Goal: Communication & Community: Answer question/provide support

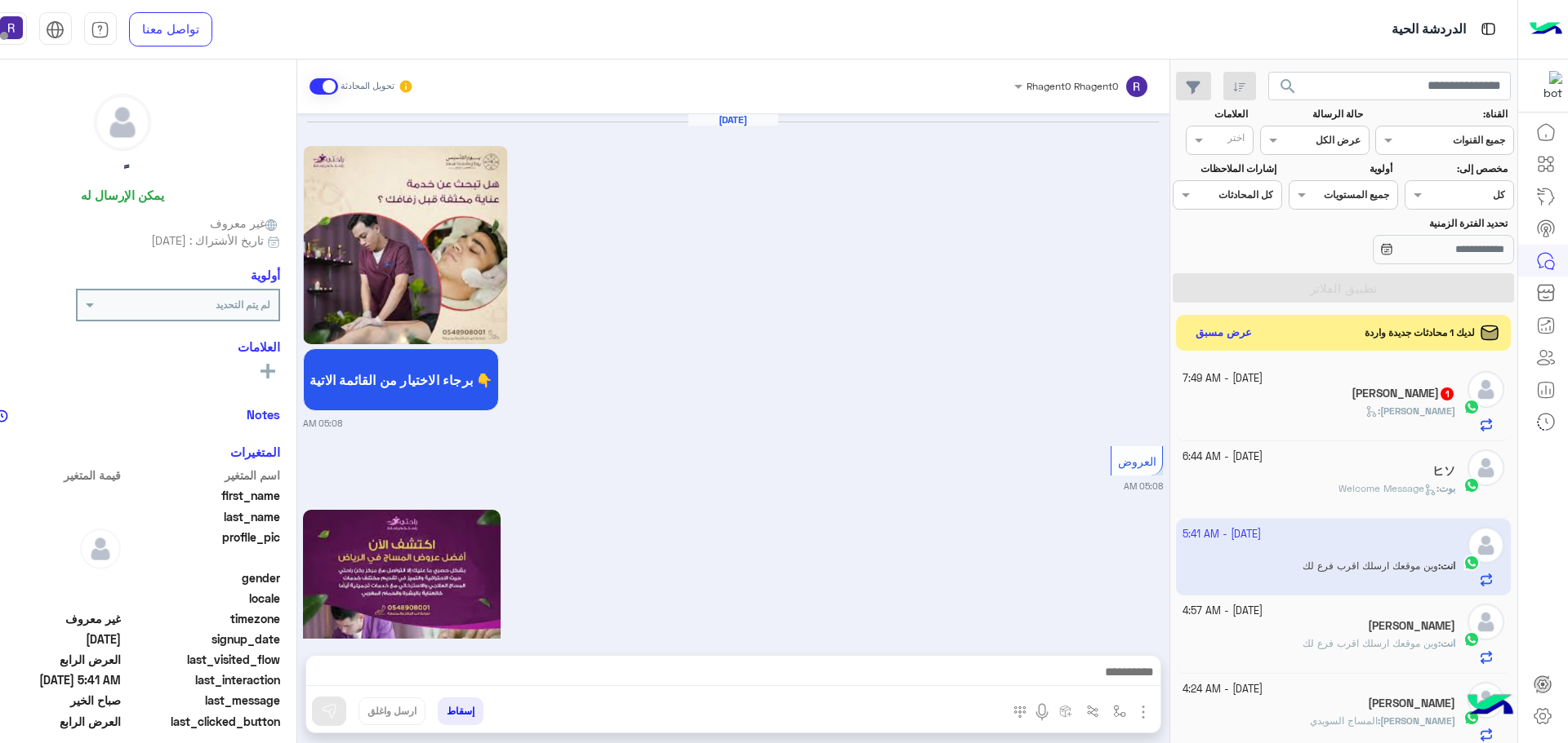
click at [1306, 415] on div "[PERSON_NAME] :" at bounding box center [1318, 418] width 273 height 29
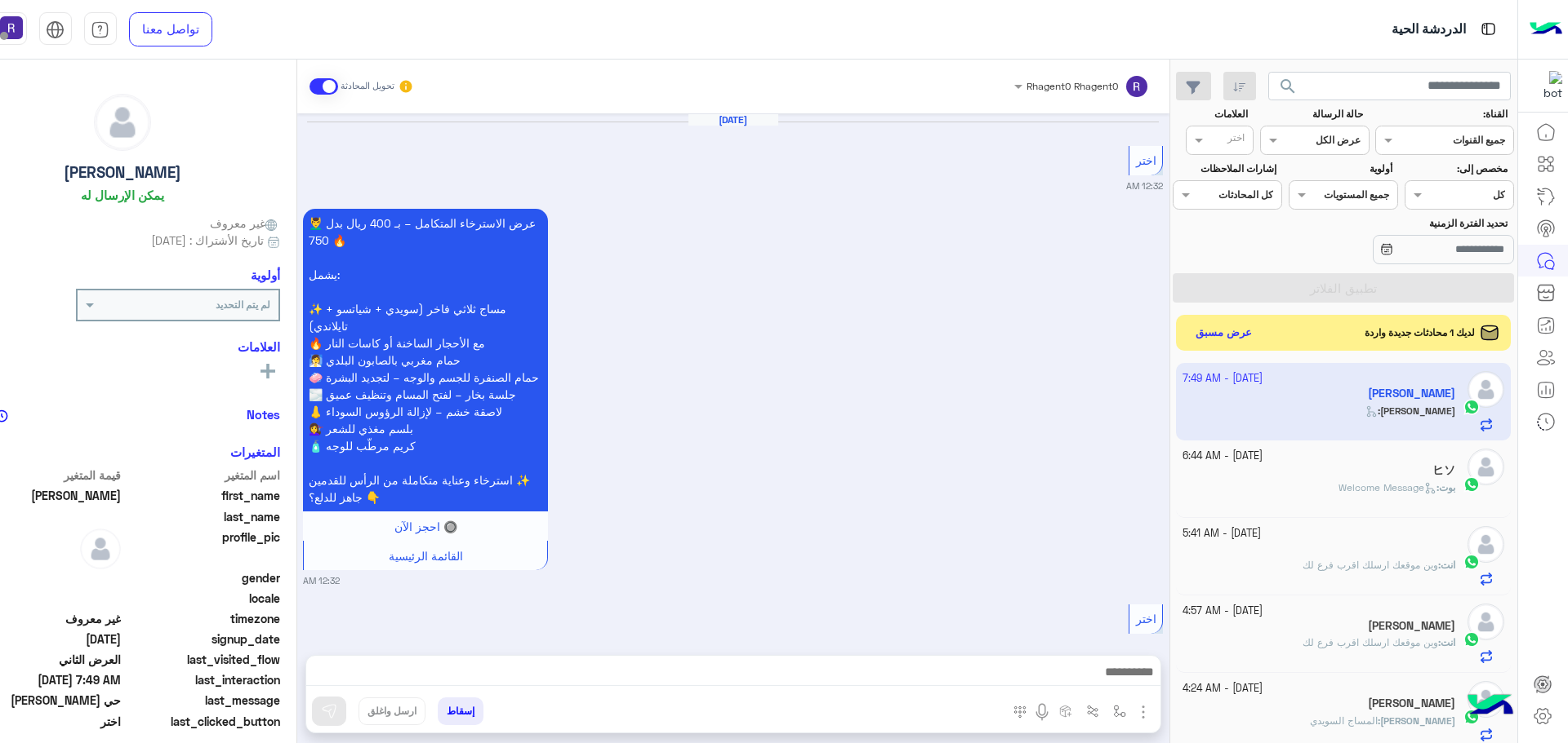
scroll to position [3230, 0]
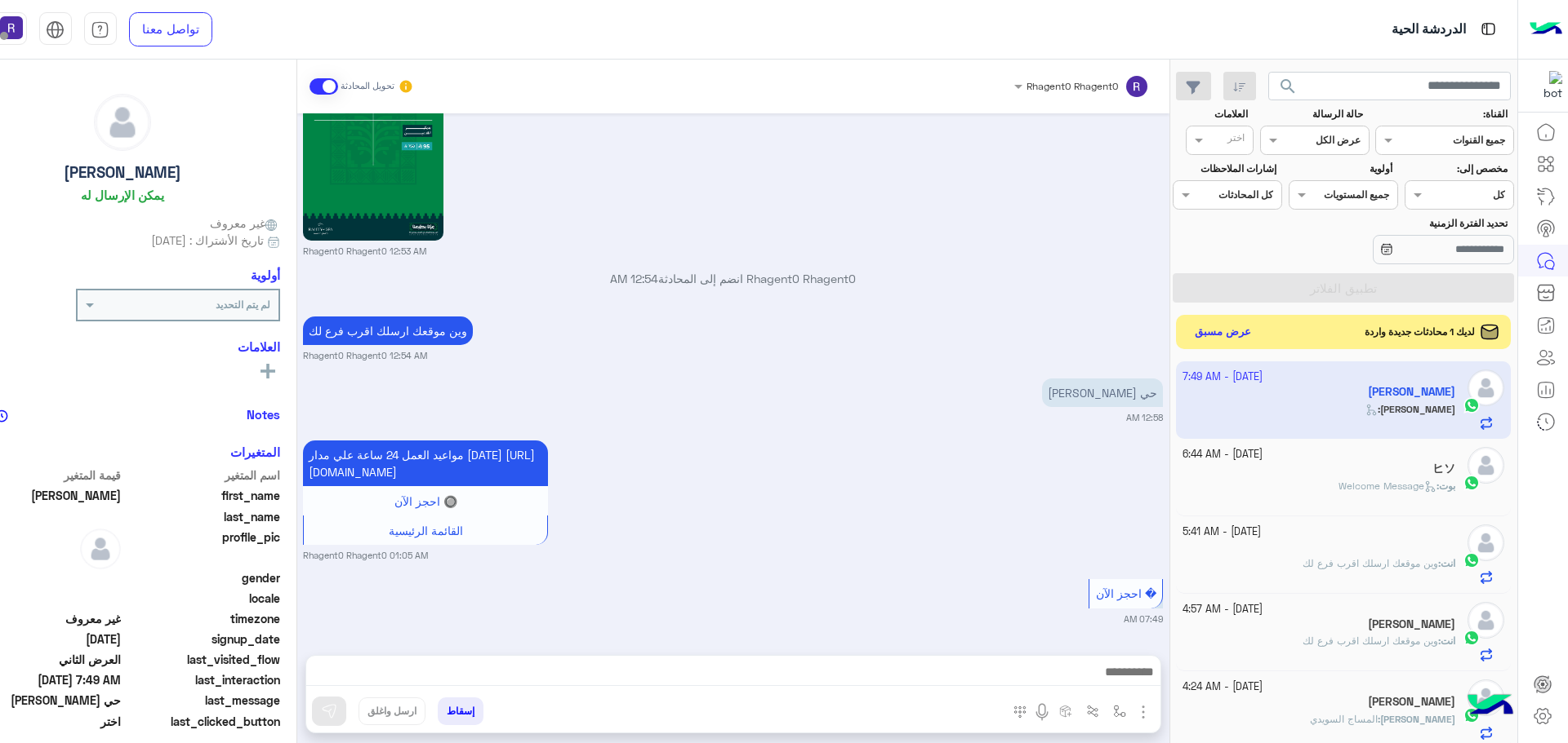
click at [1221, 326] on button "عرض مسبق" at bounding box center [1222, 332] width 68 height 22
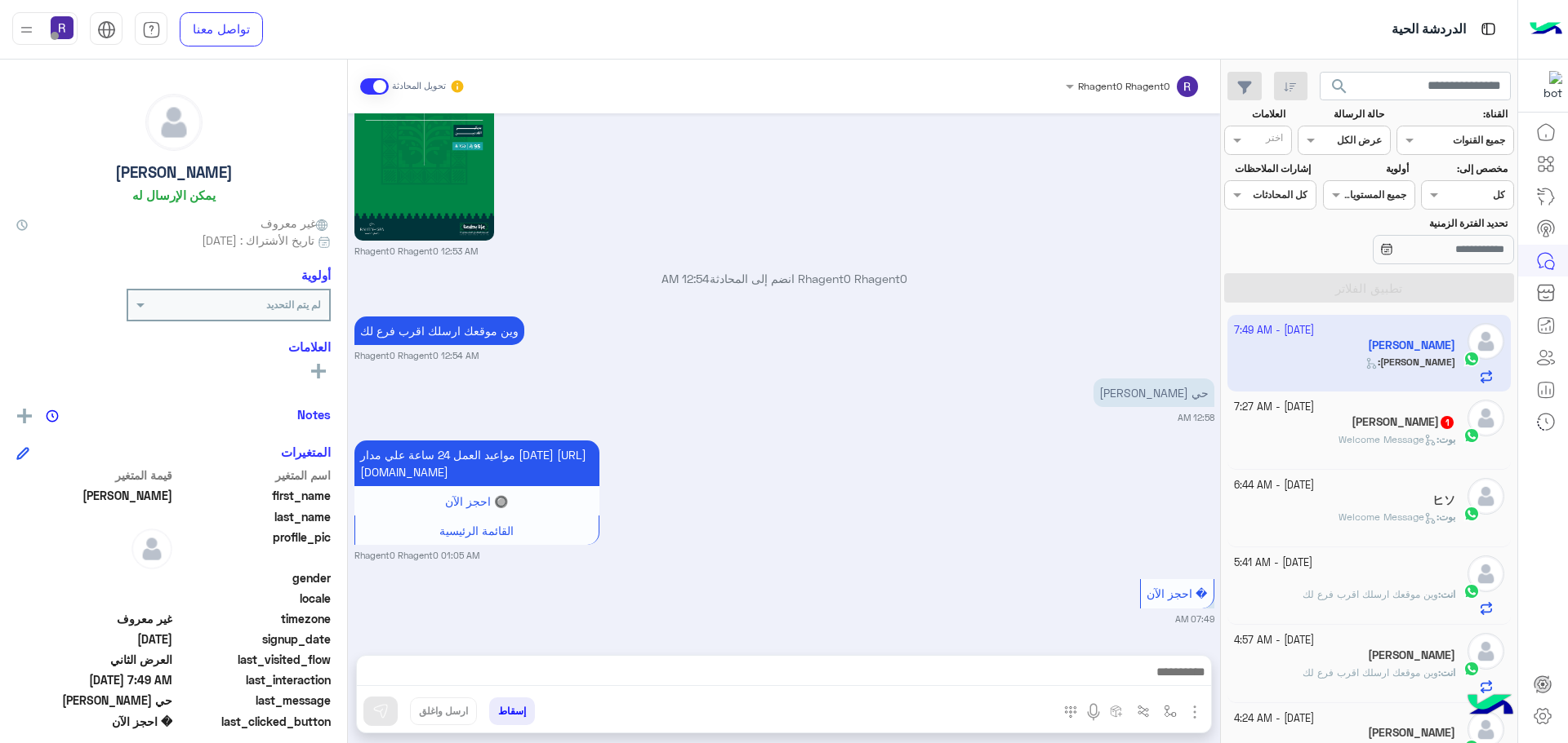
click at [1296, 438] on div "بوت : Welcome Message" at bounding box center [1344, 447] width 222 height 29
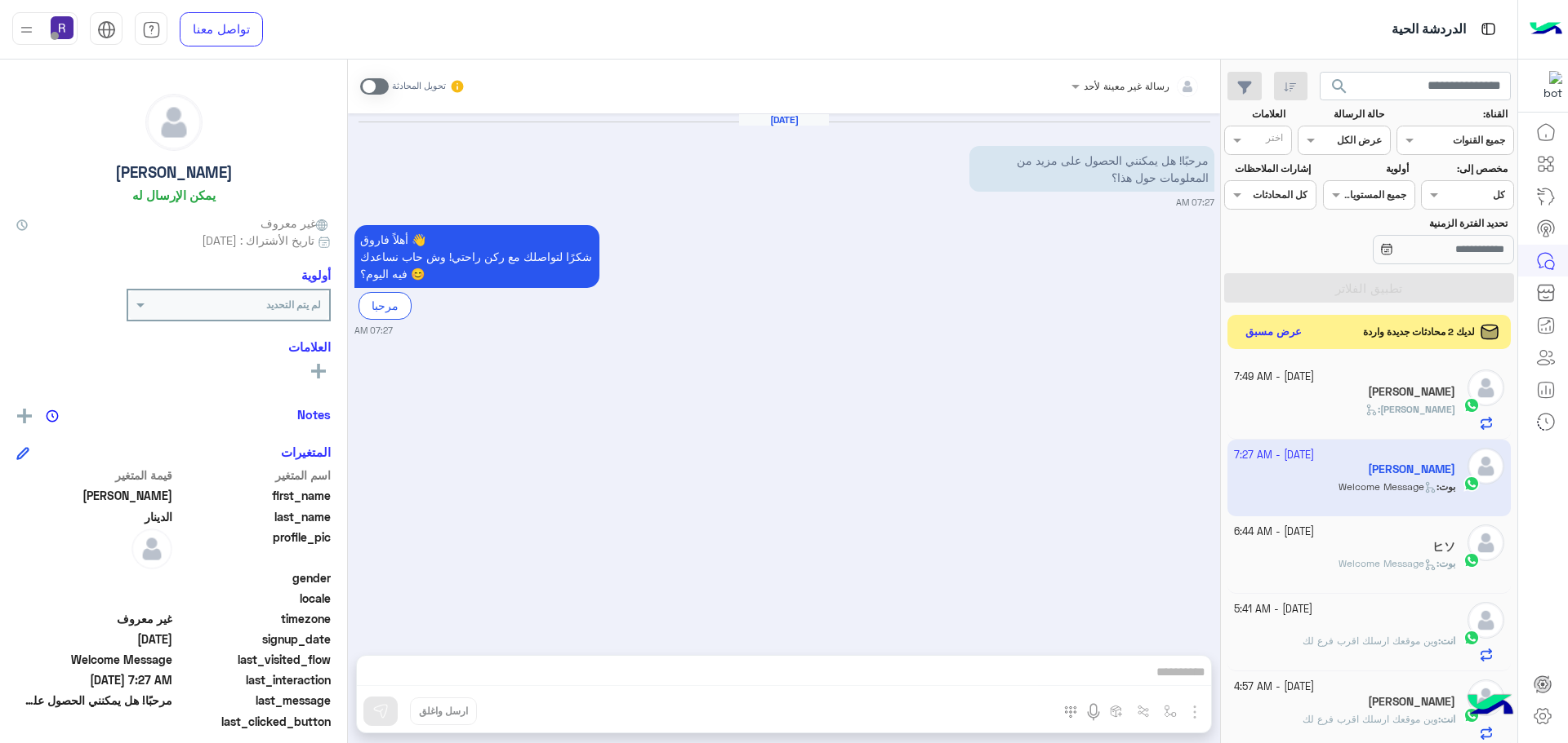
click at [1280, 331] on button "عرض مسبق" at bounding box center [1273, 332] width 68 height 22
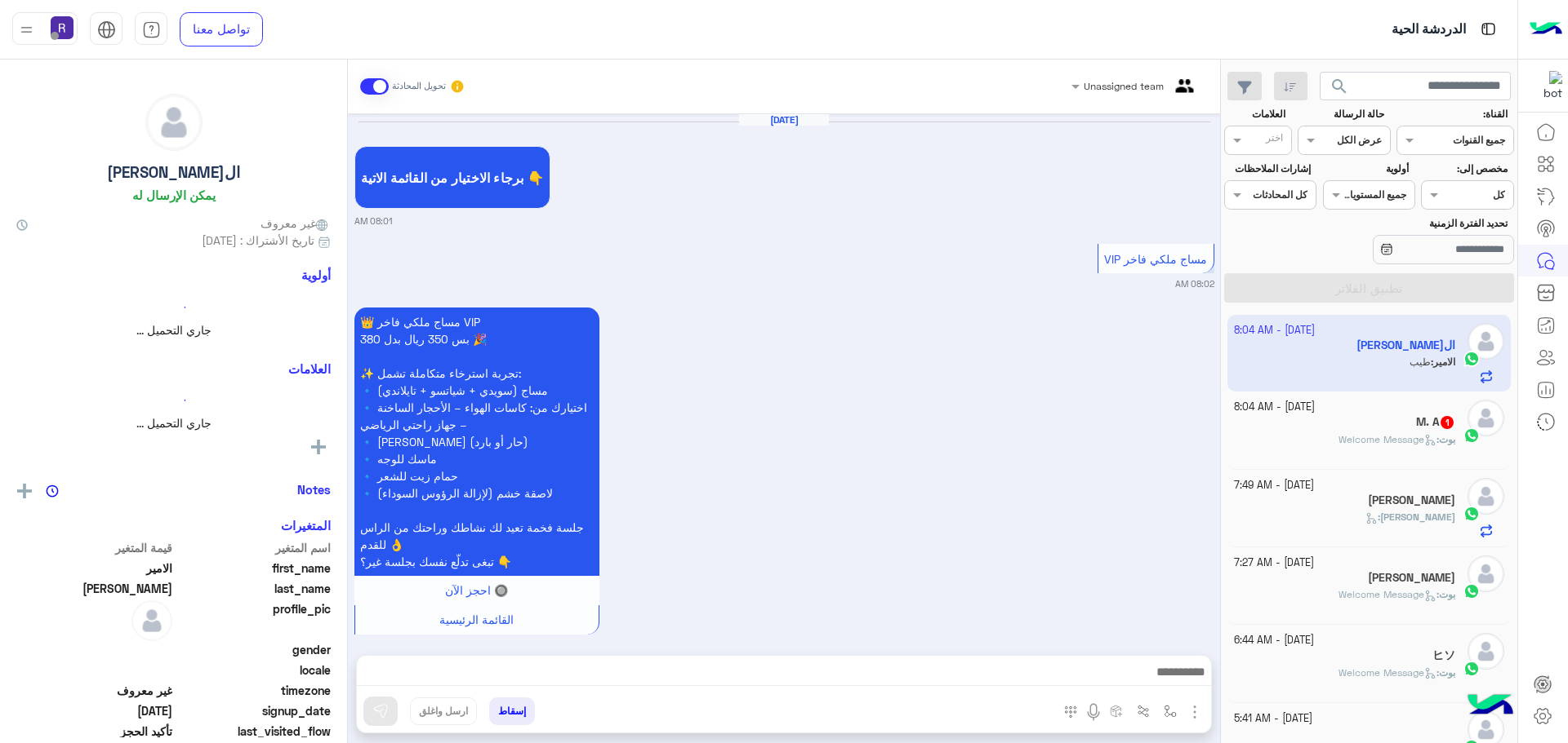
scroll to position [1305, 0]
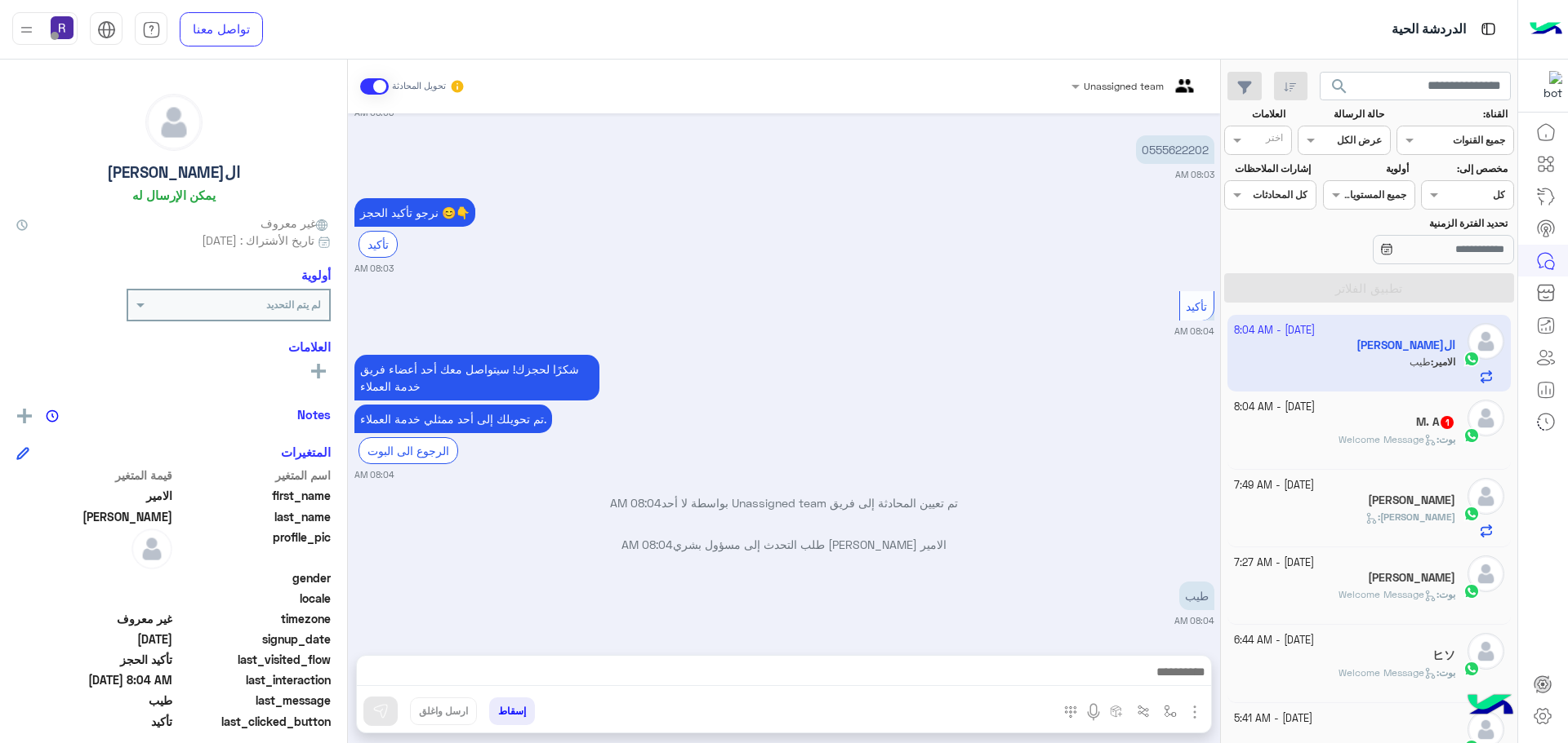
click at [1069, 661] on div at bounding box center [784, 676] width 854 height 40
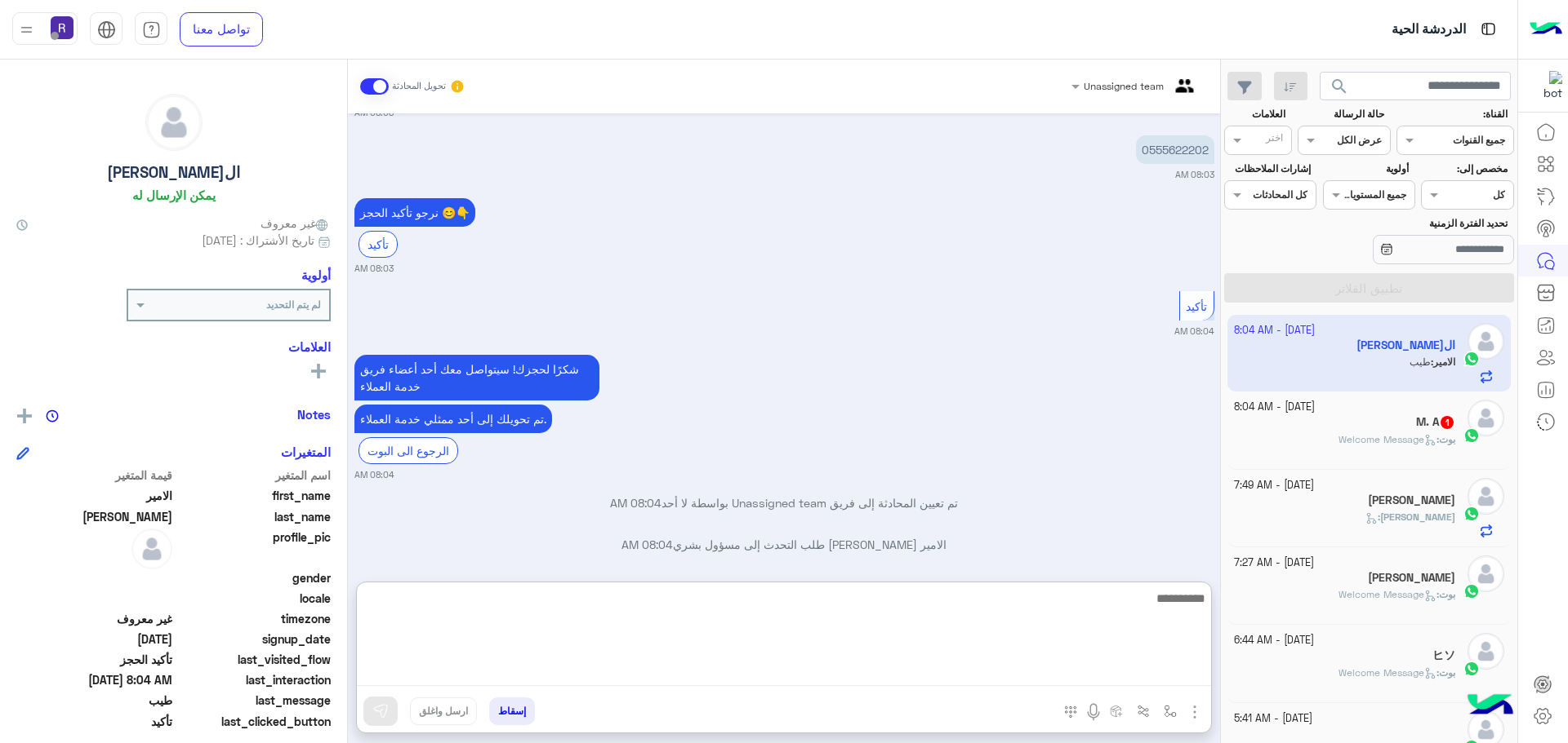
click at [1070, 665] on textarea at bounding box center [784, 638] width 854 height 98
type textarea "**********"
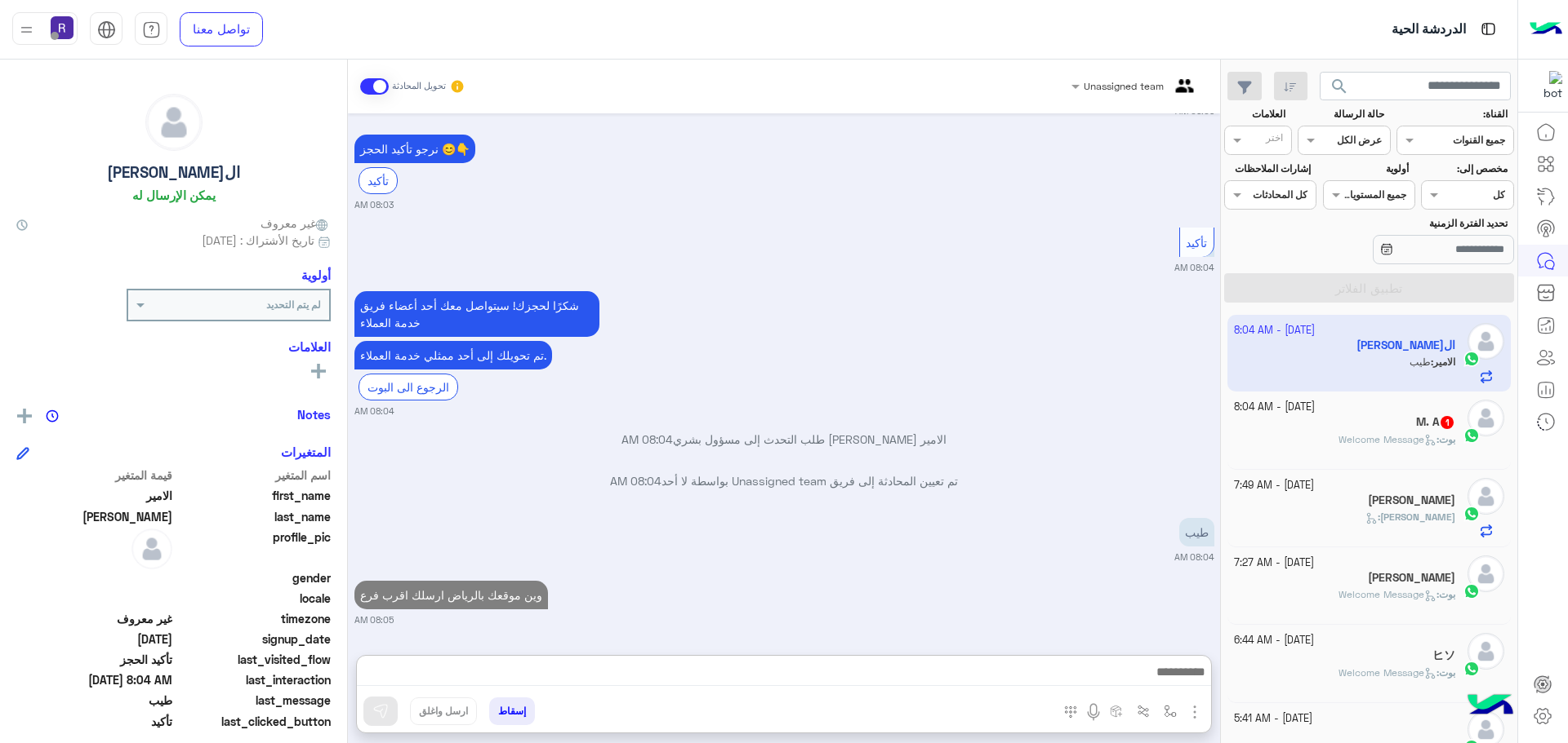
click at [1418, 414] on div "[DATE] - 8:04 AM" at bounding box center [1344, 407] width 222 height 15
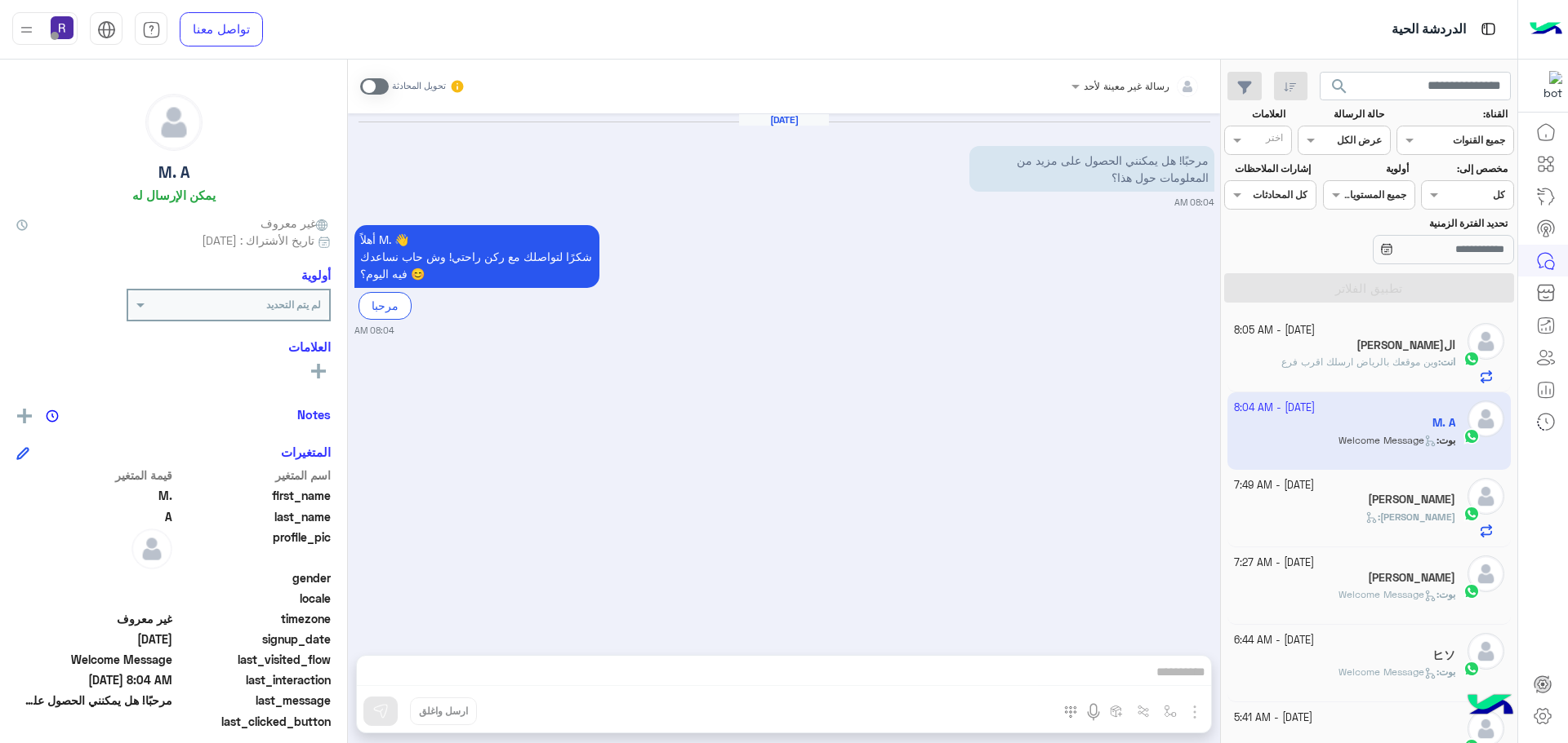
click at [1374, 473] on div "[DATE] - 7:49 AM [PERSON_NAME] :" at bounding box center [1369, 509] width 284 height 78
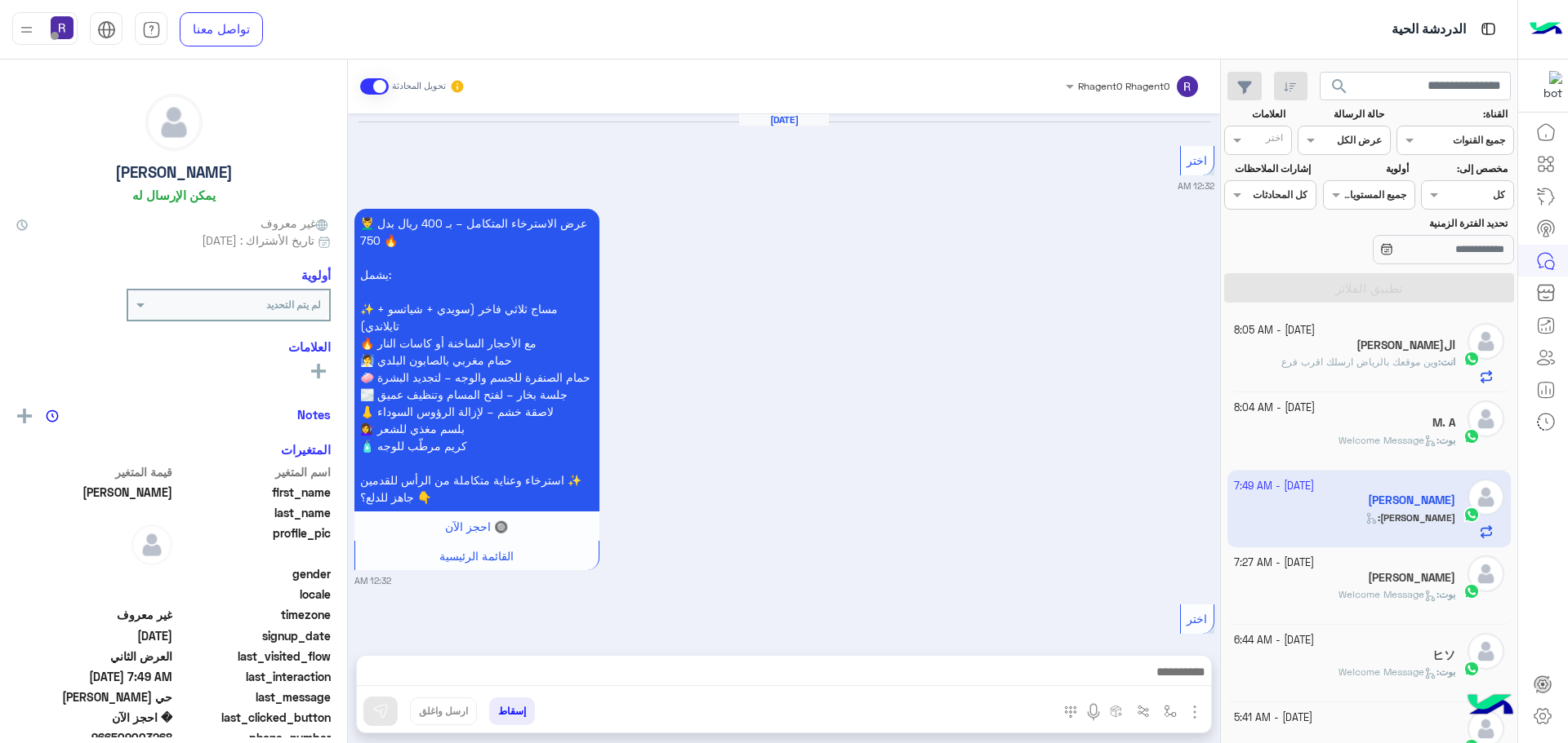
scroll to position [3230, 0]
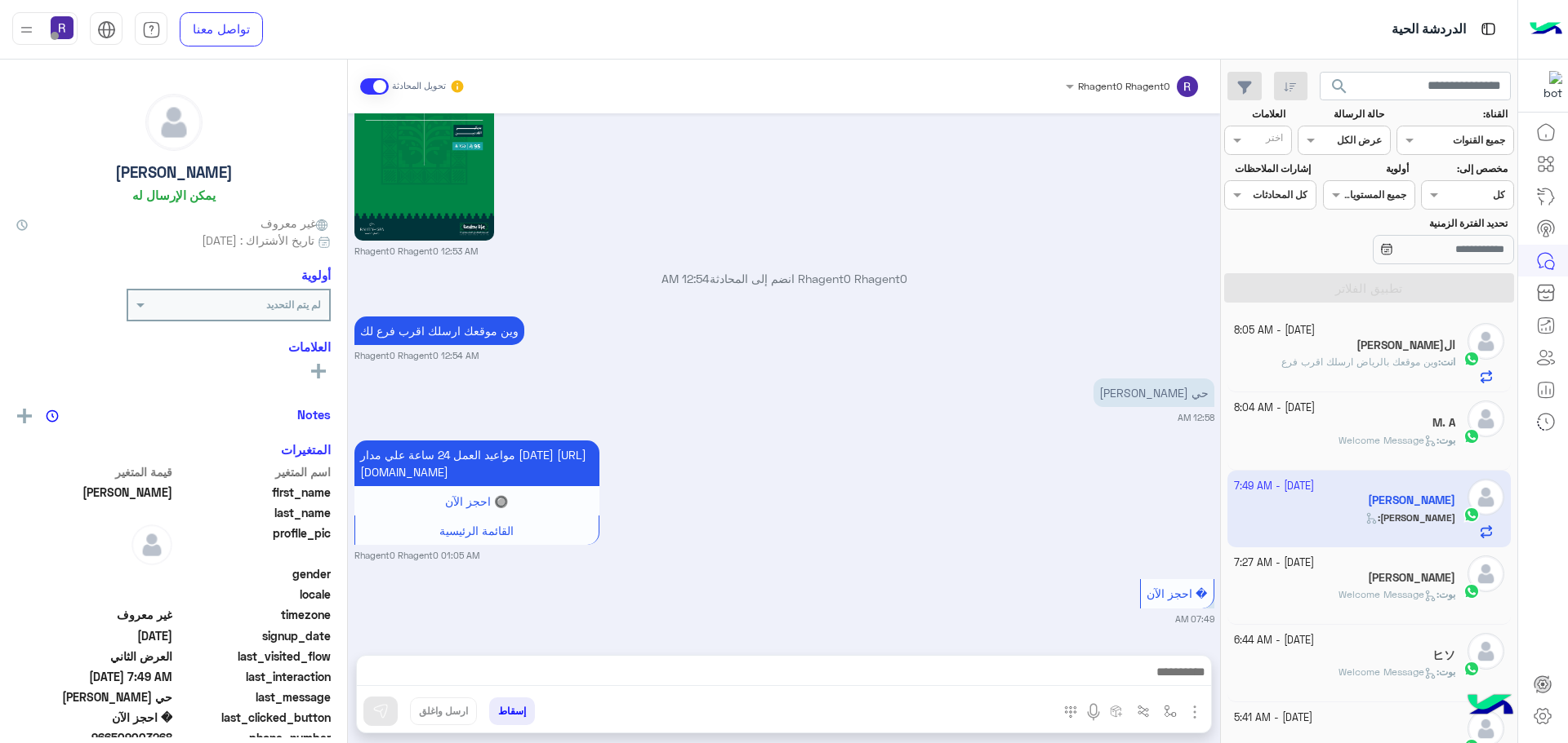
click at [1371, 365] on span "وين موقعك بالرياض ارسلك اقرب فرع" at bounding box center [1360, 362] width 157 height 13
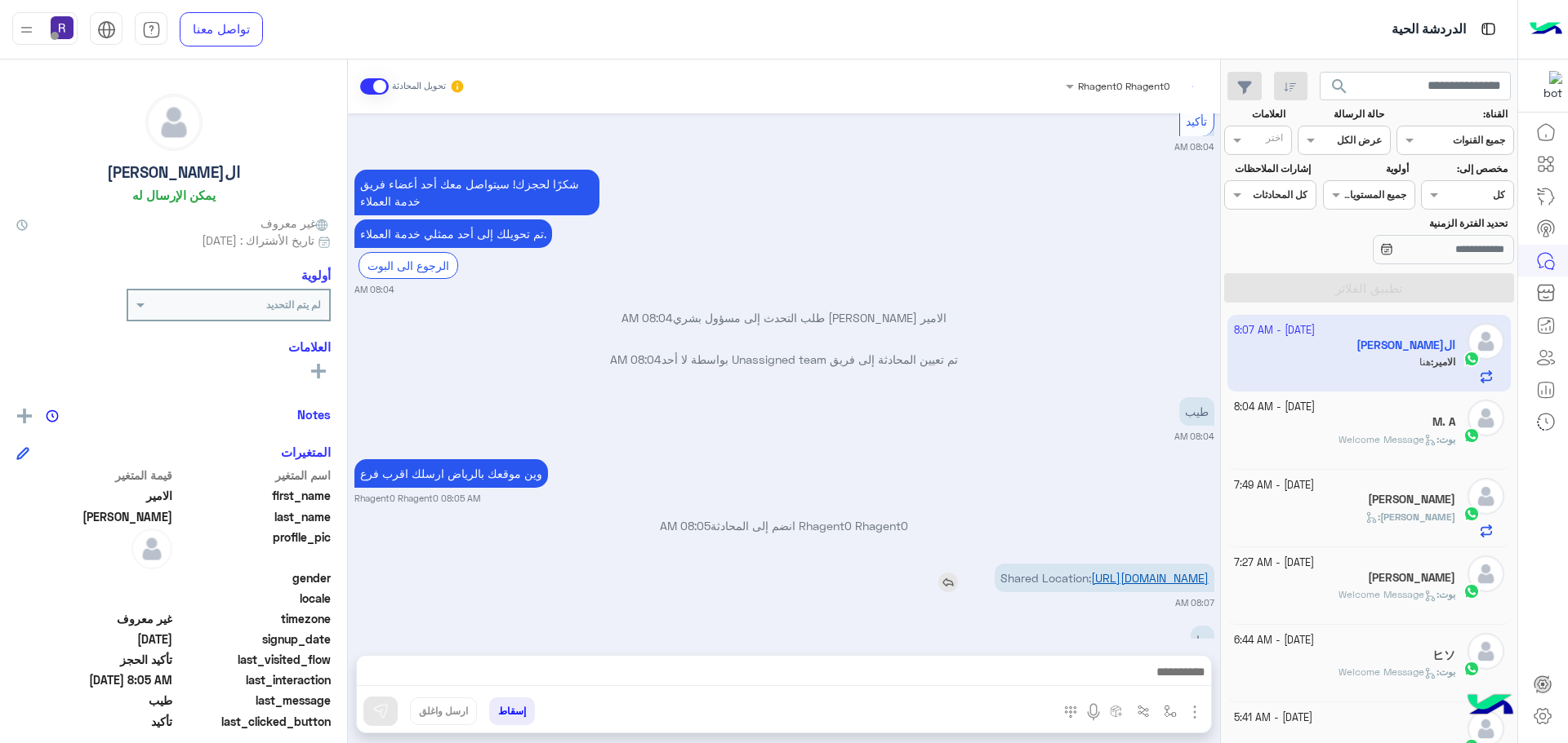
scroll to position [1392, 0]
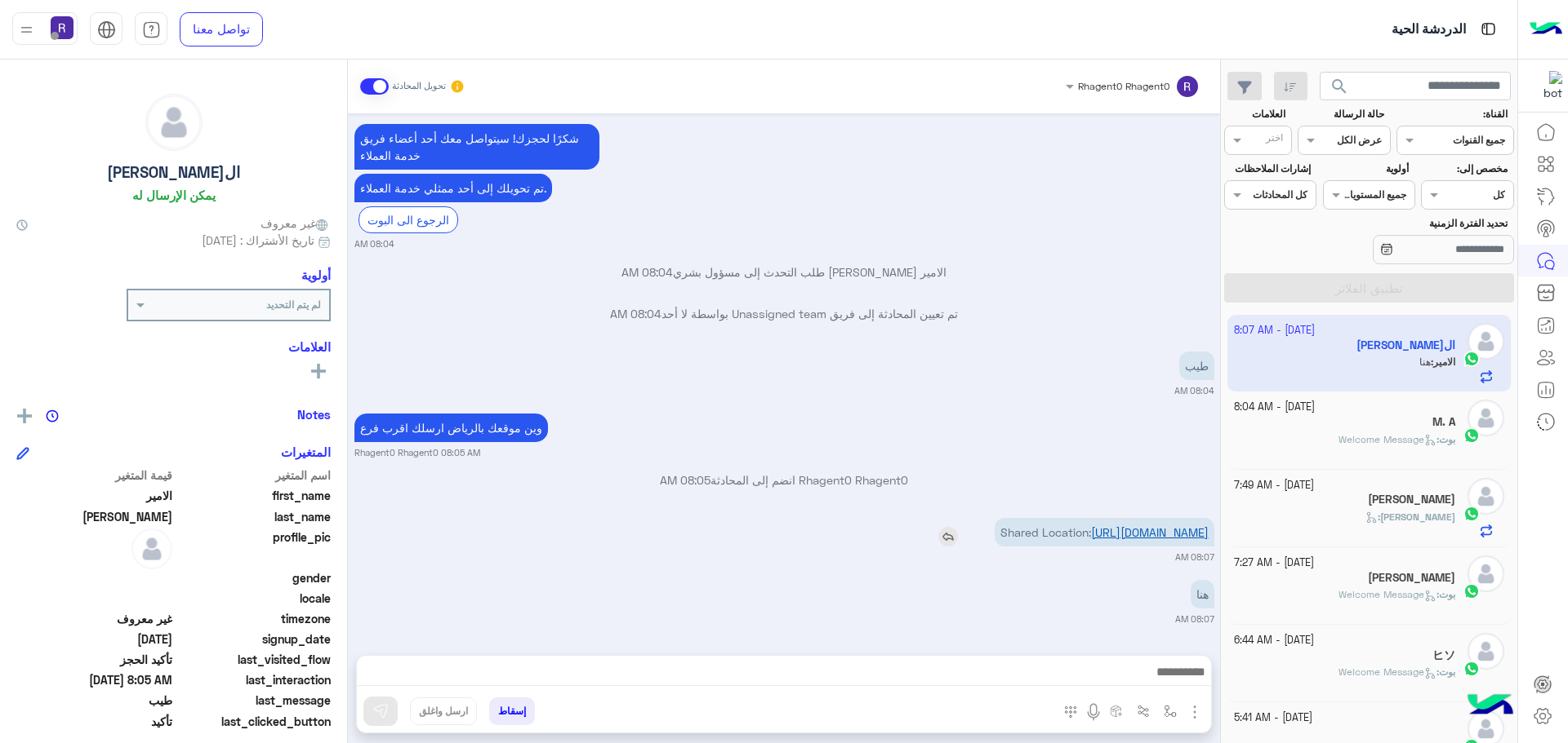
click at [1136, 536] on link "[URL][DOMAIN_NAME]" at bounding box center [1149, 532] width 117 height 13
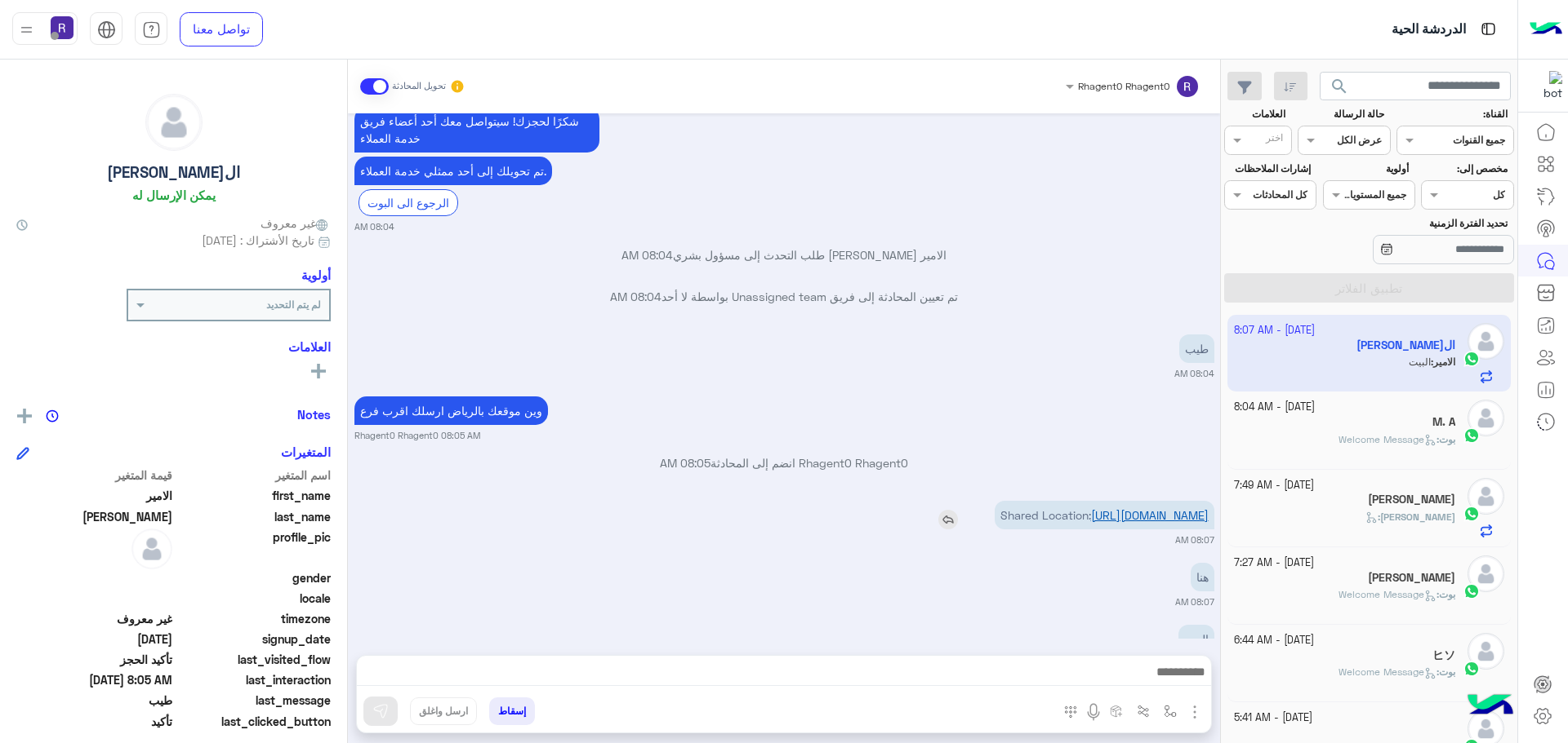
scroll to position [1453, 0]
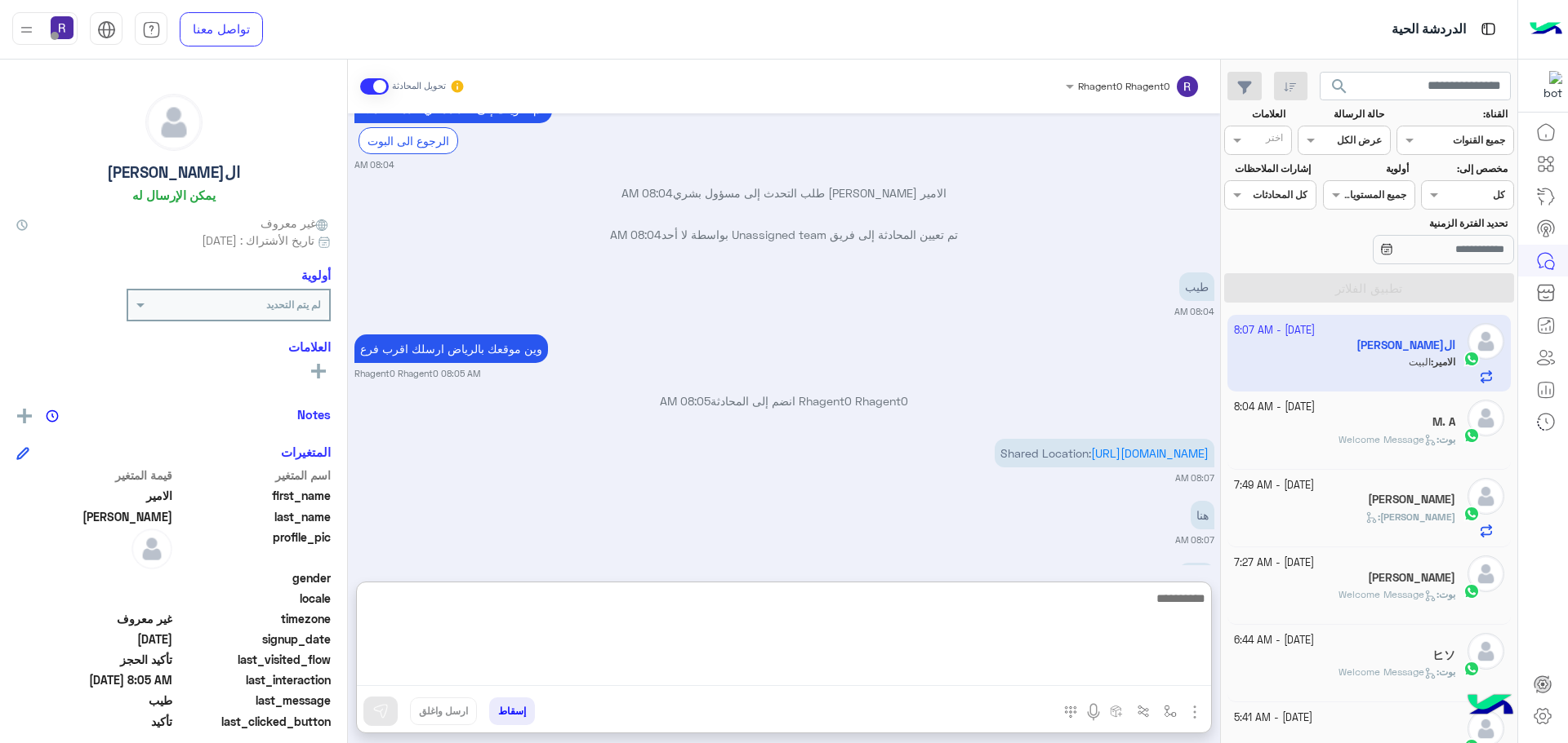
click at [1108, 673] on textarea at bounding box center [784, 638] width 854 height 98
type textarea "**********"
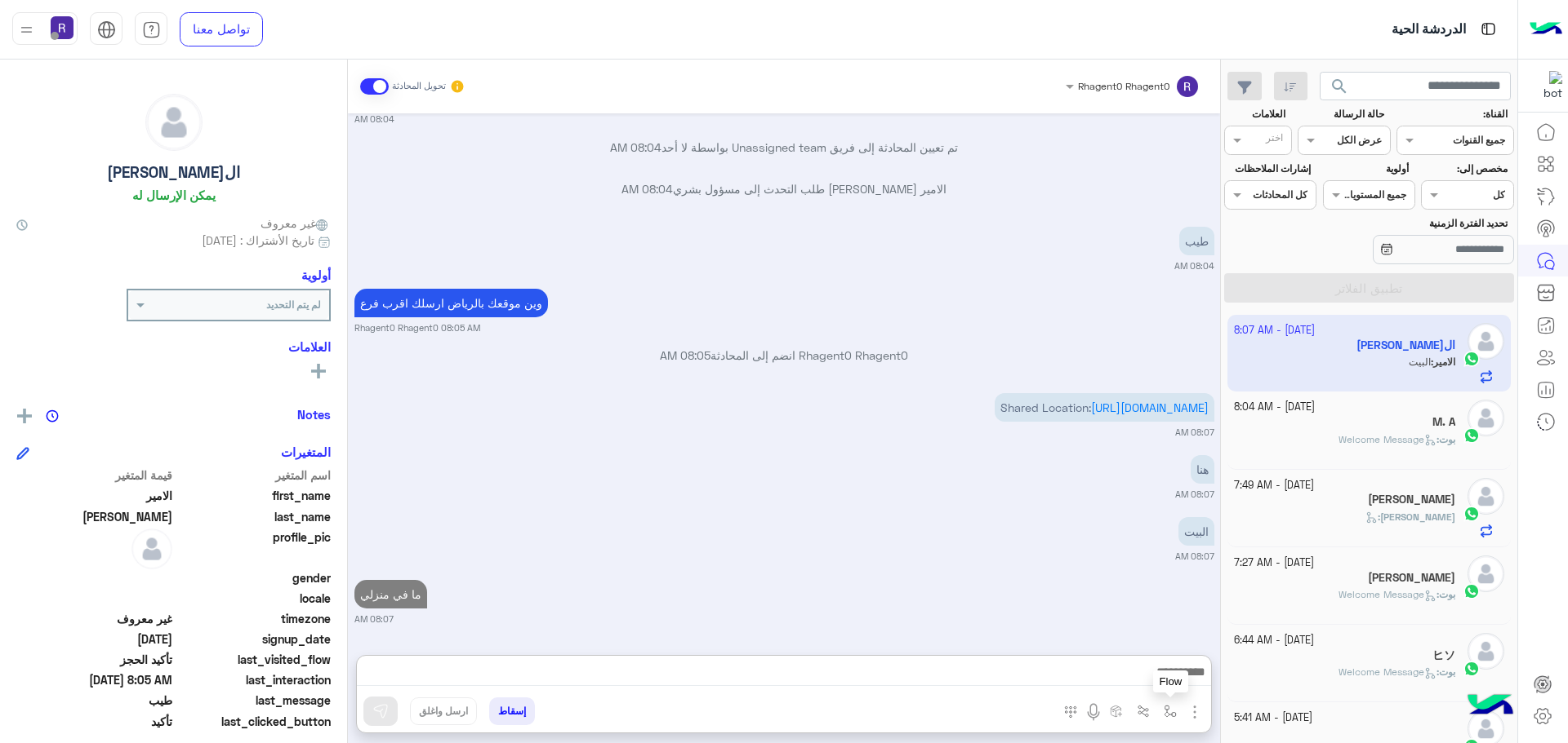
click at [1173, 709] on img "button" at bounding box center [1170, 711] width 13 height 13
click at [1150, 675] on input "text" at bounding box center [1134, 672] width 83 height 14
type input "*****"
click at [1119, 645] on div "الشفا" at bounding box center [1122, 647] width 121 height 32
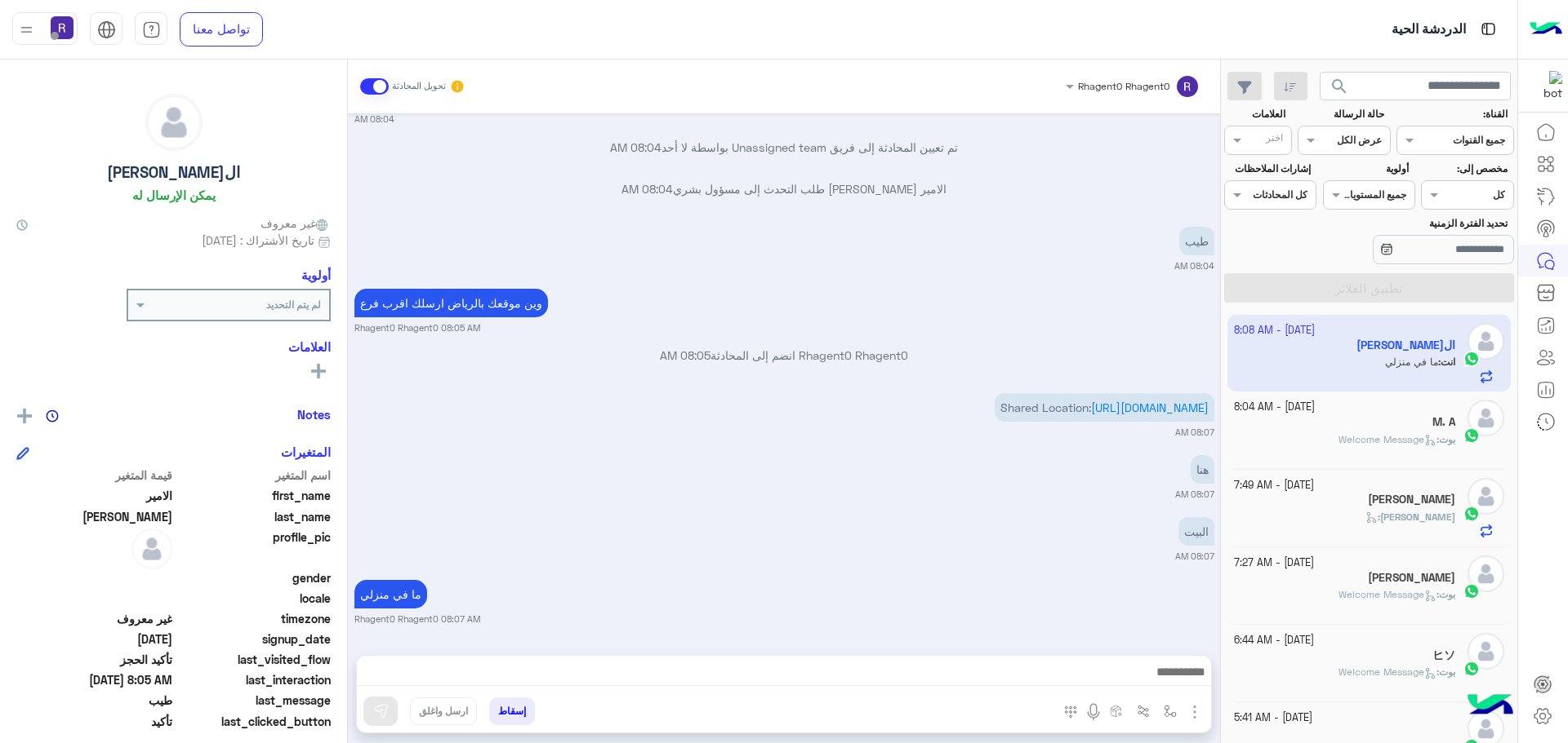
type textarea "*****"
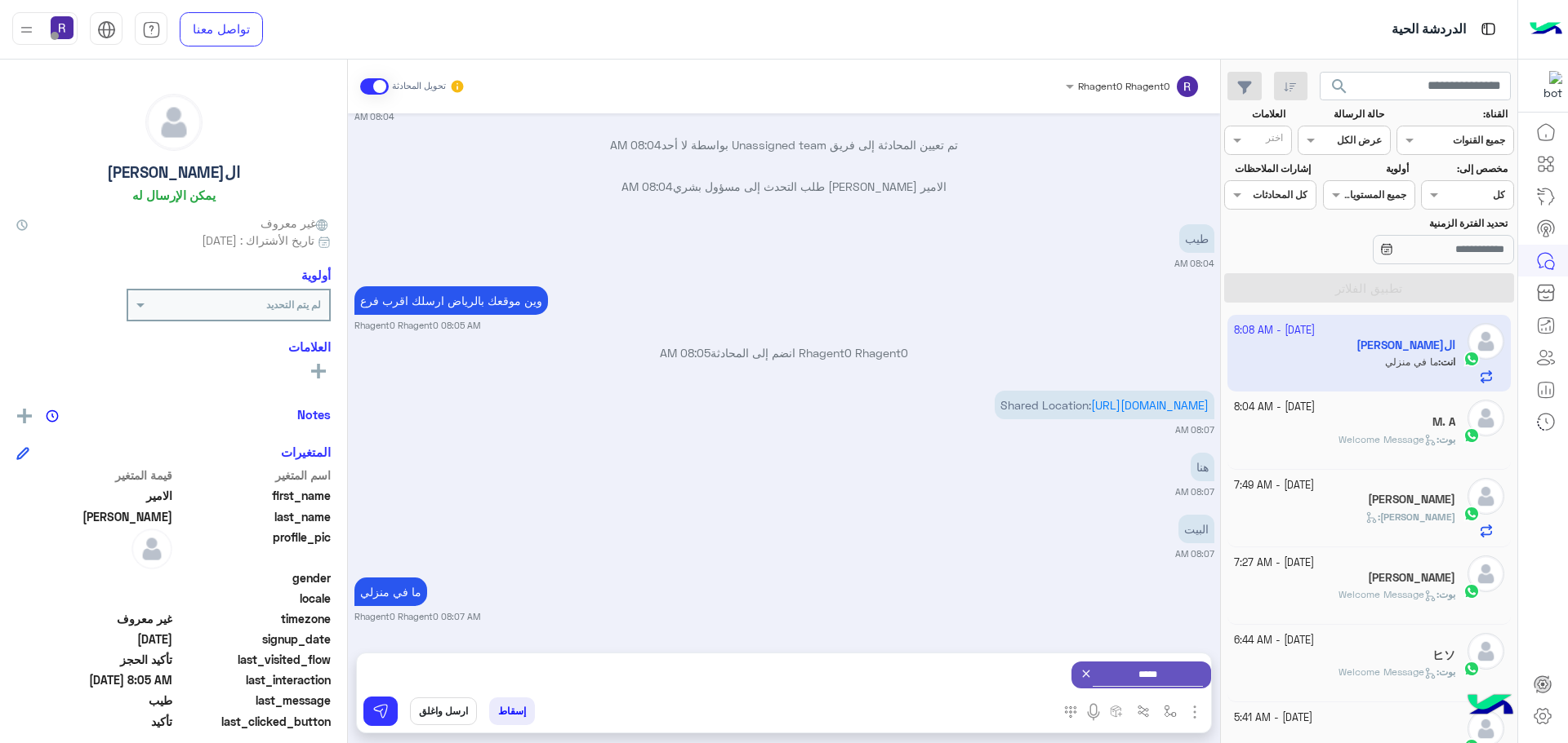
scroll to position [1519, 0]
click at [424, 710] on button "ارسل واغلق" at bounding box center [443, 711] width 67 height 28
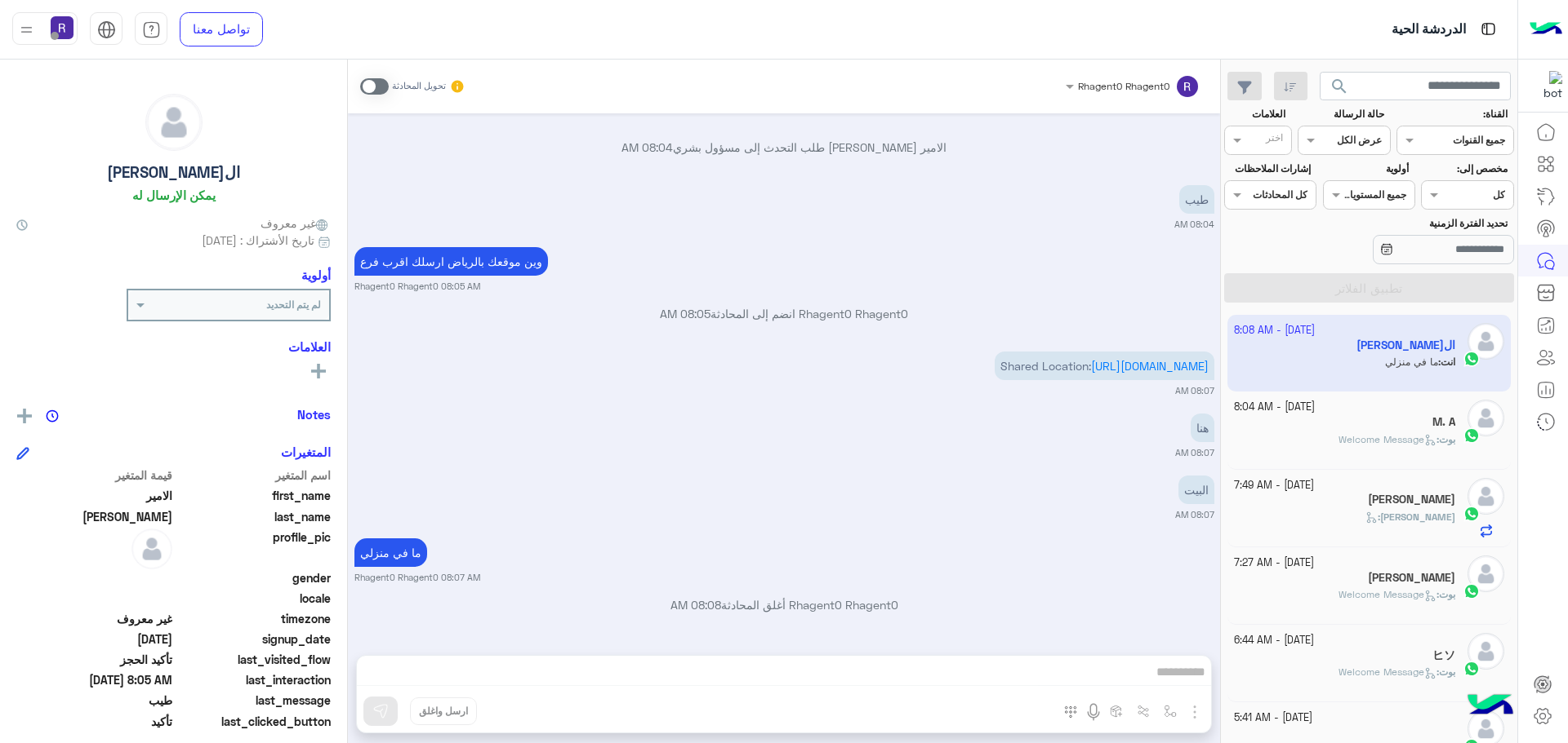
scroll to position [1713, 0]
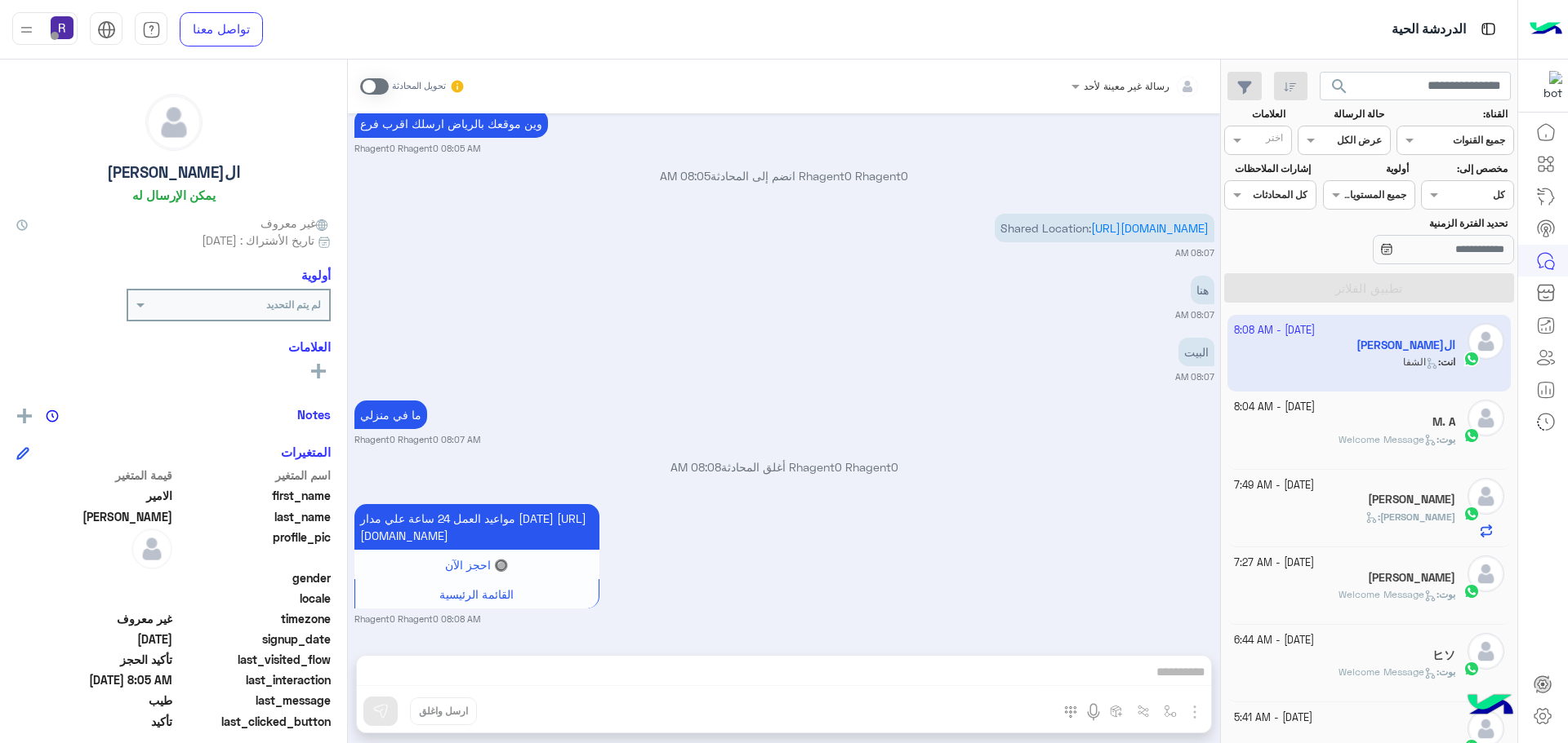
click at [558, 660] on div "رسالة غير معينة لأحد تحويل المحادثة [DATE] 👑 مساج ملكي فاخر VIP بس 350 ريال بدل…" at bounding box center [783, 405] width 872 height 691
click at [565, 681] on div "رسالة غير معينة لأحد تحويل المحادثة [DATE] 👑 مساج ملكي فاخر VIP بس 350 ريال بدل…" at bounding box center [783, 405] width 872 height 691
click at [576, 675] on div "رسالة غير معينة لأحد تحويل المحادثة [DATE] 👑 مساج ملكي فاخر VIP بس 350 ريال بدل…" at bounding box center [783, 405] width 872 height 691
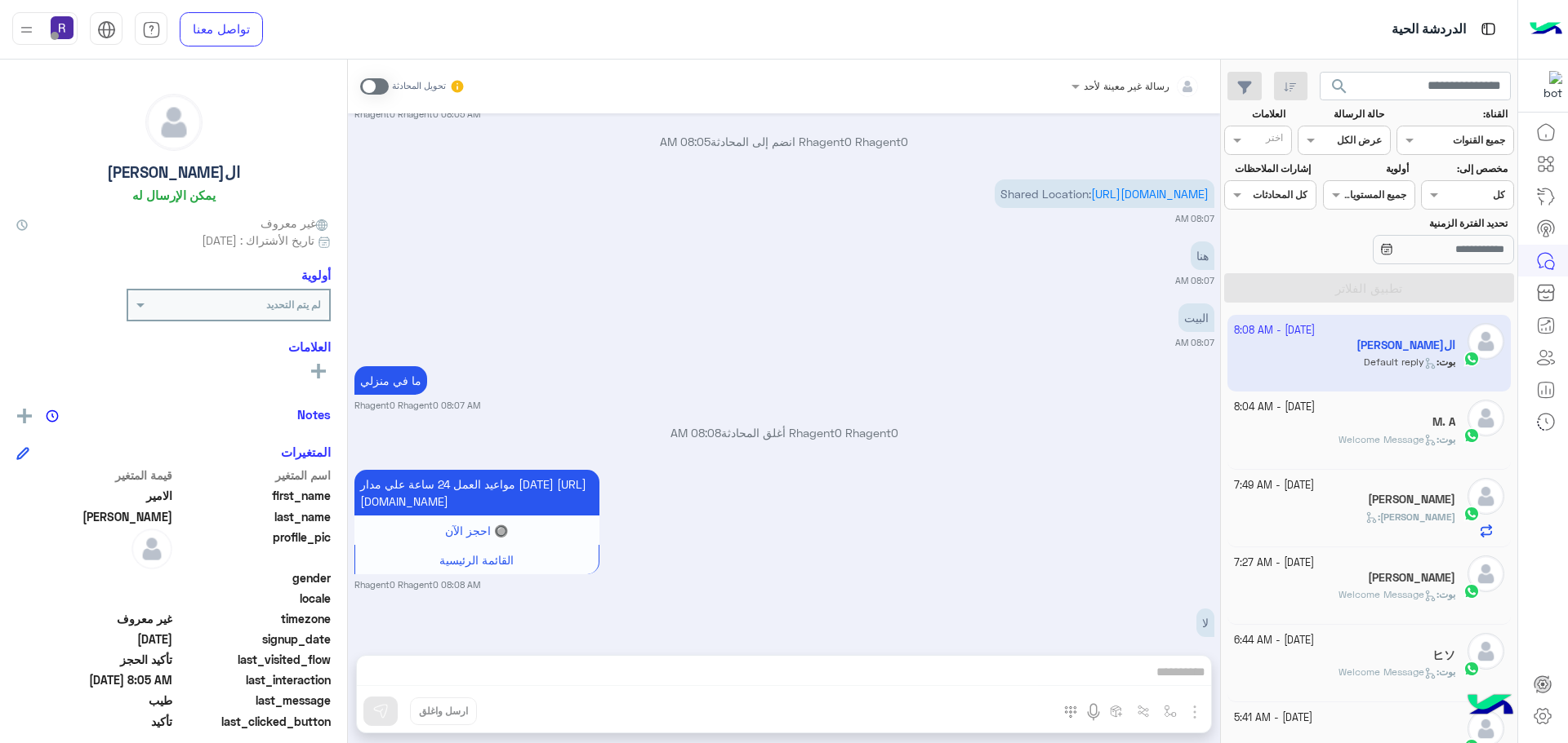
scroll to position [1903, 0]
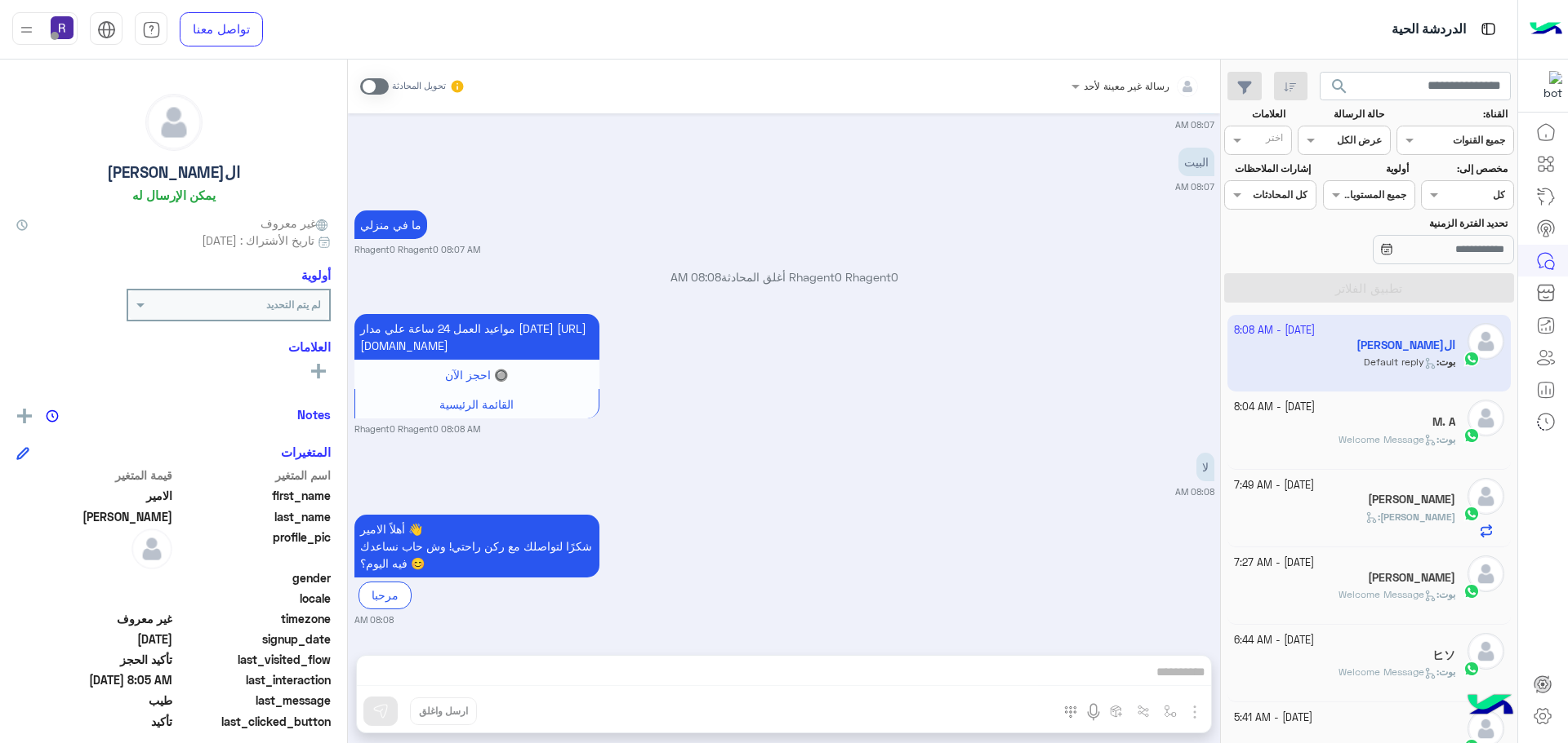
click at [375, 83] on span at bounding box center [375, 86] width 29 height 16
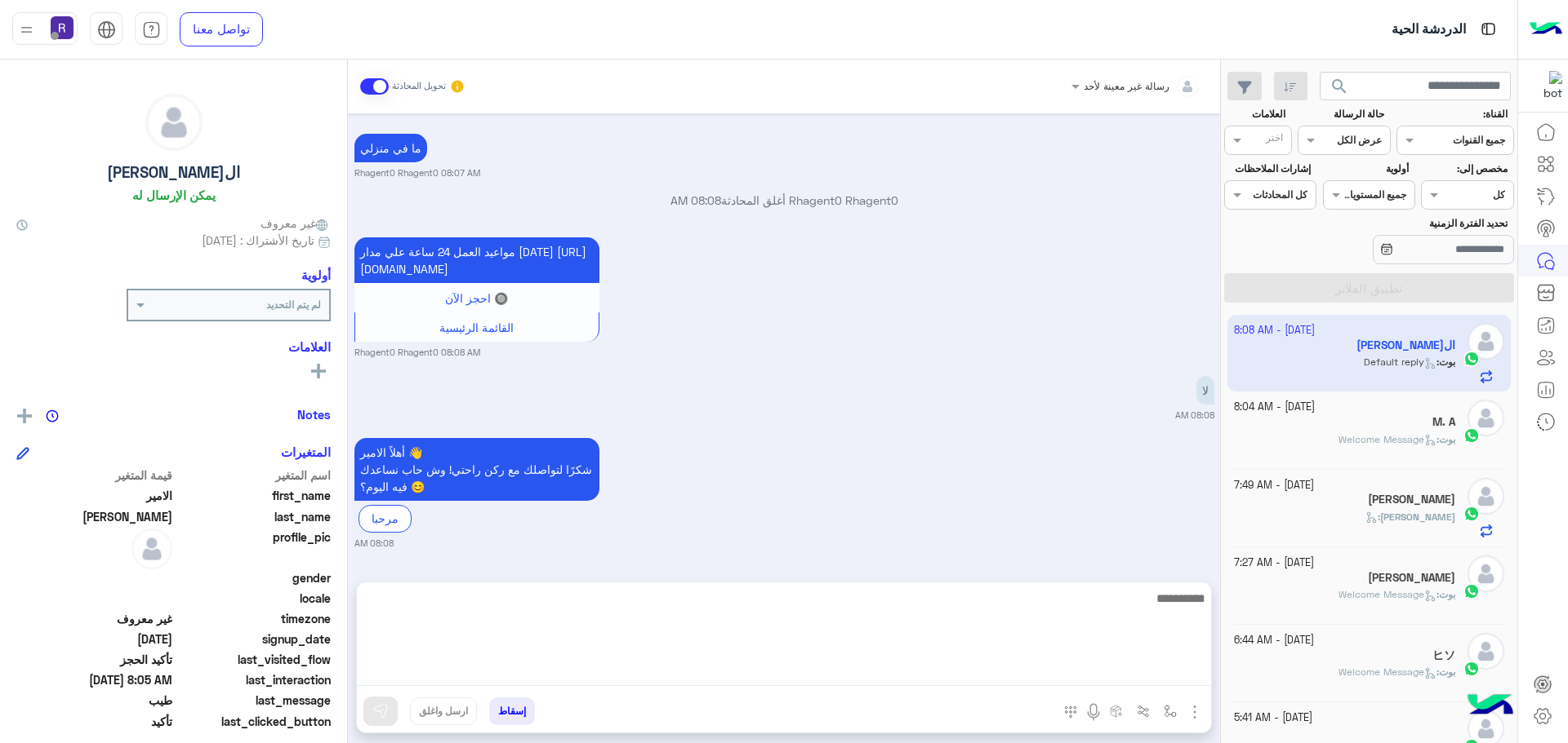
click at [800, 668] on textarea at bounding box center [784, 638] width 854 height 98
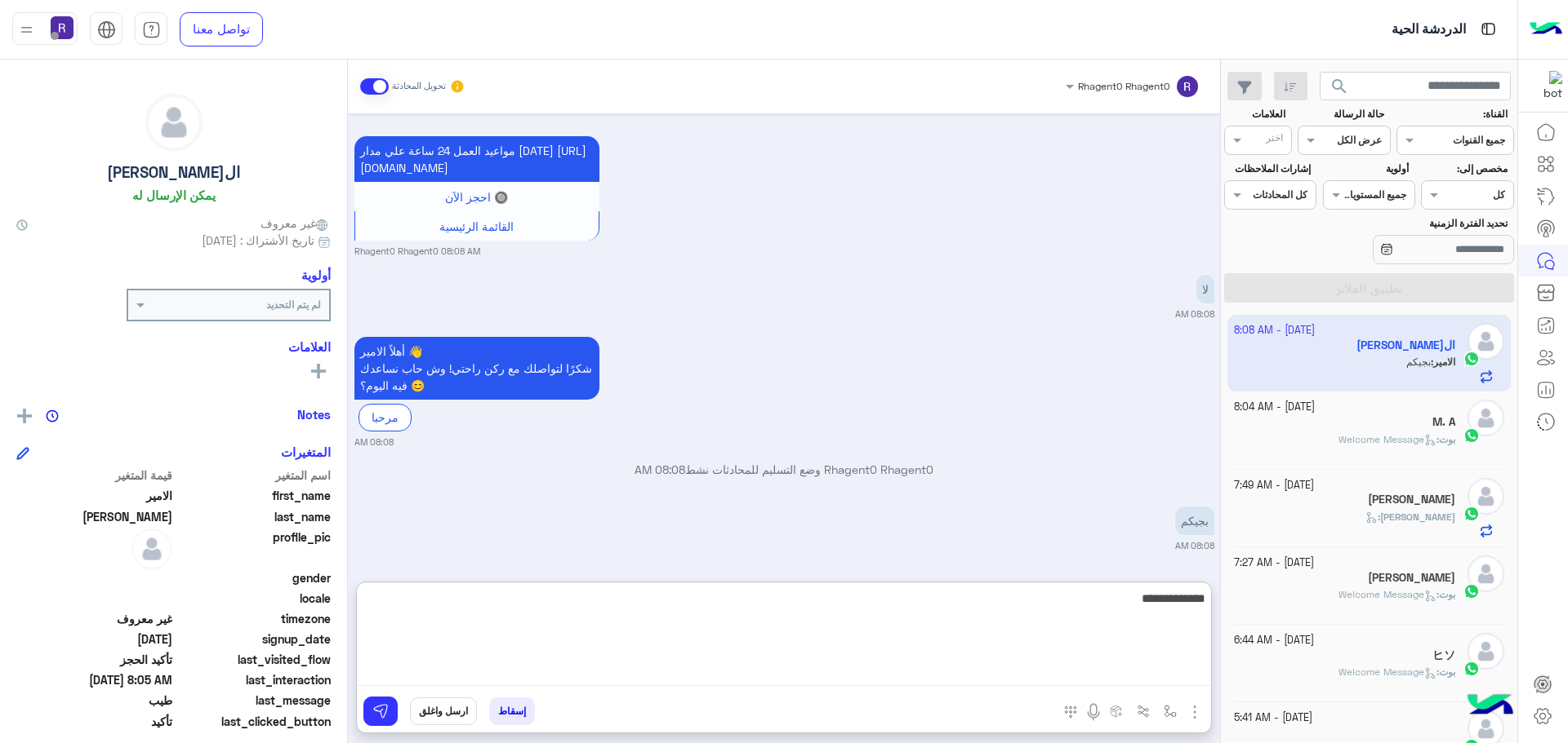
type textarea "**********"
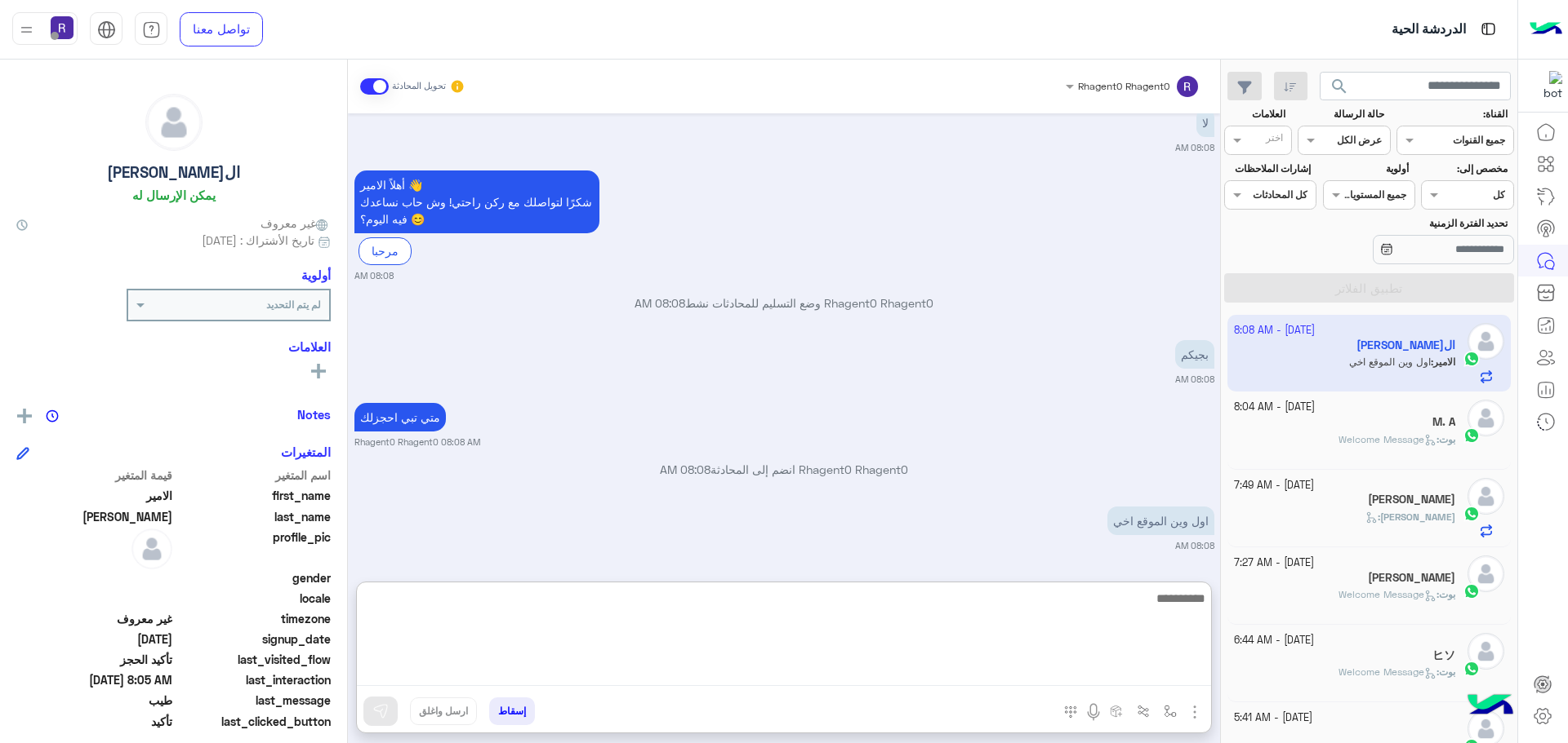
scroll to position [1921, 0]
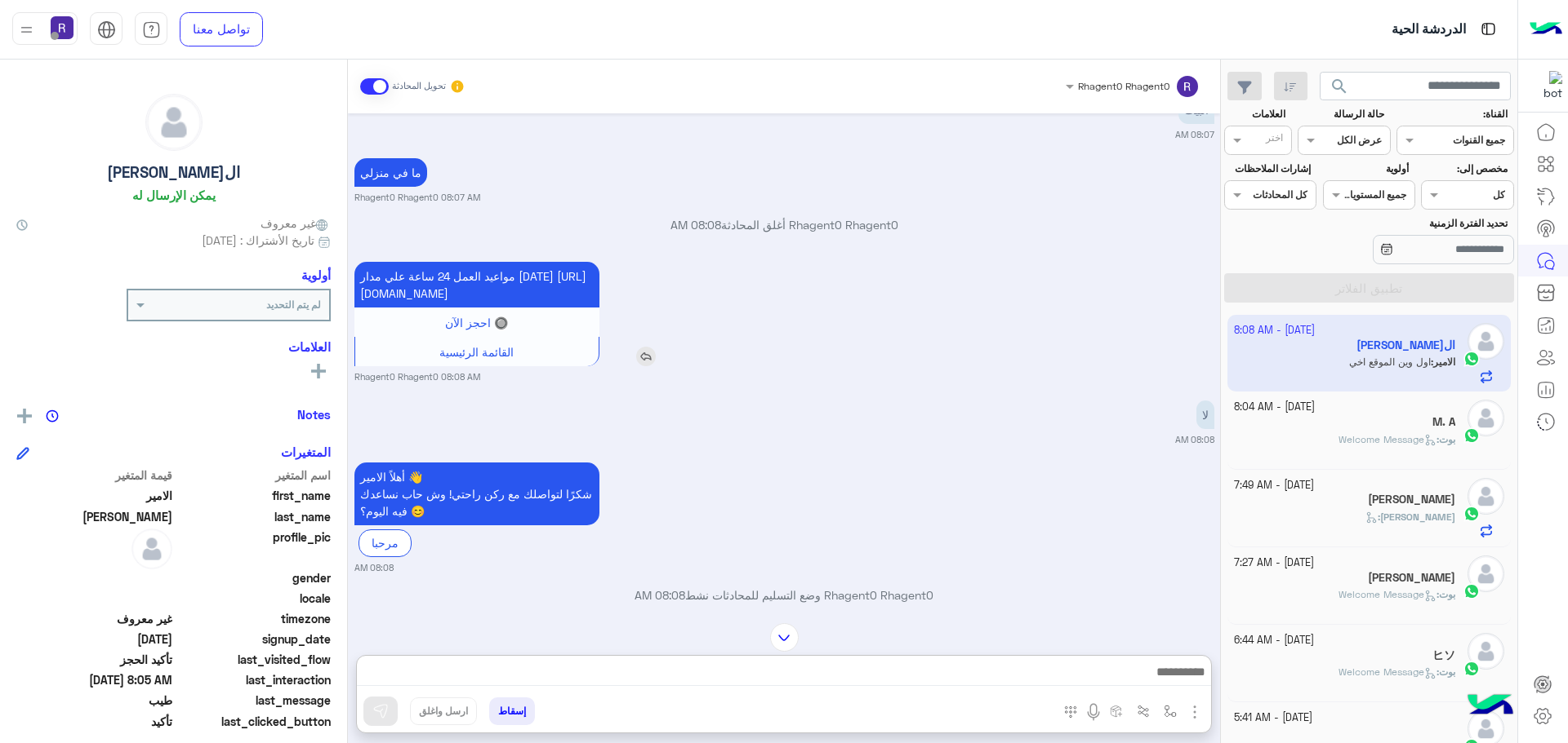
click at [651, 366] on img at bounding box center [646, 356] width 19 height 19
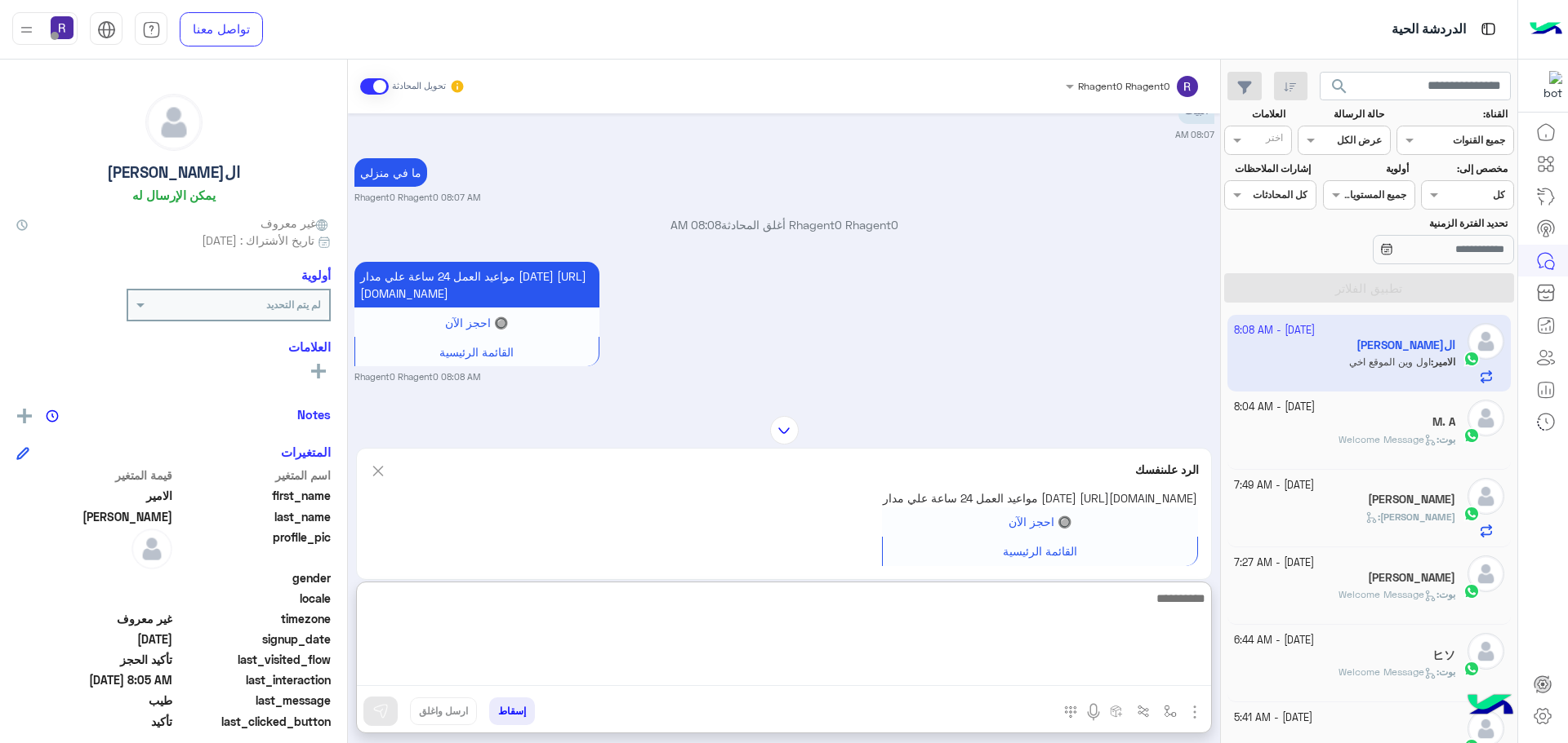
click at [900, 670] on textarea at bounding box center [784, 638] width 854 height 98
type textarea "*"
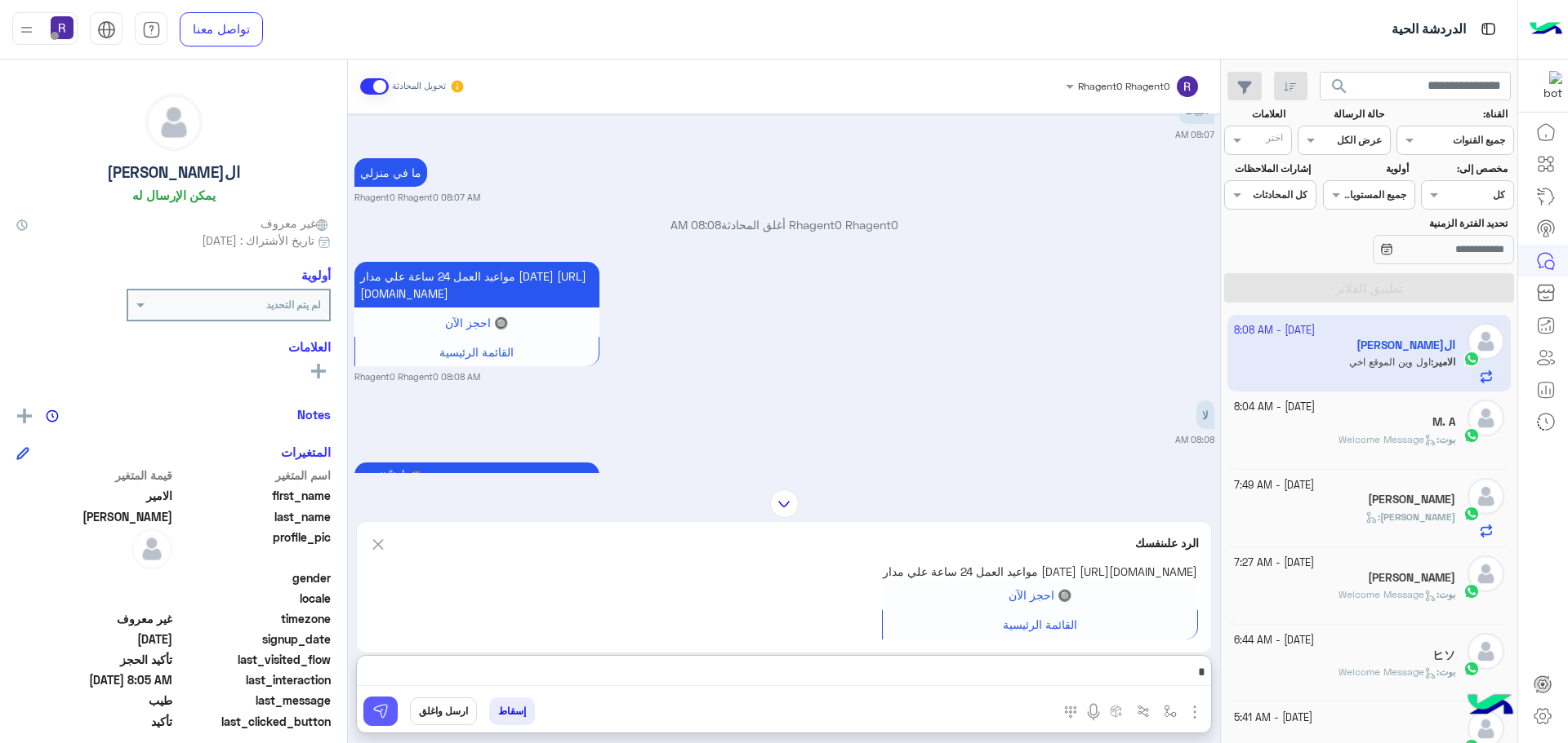
click at [390, 709] on button at bounding box center [381, 711] width 35 height 30
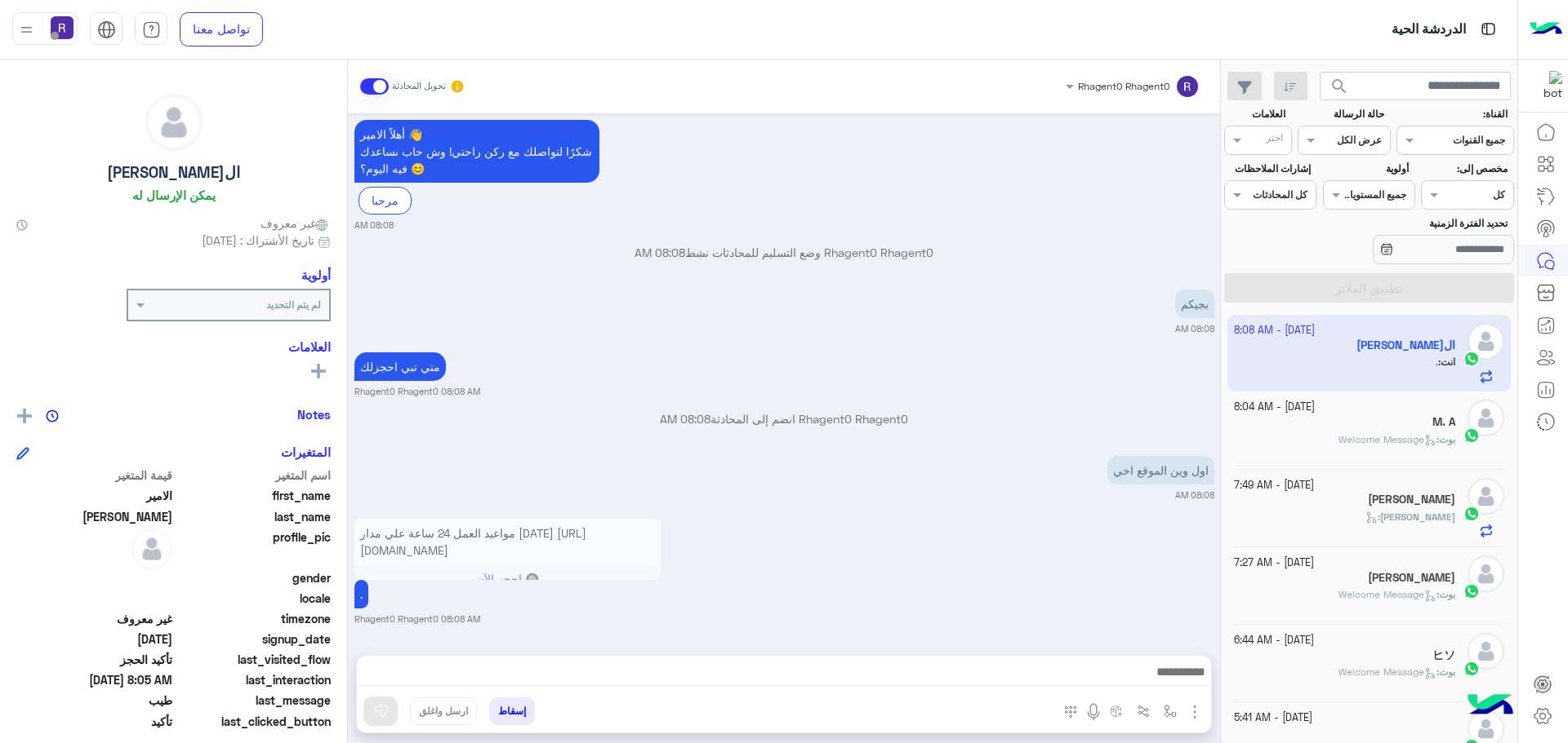
scroll to position [2298, 0]
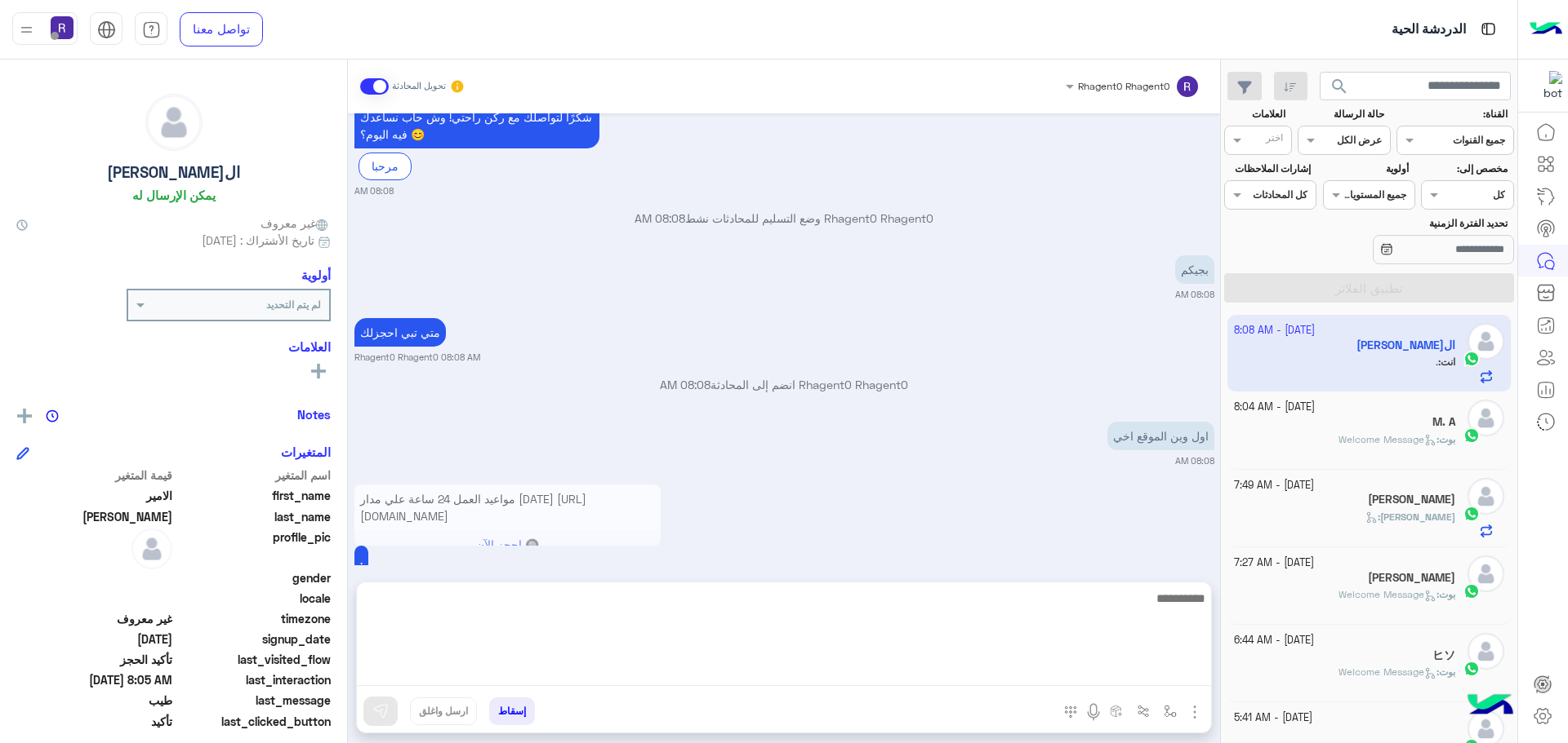
click at [1036, 676] on textarea at bounding box center [784, 638] width 854 height 98
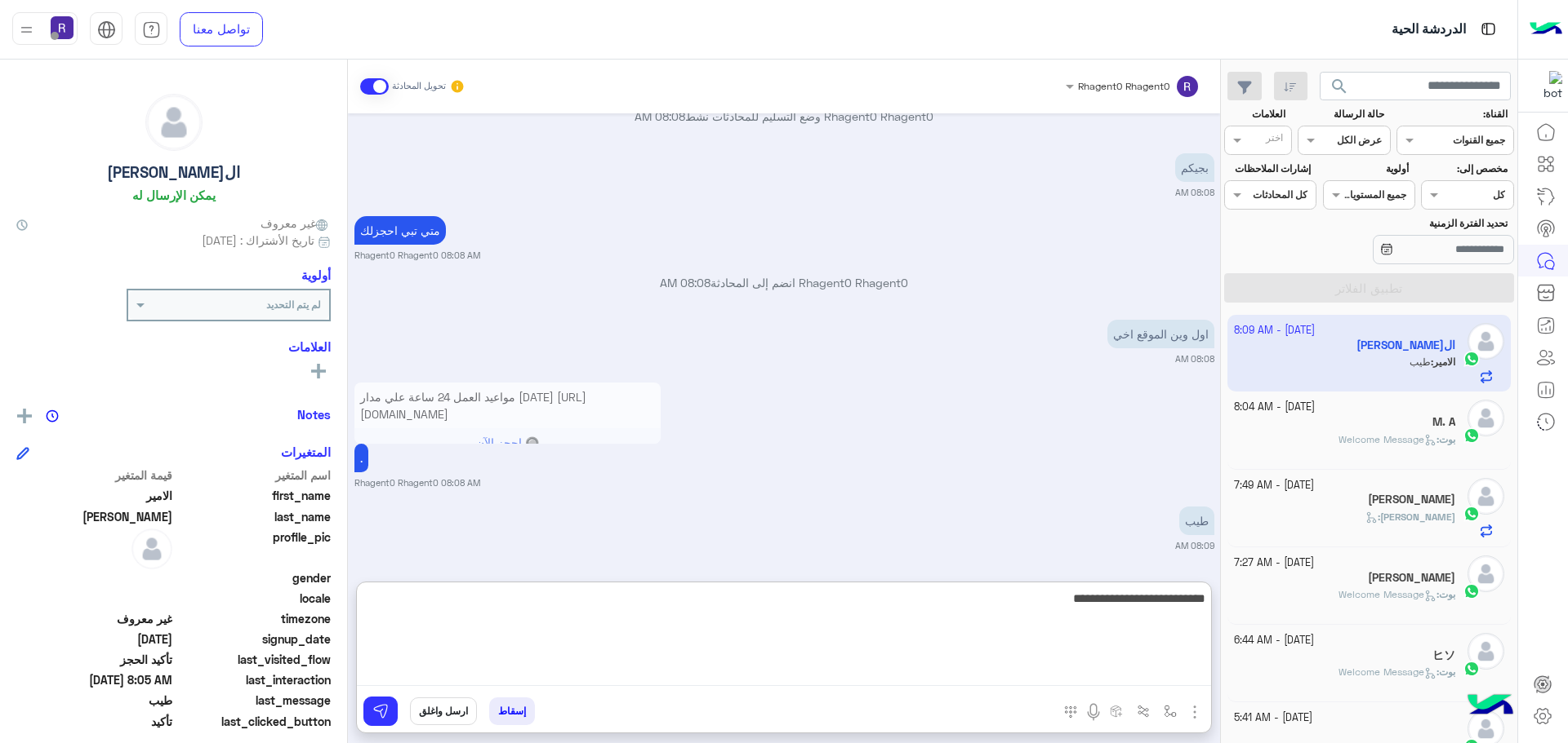
type textarea "**********"
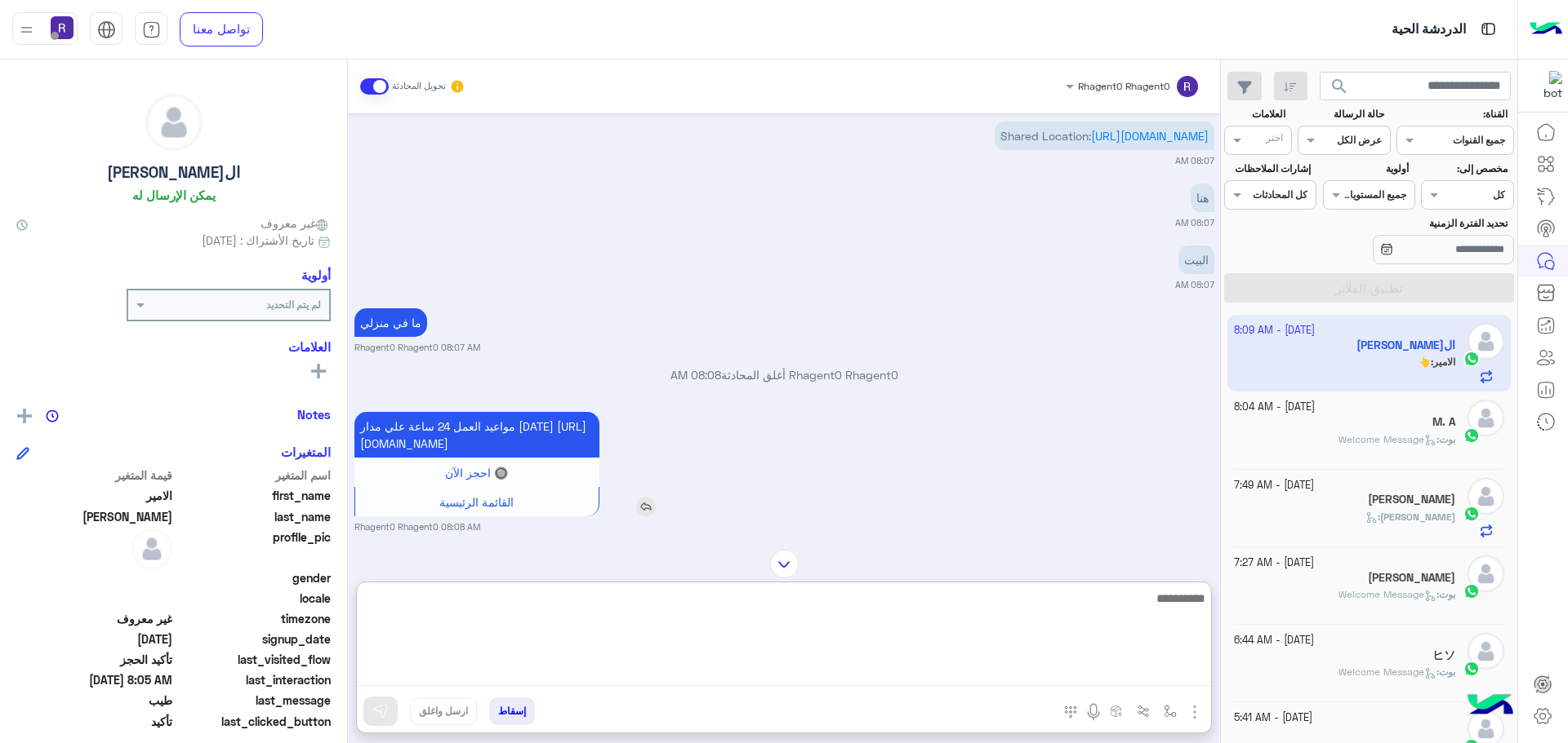
scroll to position [2016, 0]
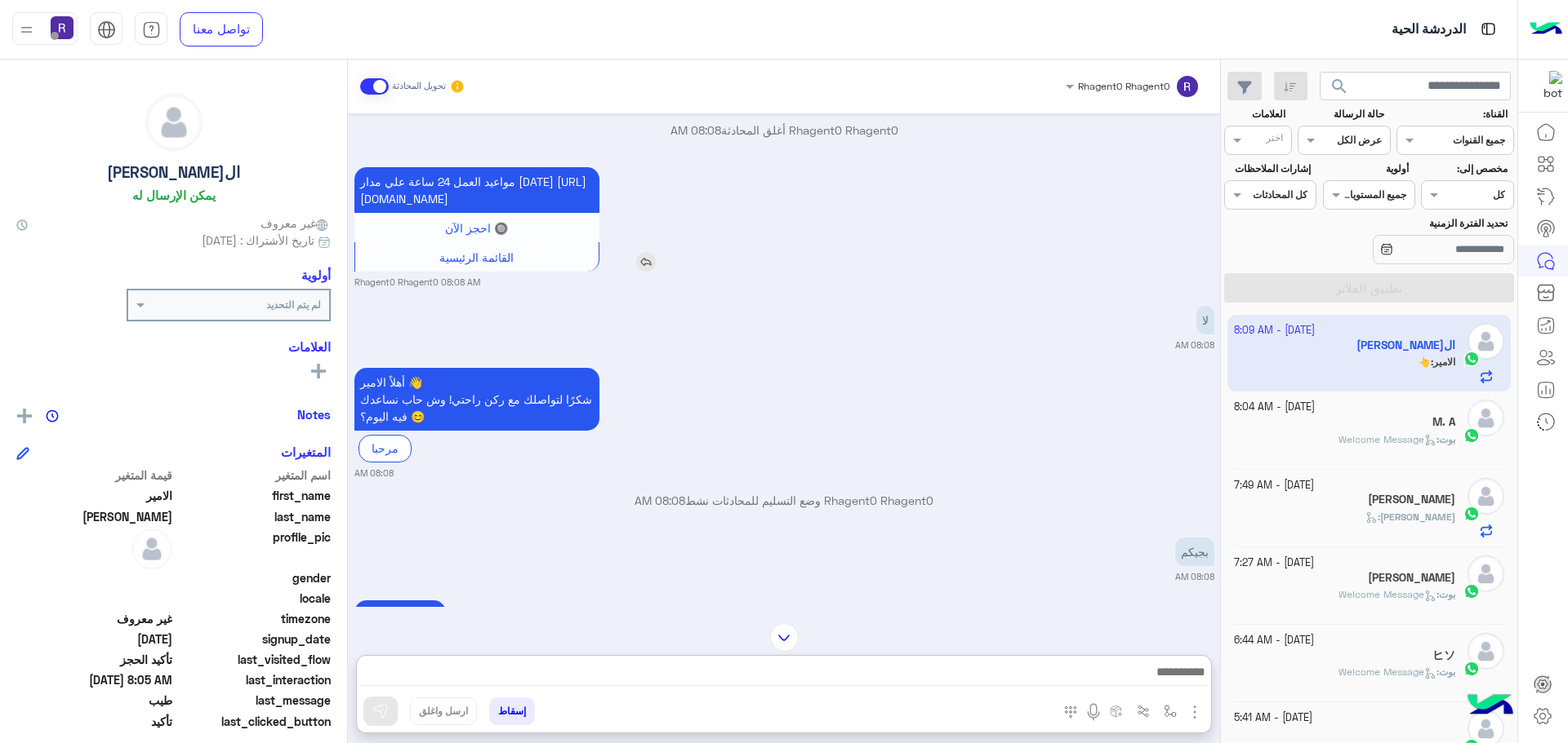
click at [652, 272] on img at bounding box center [646, 261] width 19 height 19
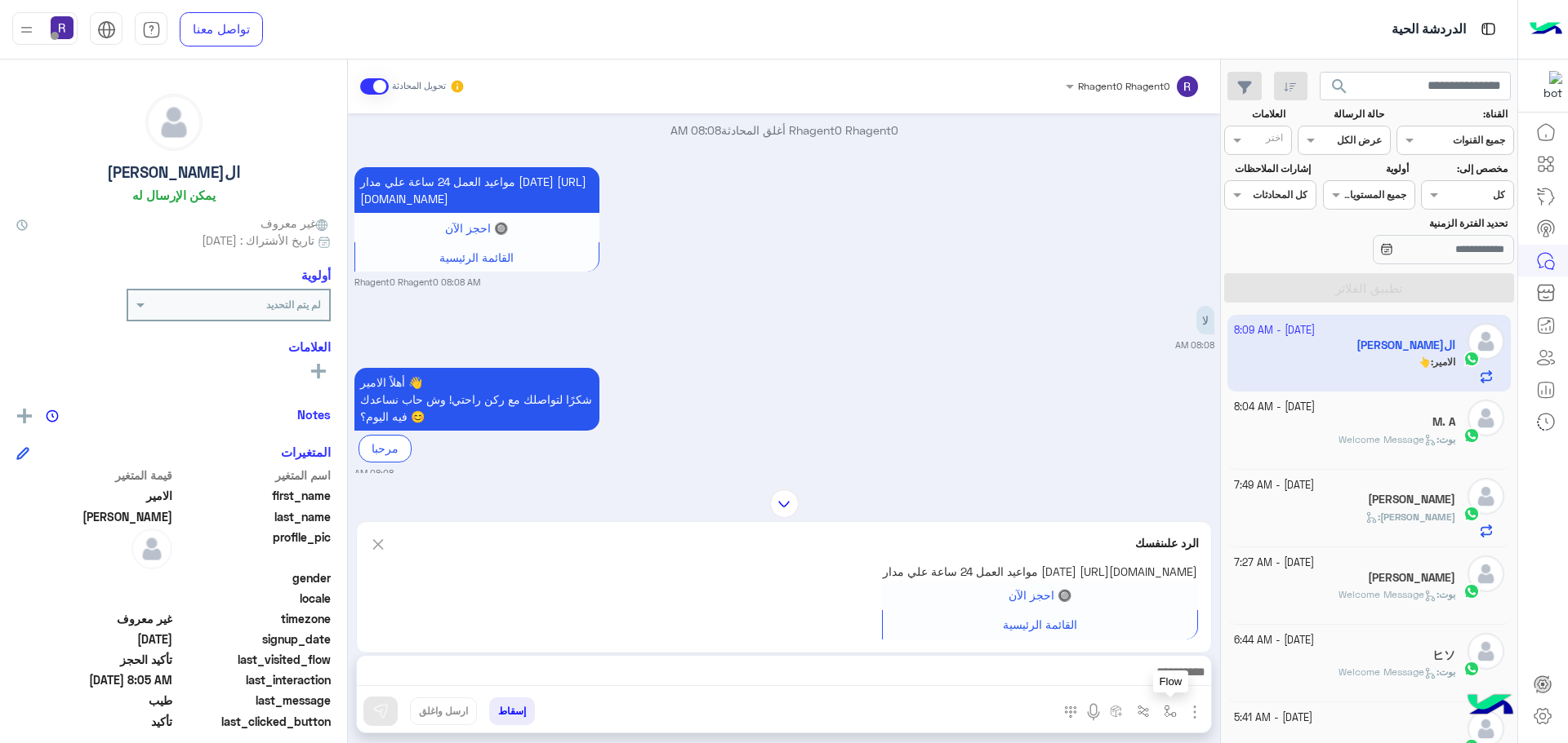
click at [1167, 712] on img "button" at bounding box center [1170, 711] width 13 height 13
click at [1134, 677] on input "text" at bounding box center [1134, 672] width 83 height 14
type input "*****"
click at [1144, 640] on div "الشفا" at bounding box center [1122, 647] width 121 height 32
type textarea "*****"
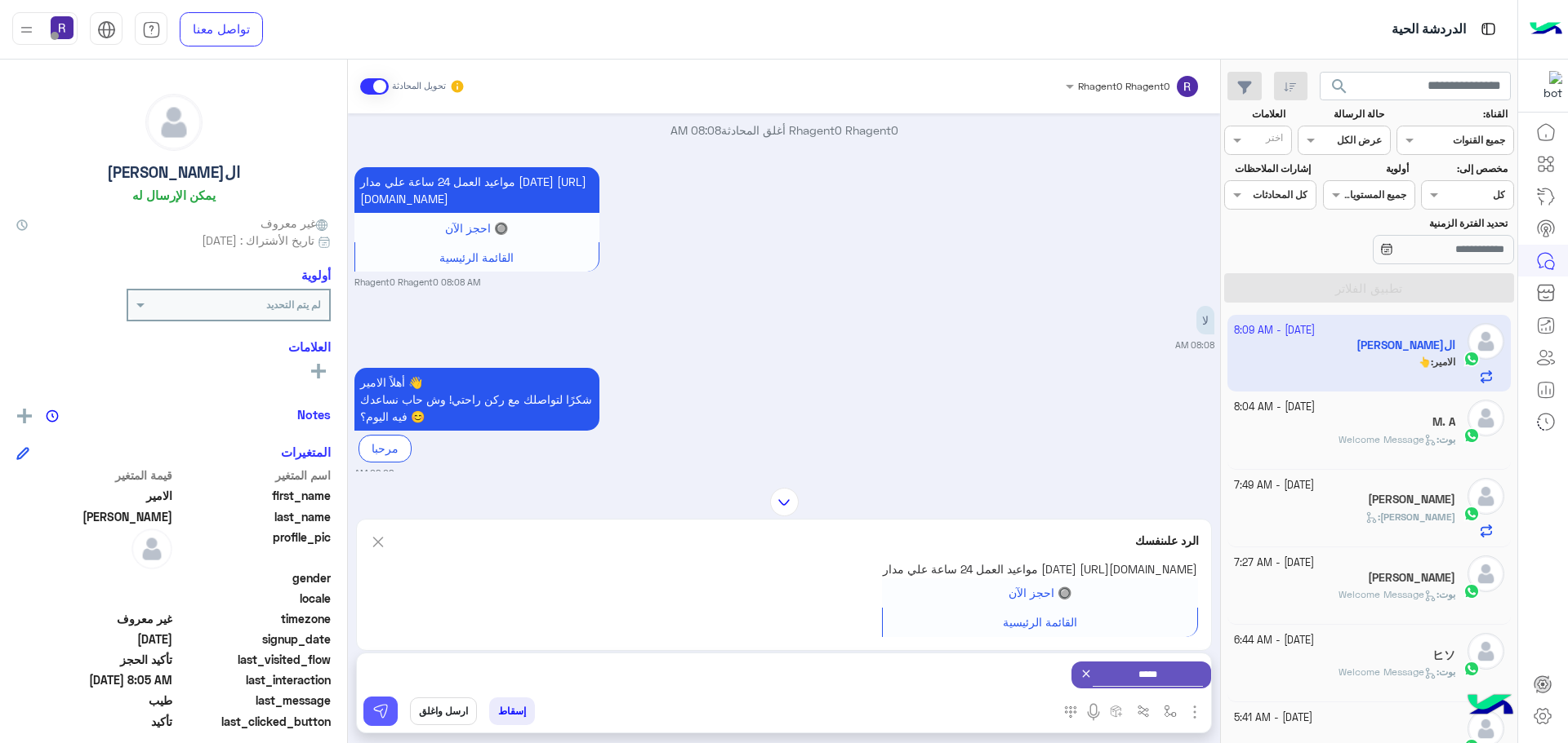
click at [381, 705] on img at bounding box center [380, 711] width 16 height 16
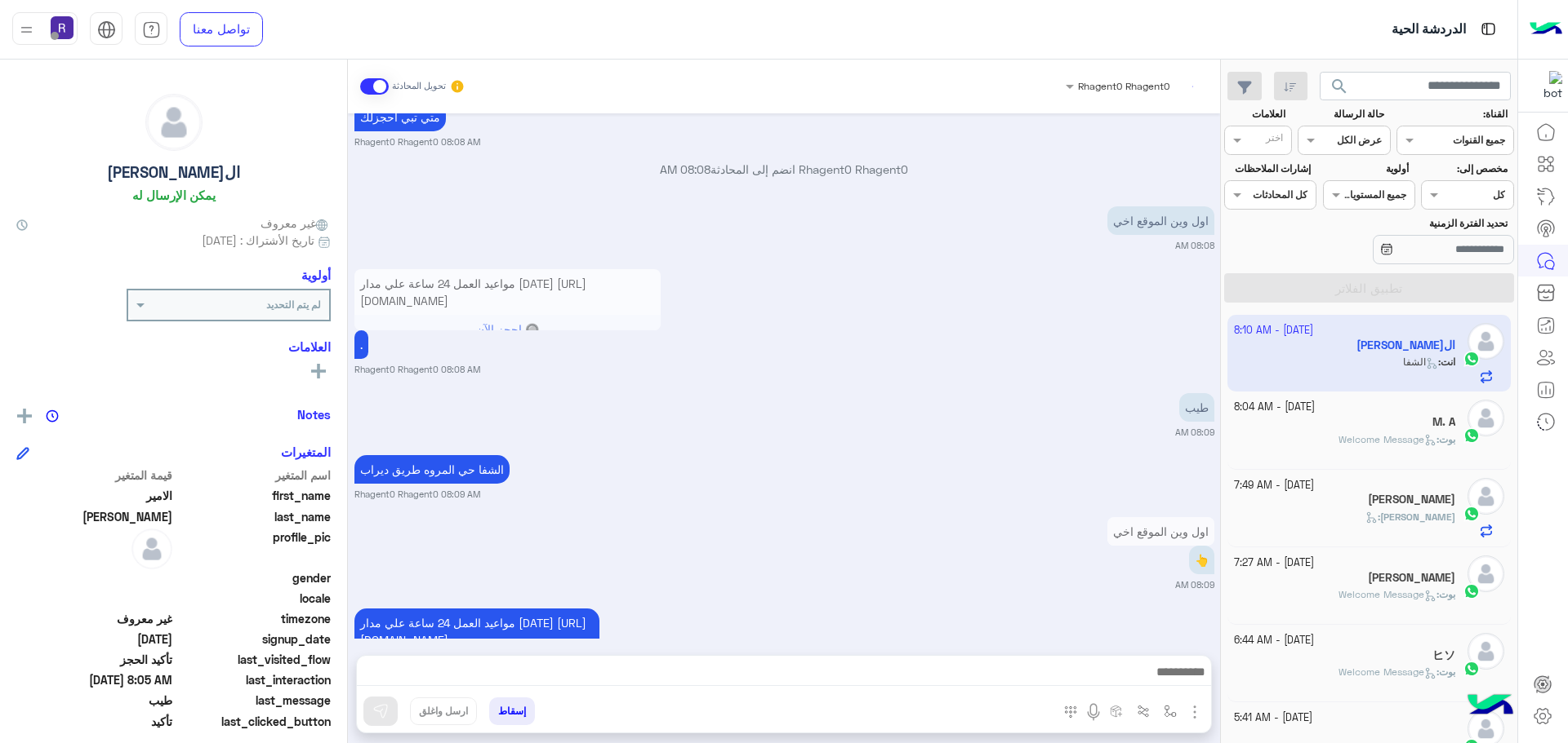
scroll to position [2669, 0]
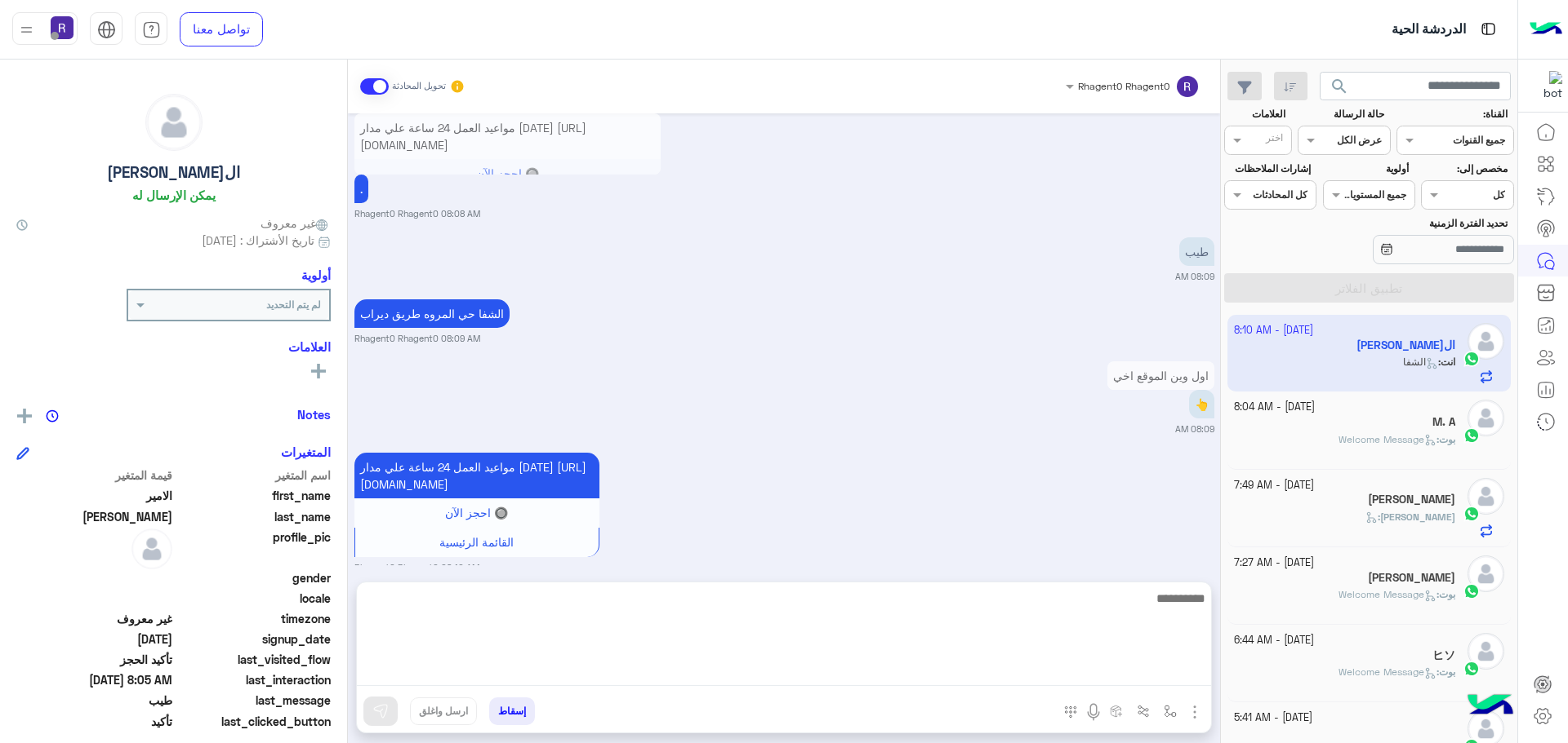
click at [805, 676] on textarea at bounding box center [784, 638] width 854 height 98
type textarea "**********"
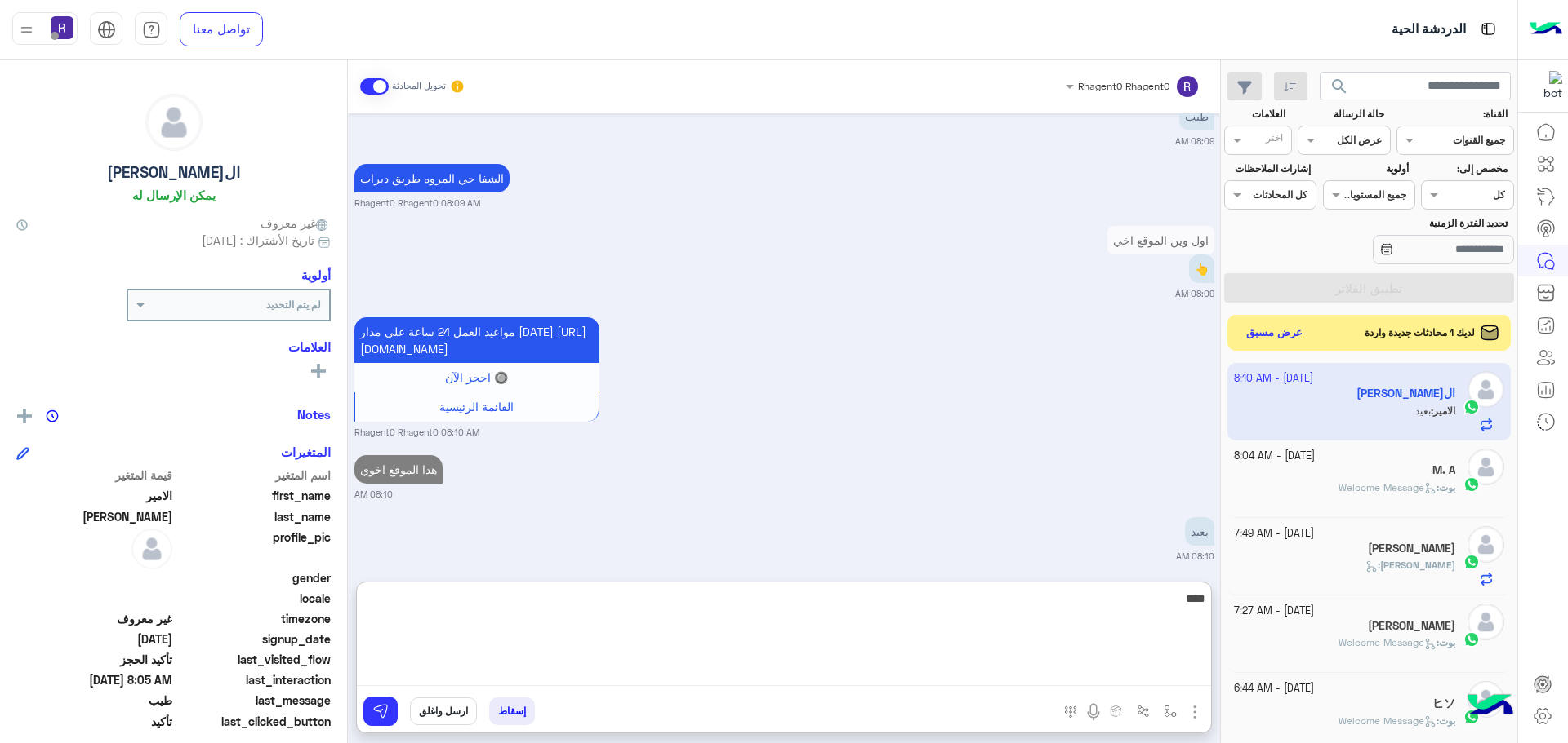
scroll to position [2867, 0]
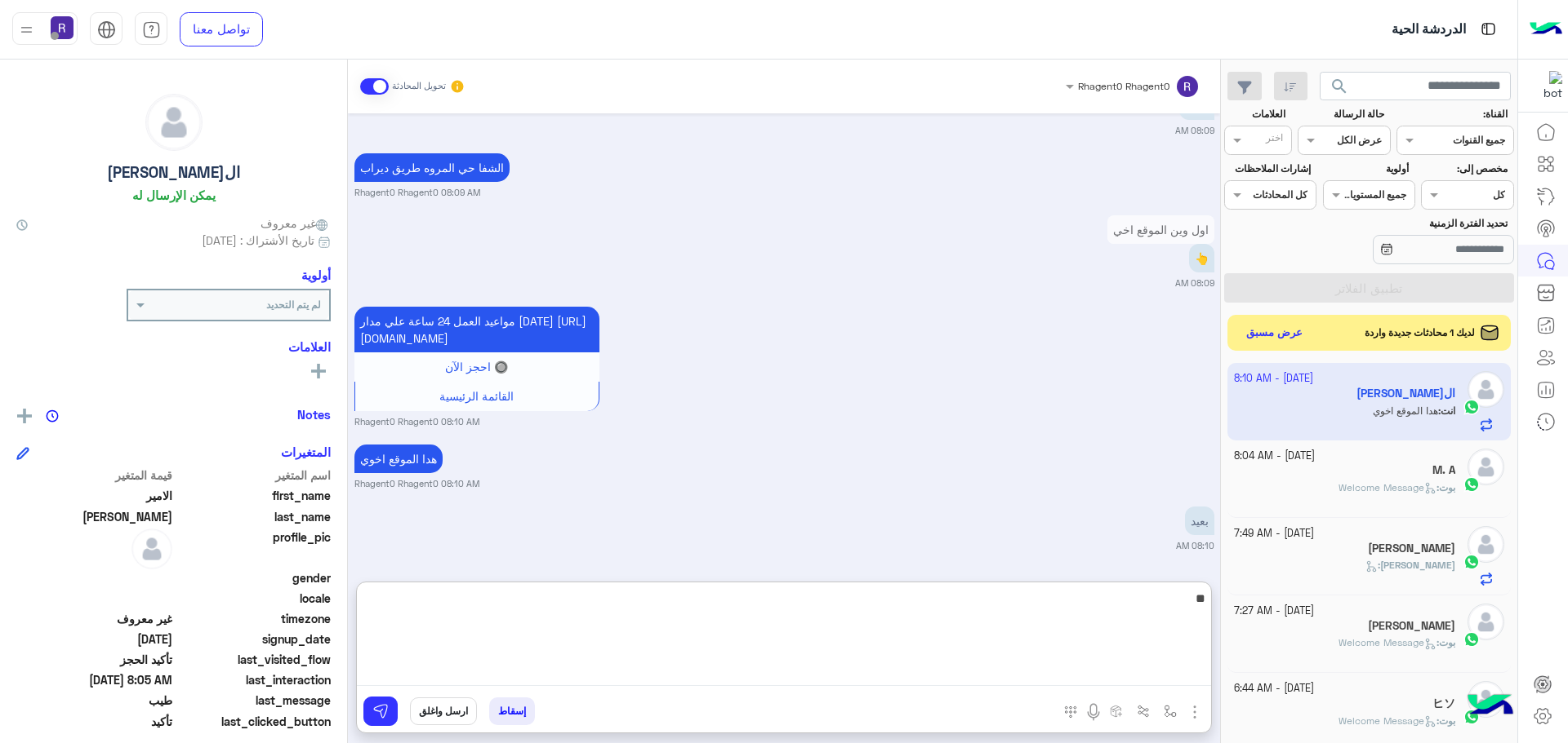
type textarea "*"
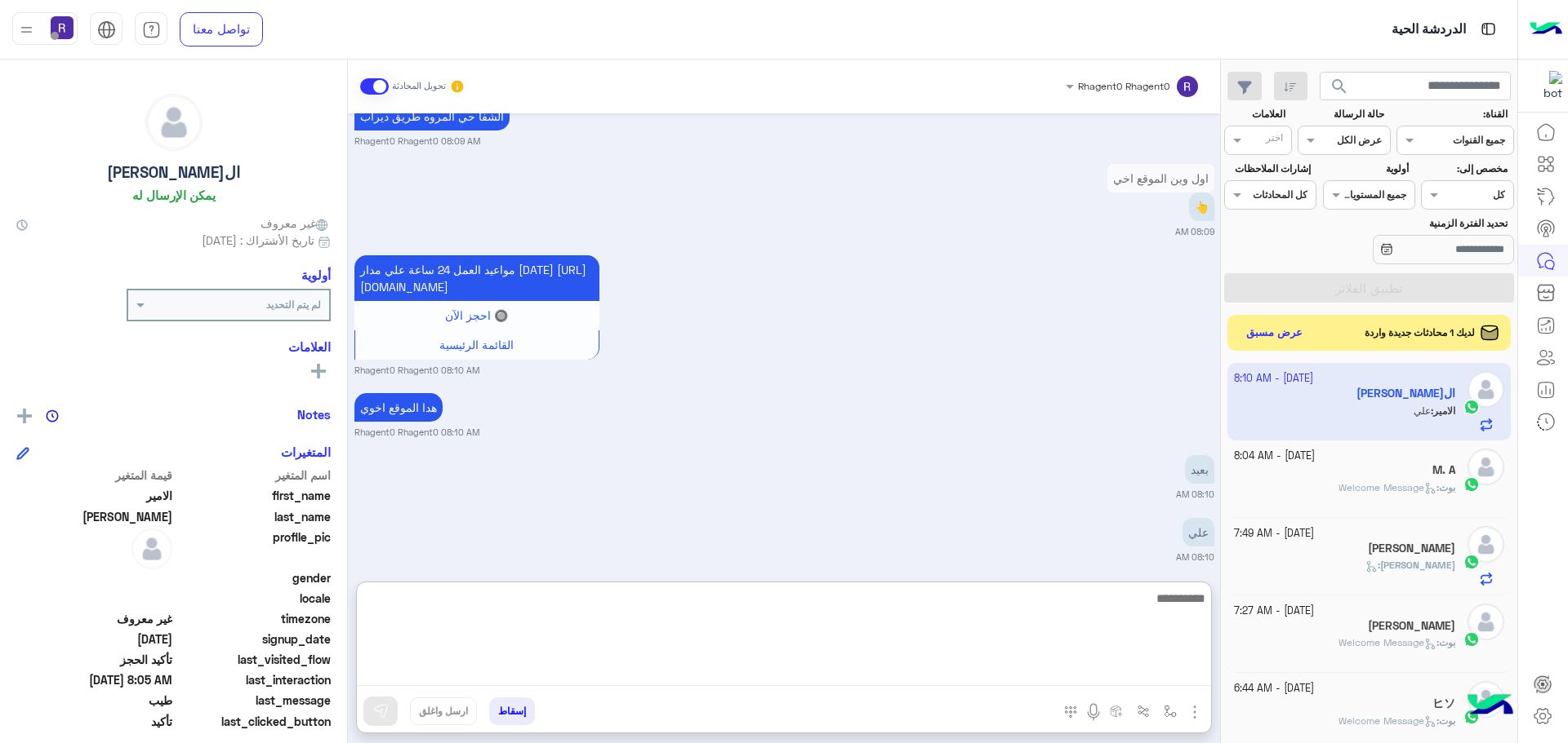
scroll to position [2929, 0]
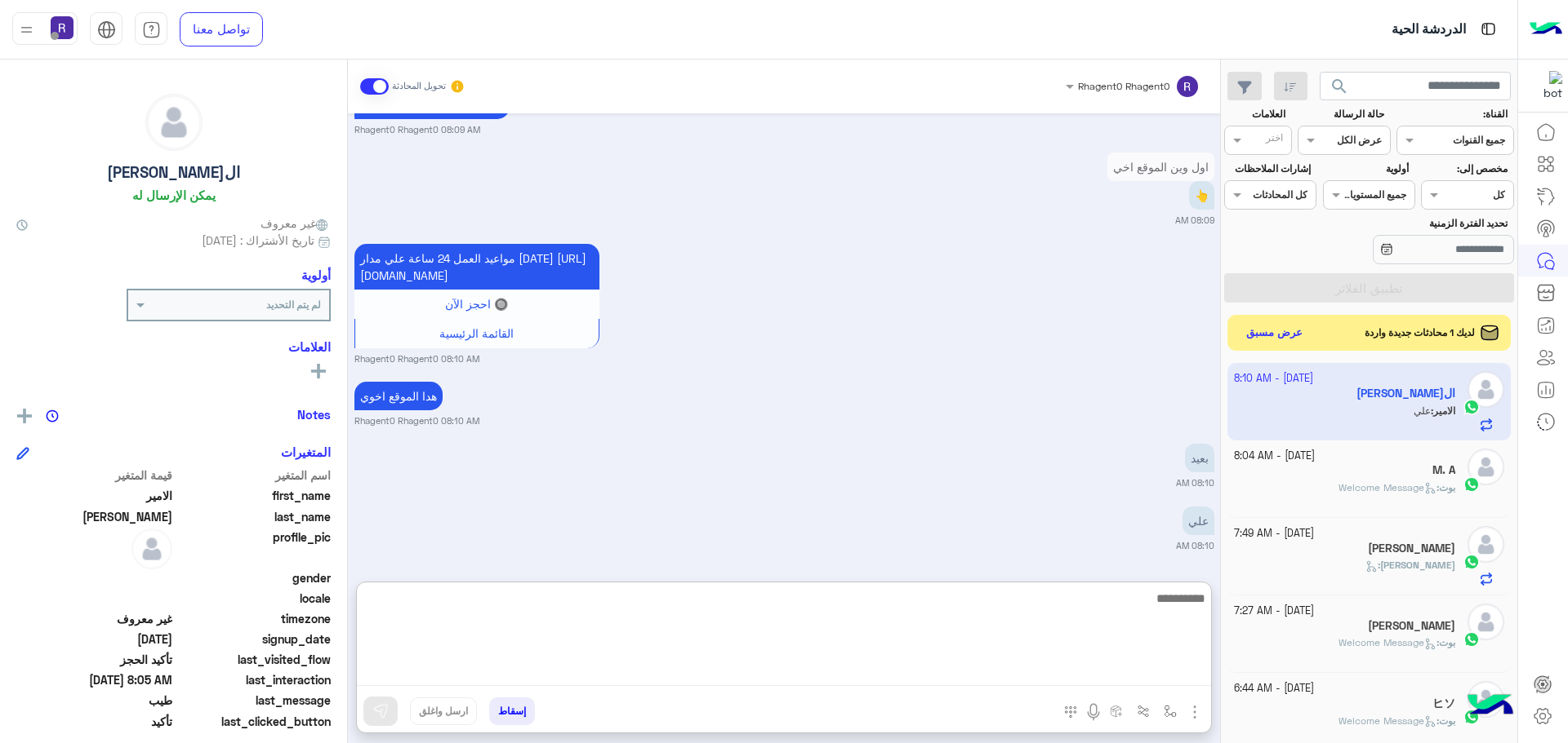
click at [1058, 595] on textarea at bounding box center [784, 638] width 854 height 98
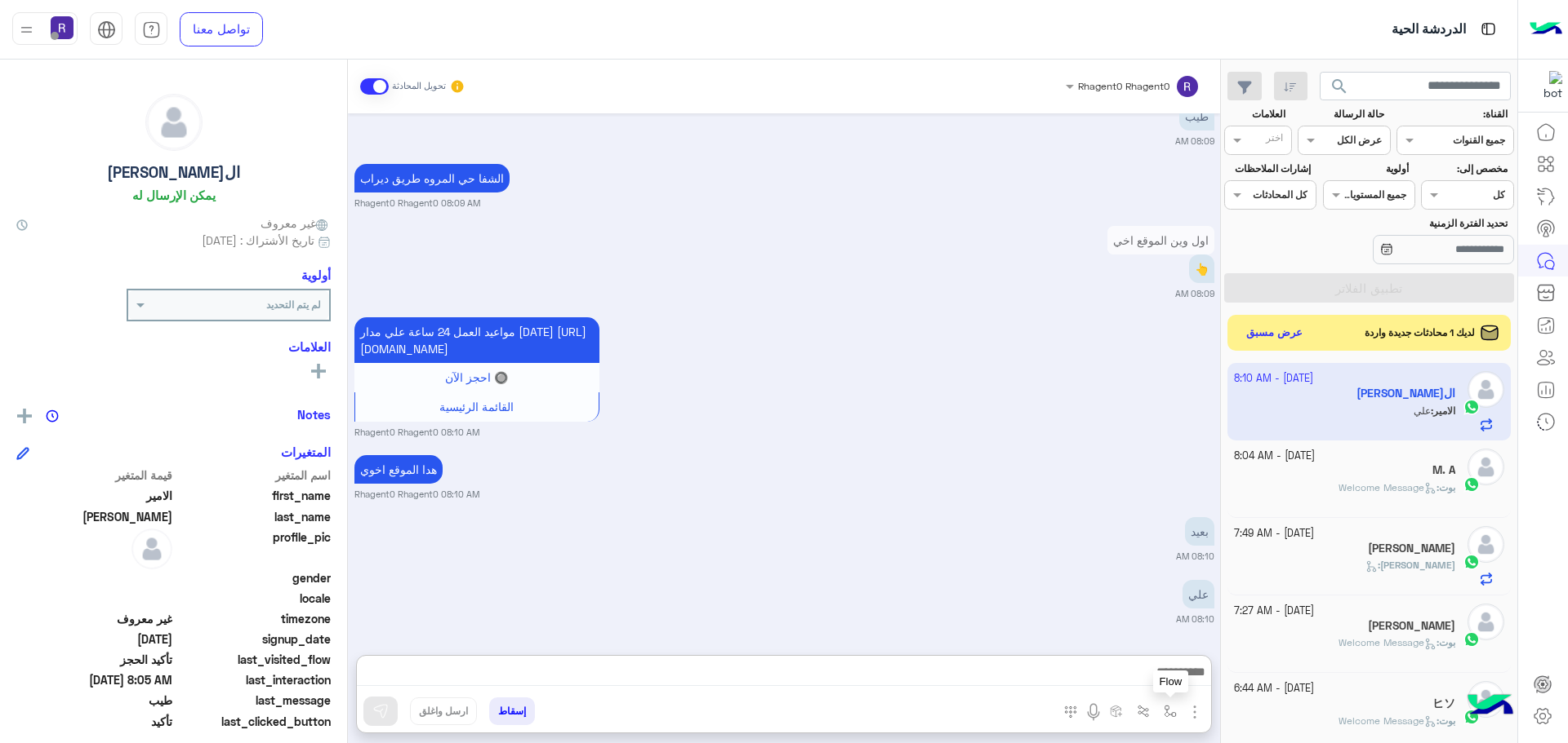
click at [1167, 707] on img "button" at bounding box center [1170, 711] width 13 height 13
click at [1144, 670] on input "text" at bounding box center [1134, 672] width 83 height 14
type input "***"
click at [1137, 645] on span "الجنادرية" at bounding box center [1152, 646] width 45 height 14
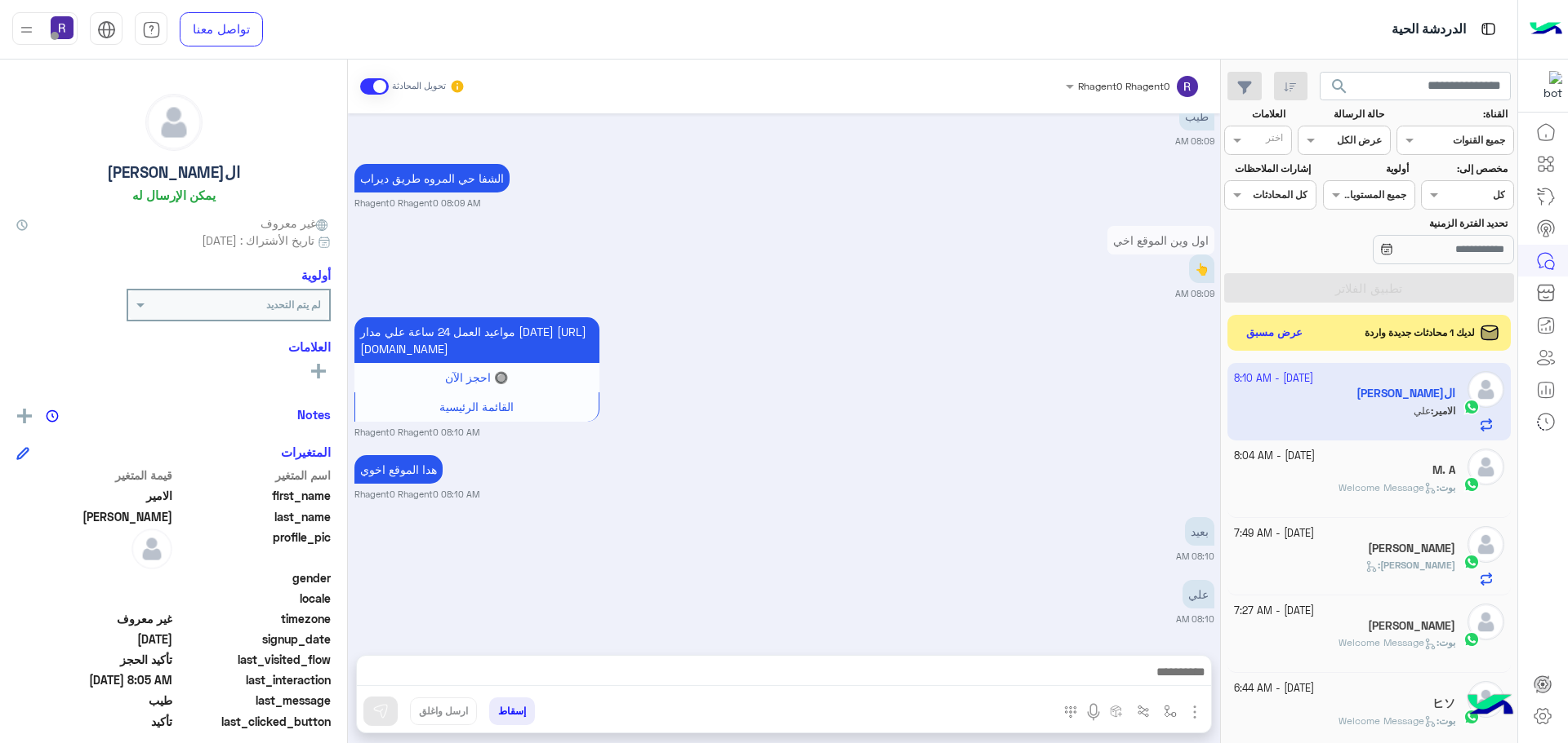
type textarea "*********"
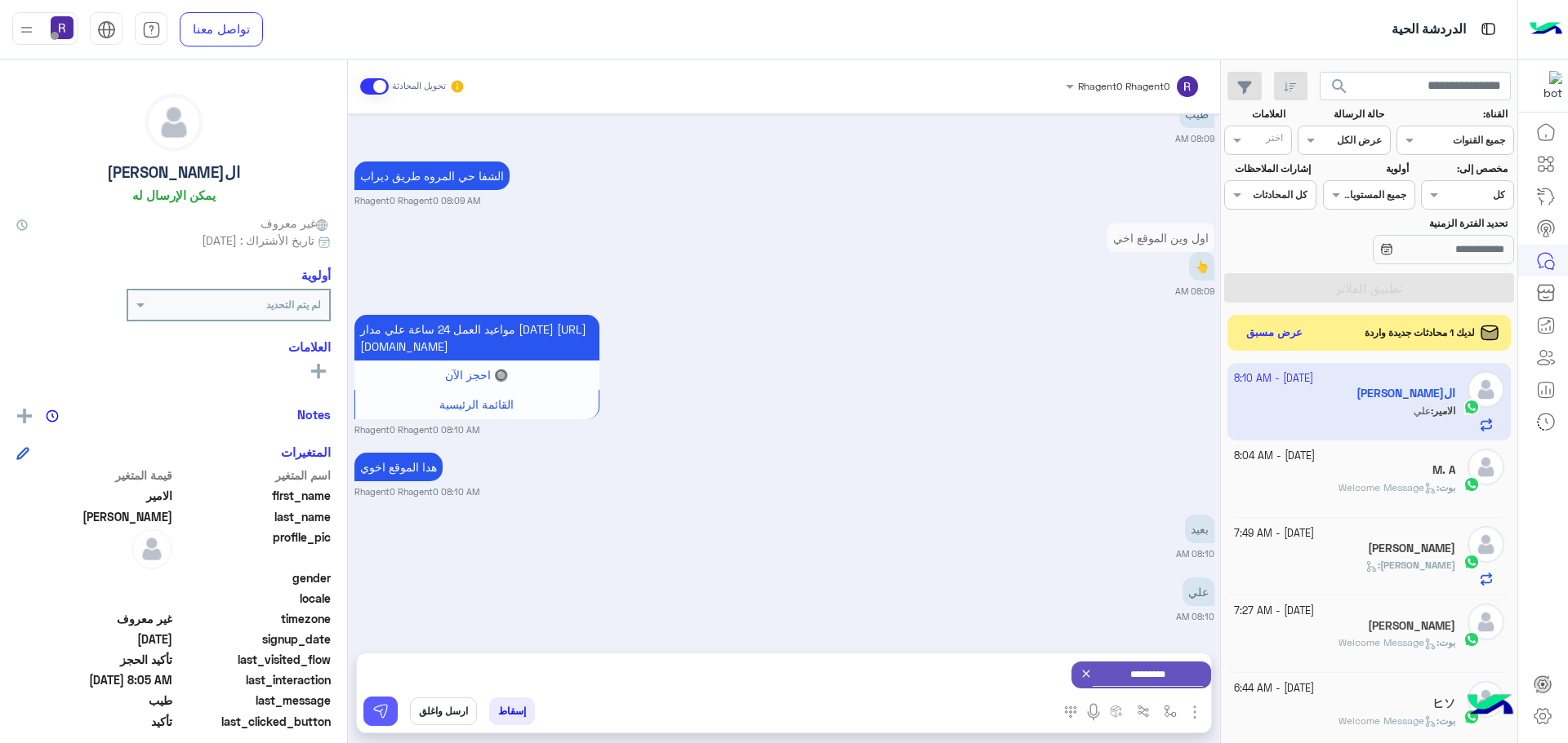
click at [370, 707] on button at bounding box center [381, 711] width 35 height 30
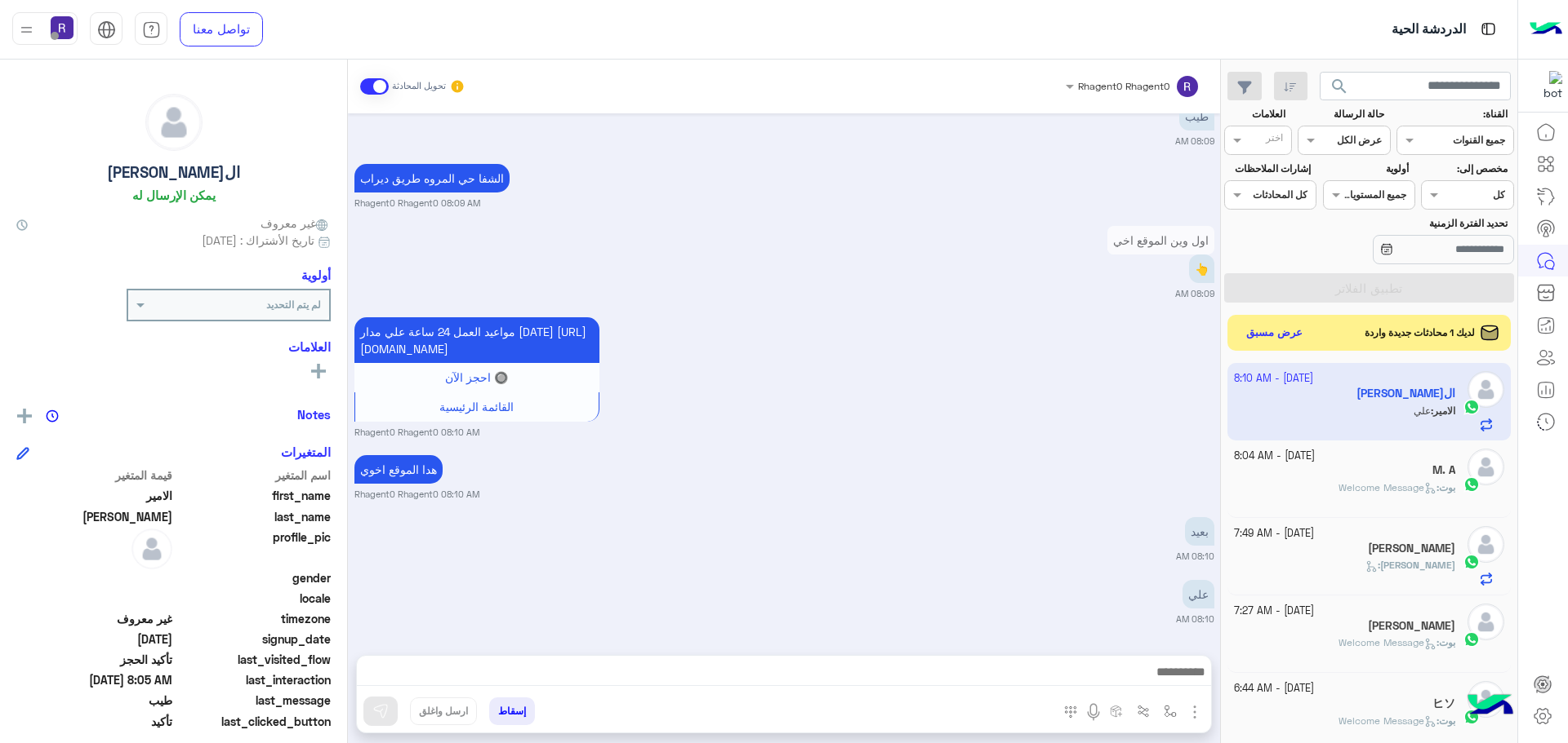
scroll to position [2856, 0]
click at [1171, 703] on button "button" at bounding box center [1171, 711] width 27 height 27
click at [1160, 683] on div "أدخل اسم مجموعة الرسائل" at bounding box center [1119, 675] width 112 height 14
type input "**"
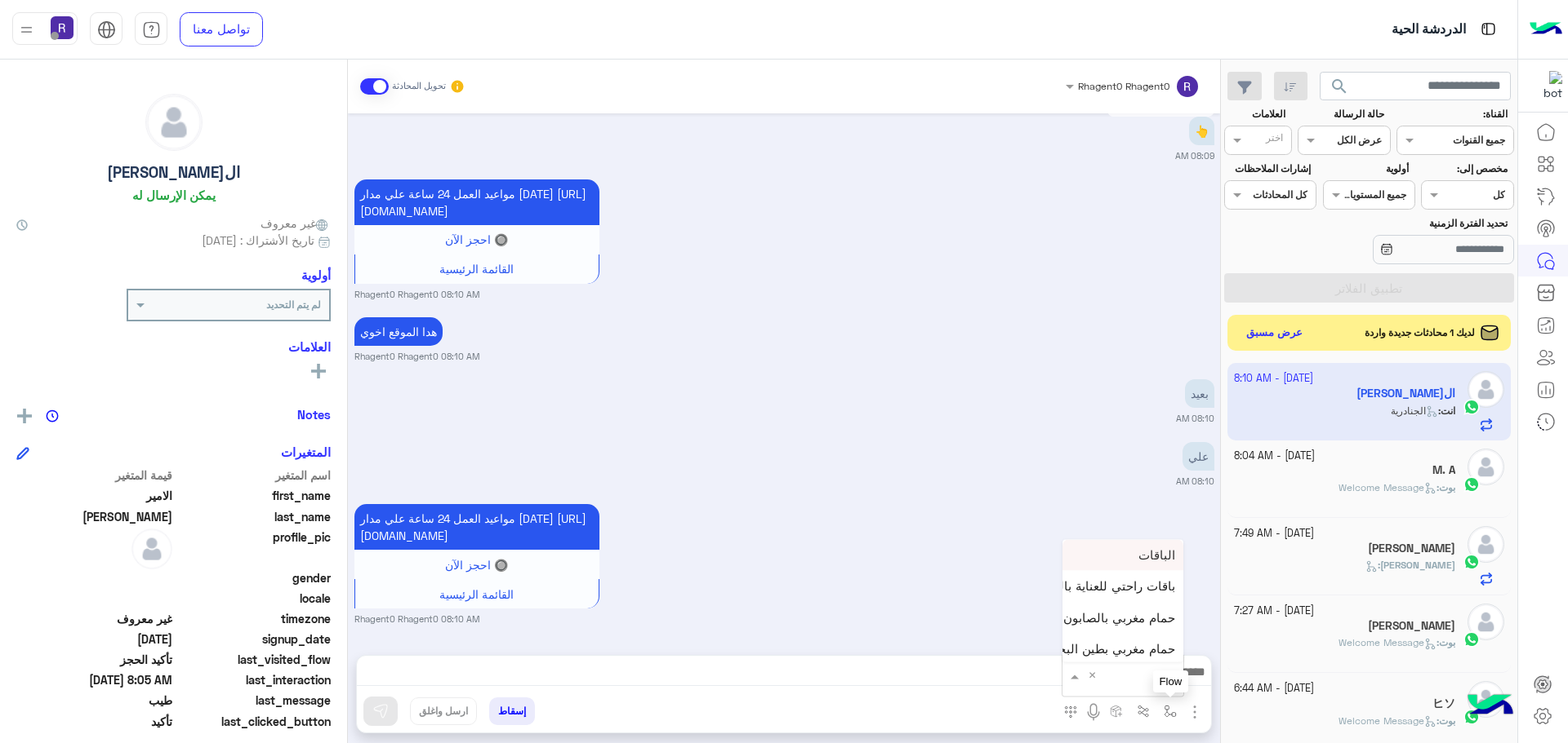
click at [1172, 715] on img "button" at bounding box center [1170, 711] width 13 height 13
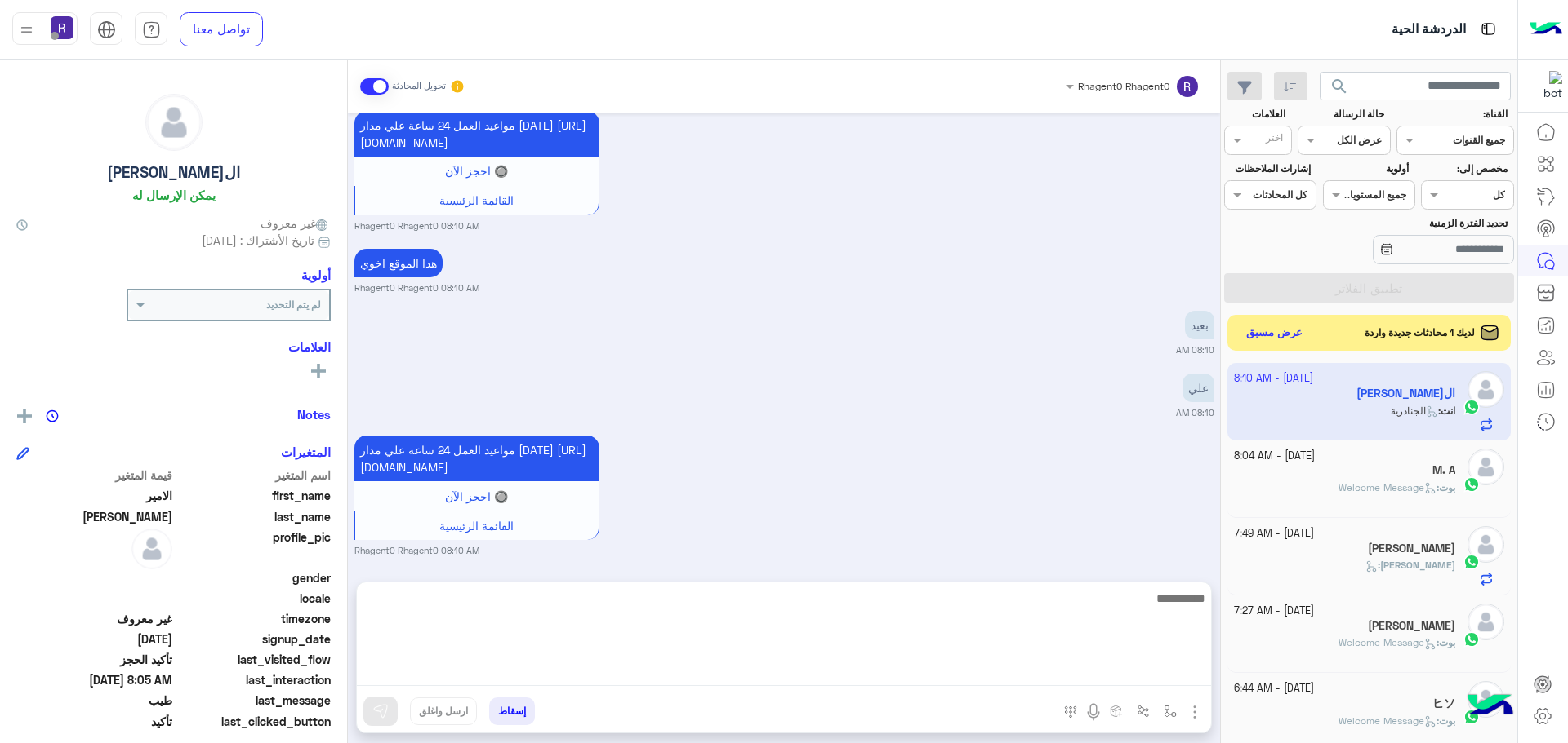
click at [1165, 671] on textarea at bounding box center [784, 638] width 854 height 98
type textarea "***"
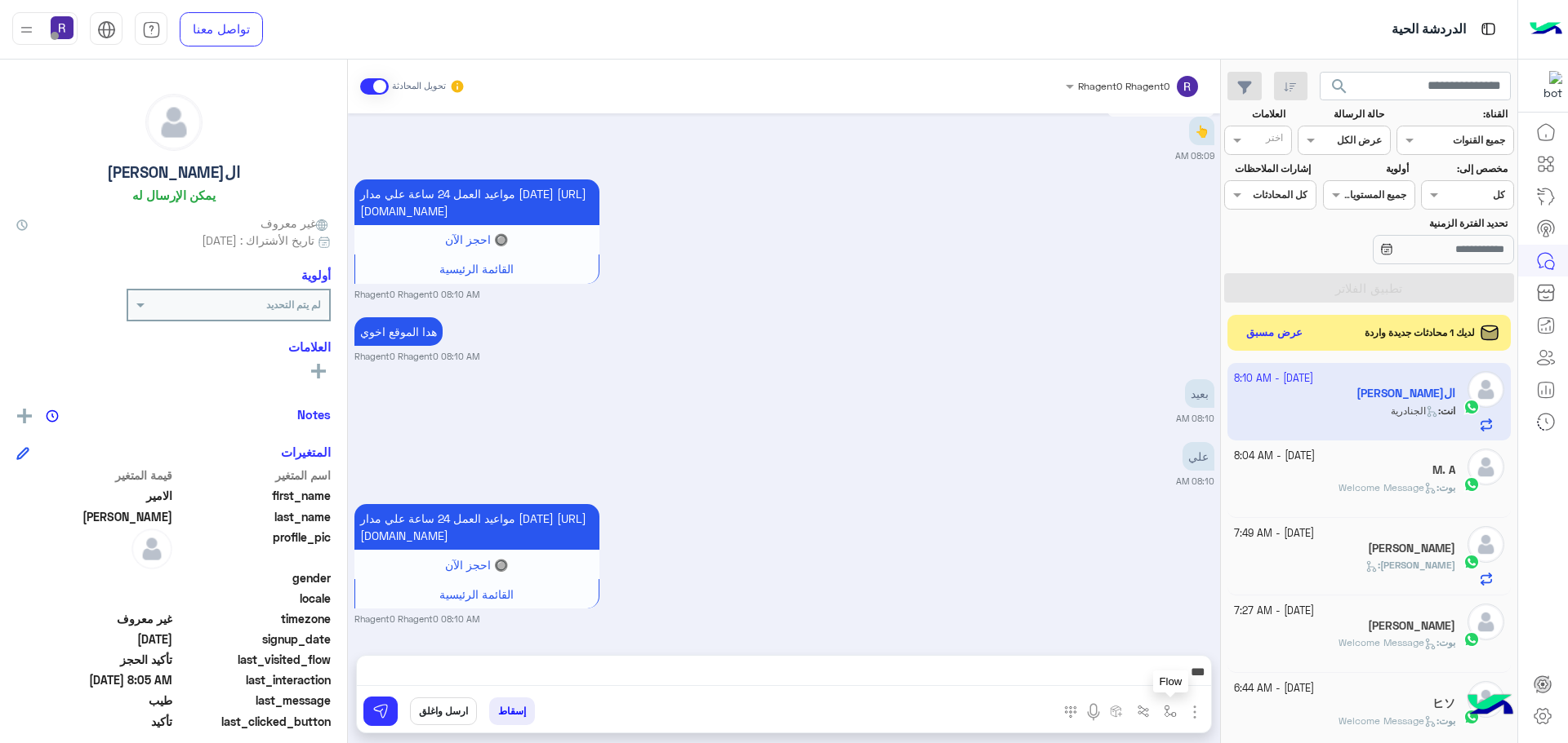
click at [1166, 713] on img "button" at bounding box center [1170, 711] width 13 height 13
click at [1164, 712] on img "button" at bounding box center [1170, 711] width 13 height 13
click at [1148, 665] on input "text" at bounding box center [1134, 672] width 83 height 14
type input "***"
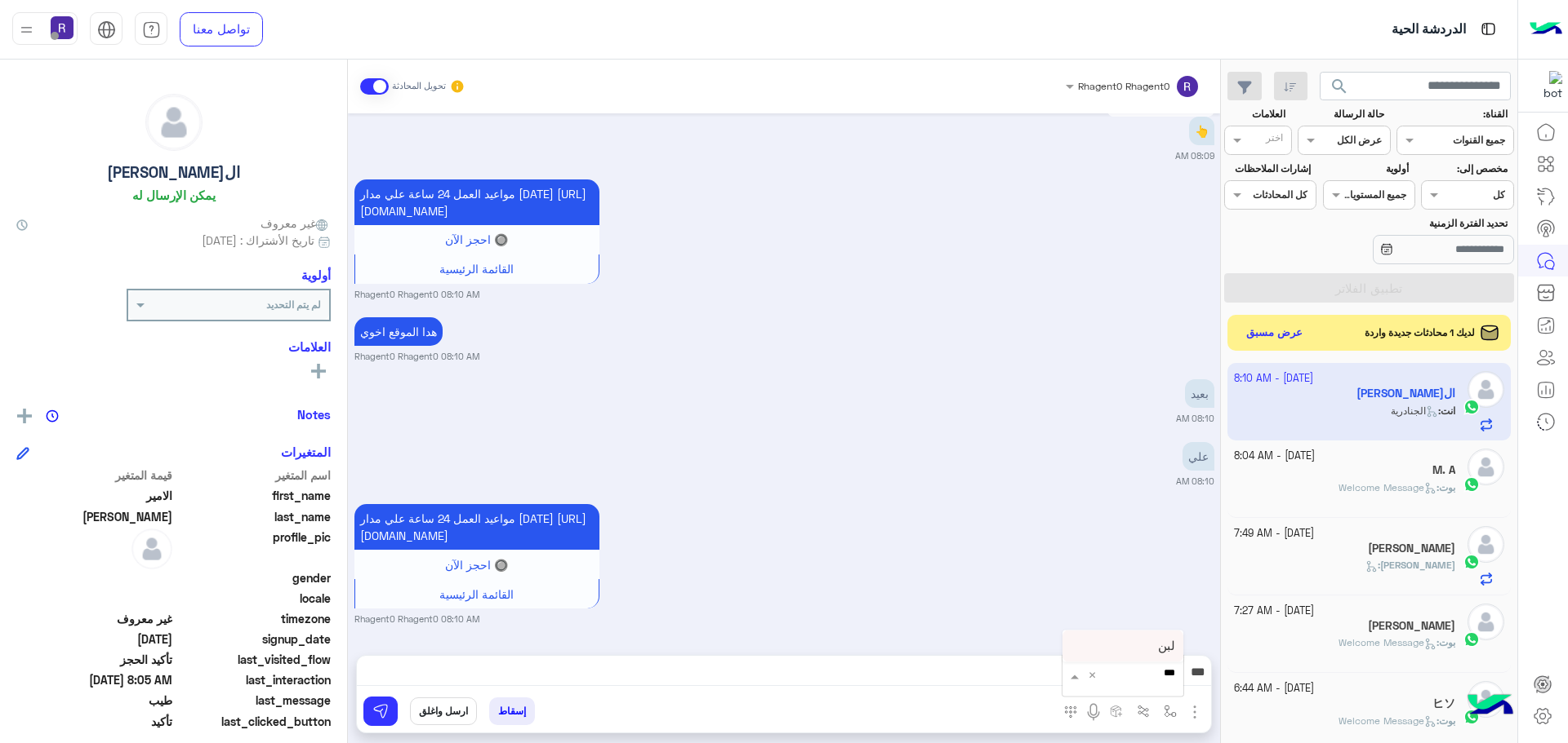
scroll to position [3073, 0]
click at [1136, 648] on div "لبن" at bounding box center [1122, 647] width 121 height 32
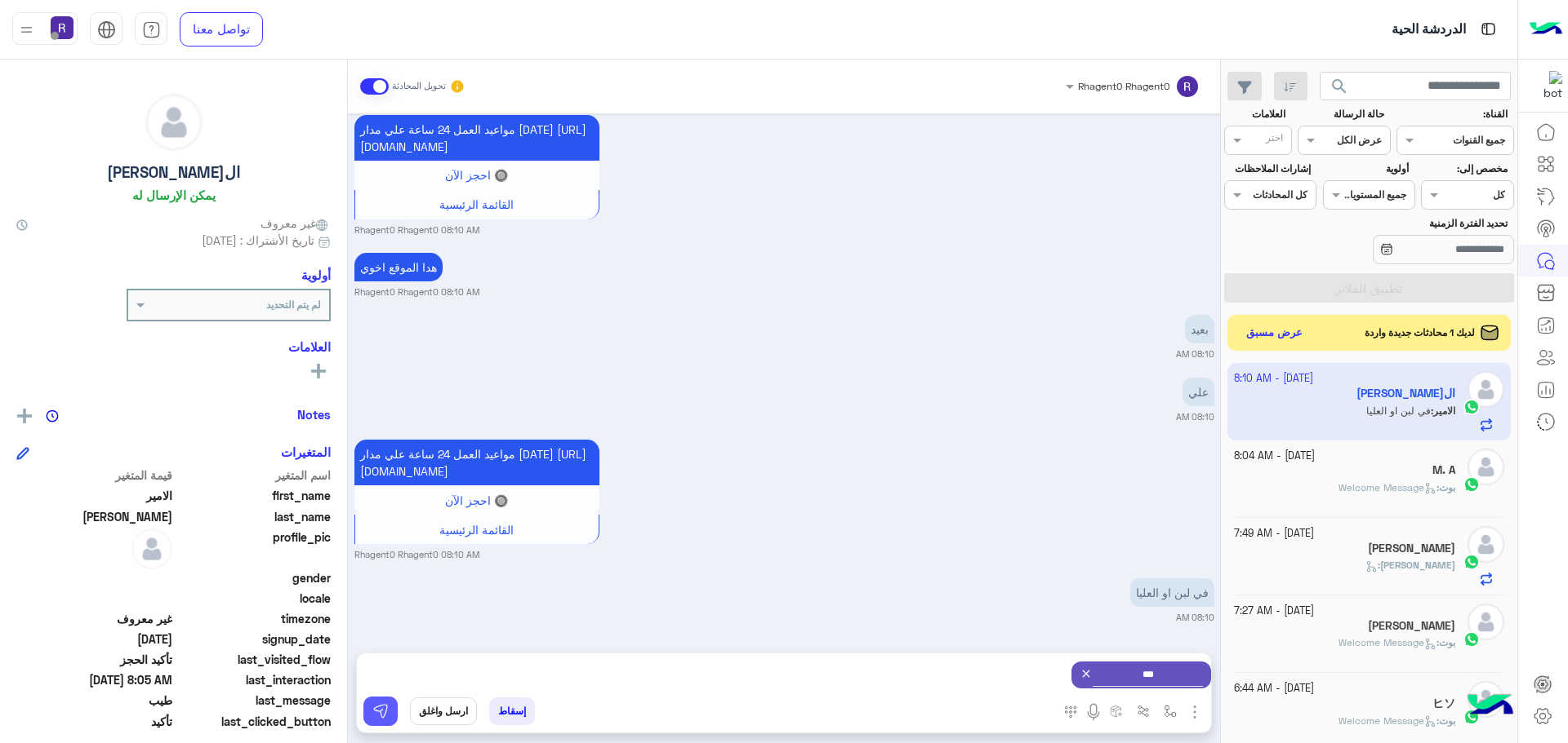
click at [380, 713] on img at bounding box center [380, 711] width 16 height 16
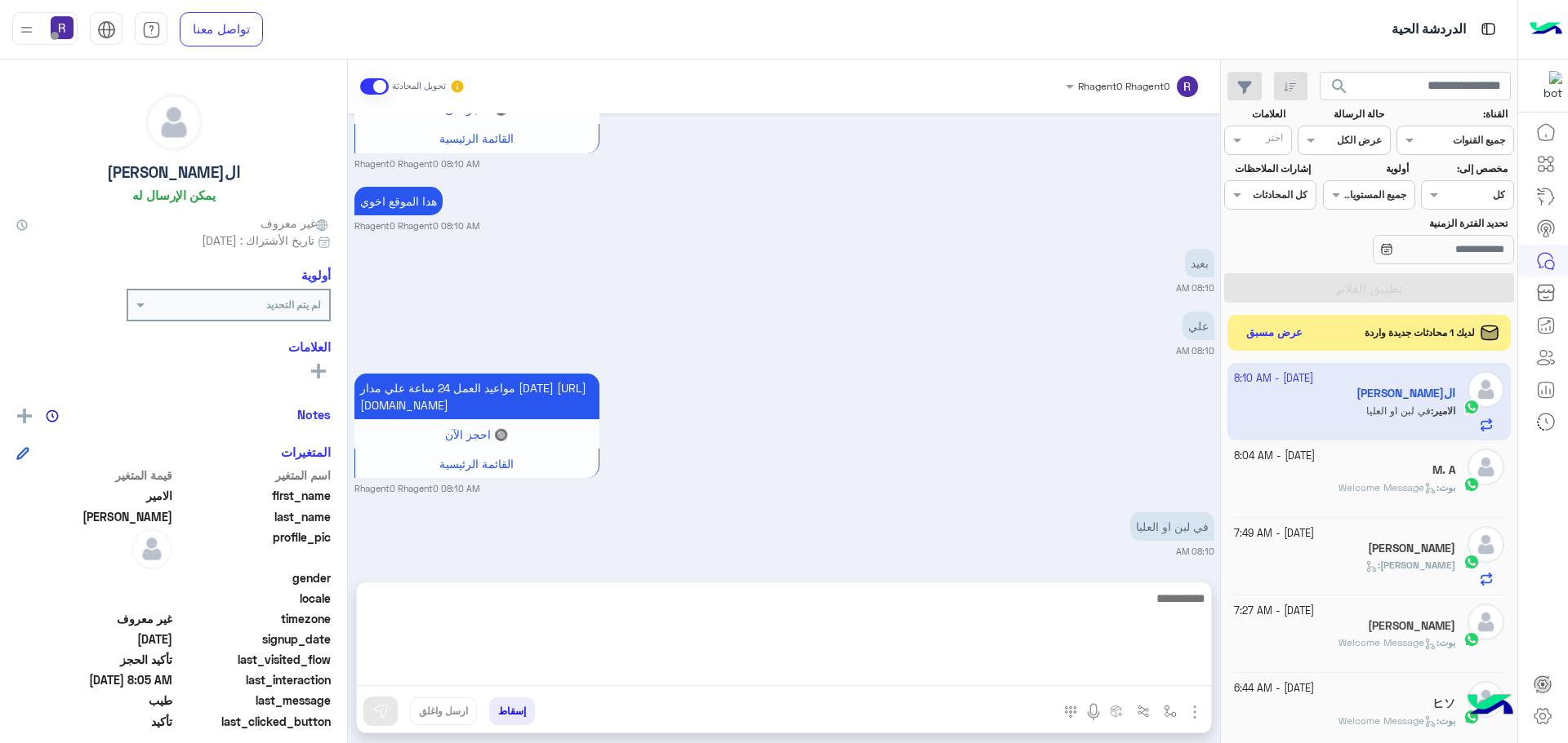
click at [1089, 672] on textarea at bounding box center [784, 638] width 854 height 98
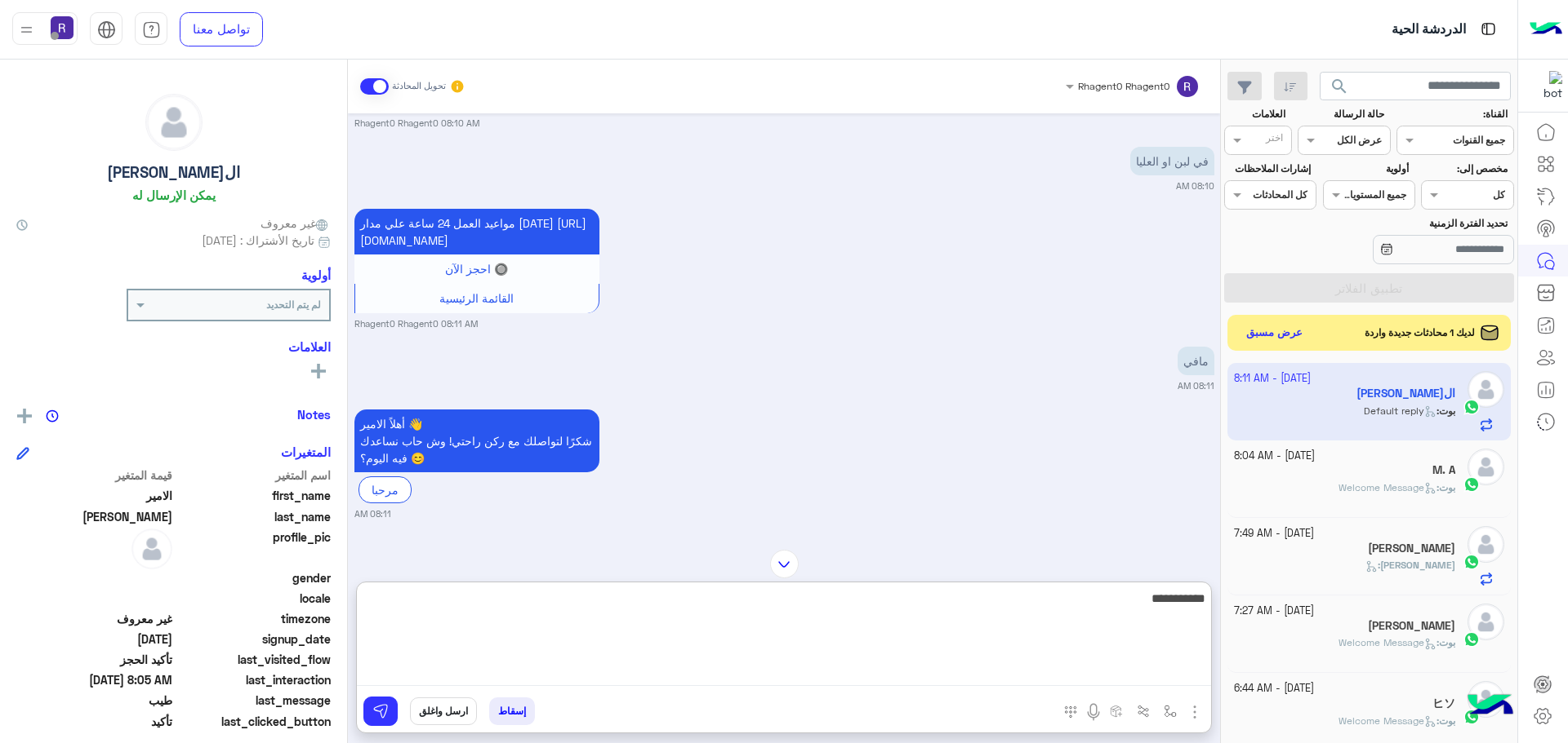
scroll to position [3492, 0]
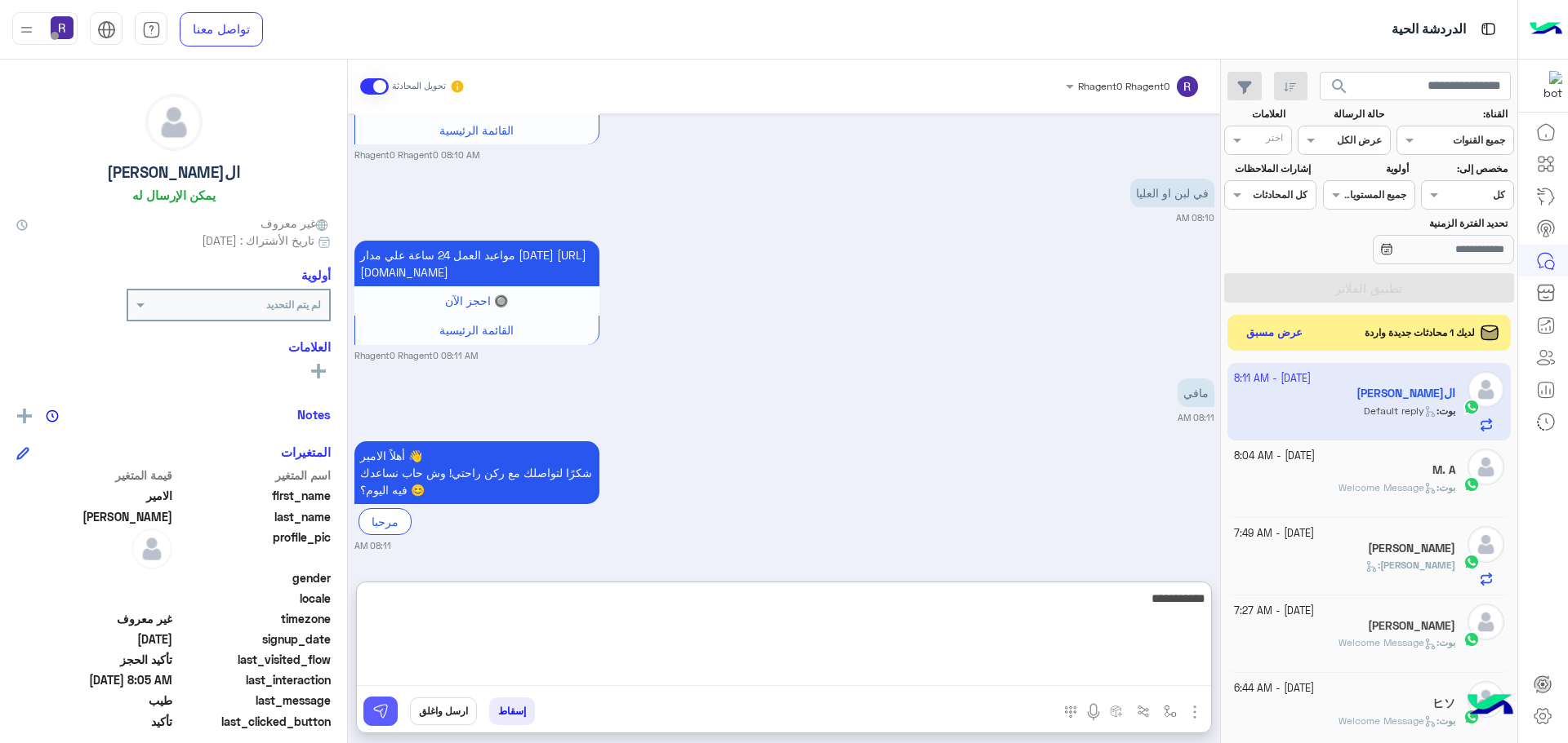
type textarea "**********"
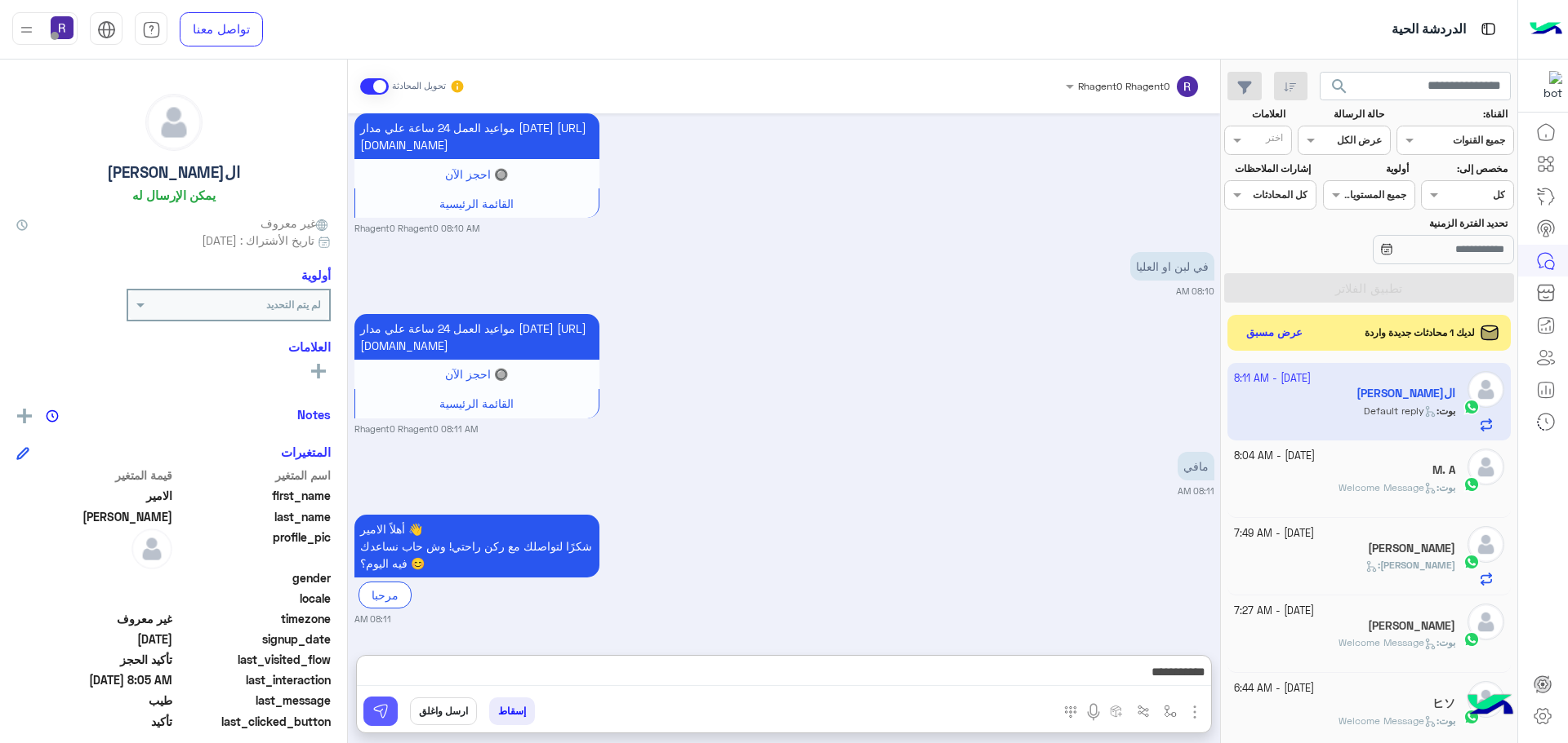
click at [380, 713] on img at bounding box center [380, 711] width 16 height 16
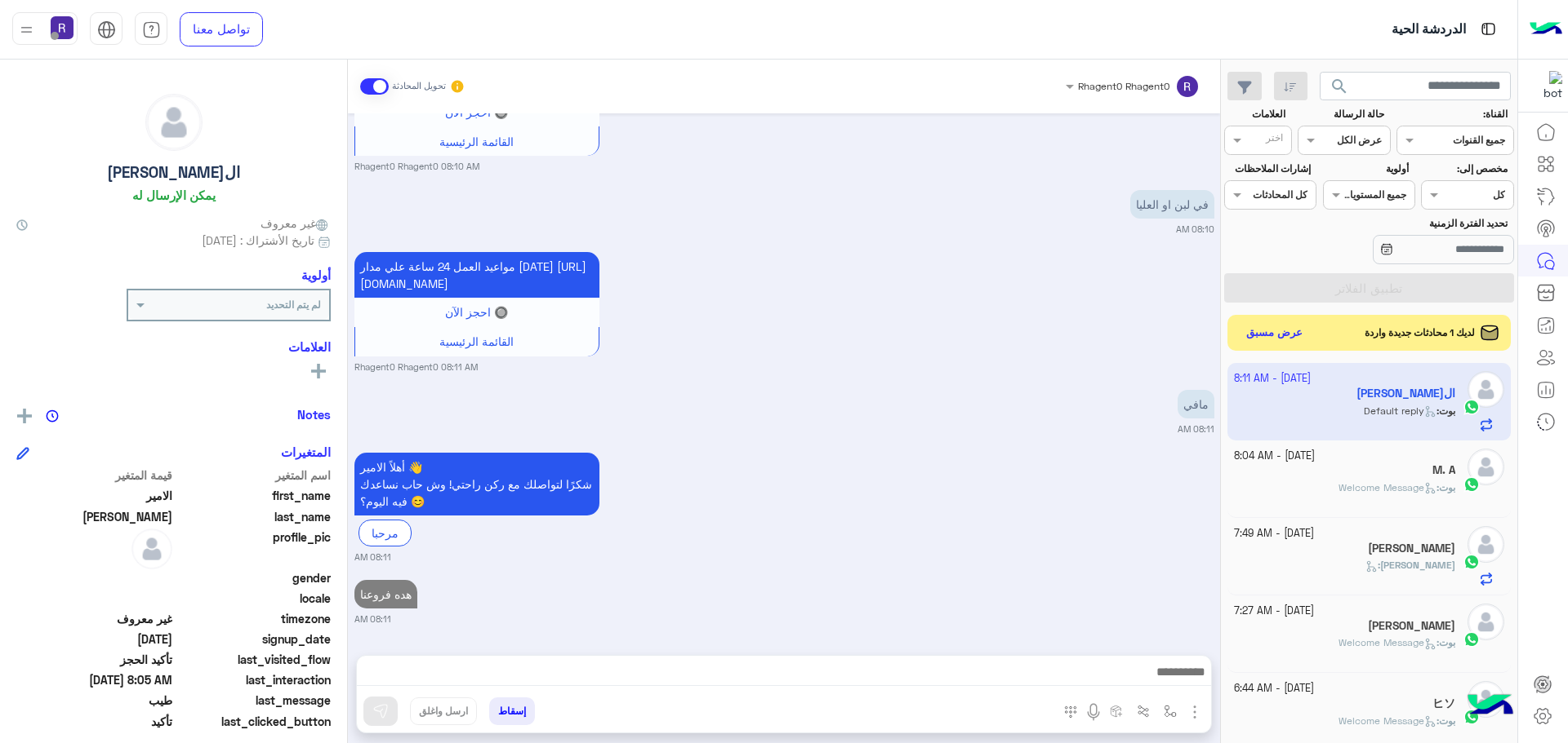
scroll to position [3481, 0]
click at [1257, 326] on button "عرض مسبق" at bounding box center [1273, 332] width 68 height 22
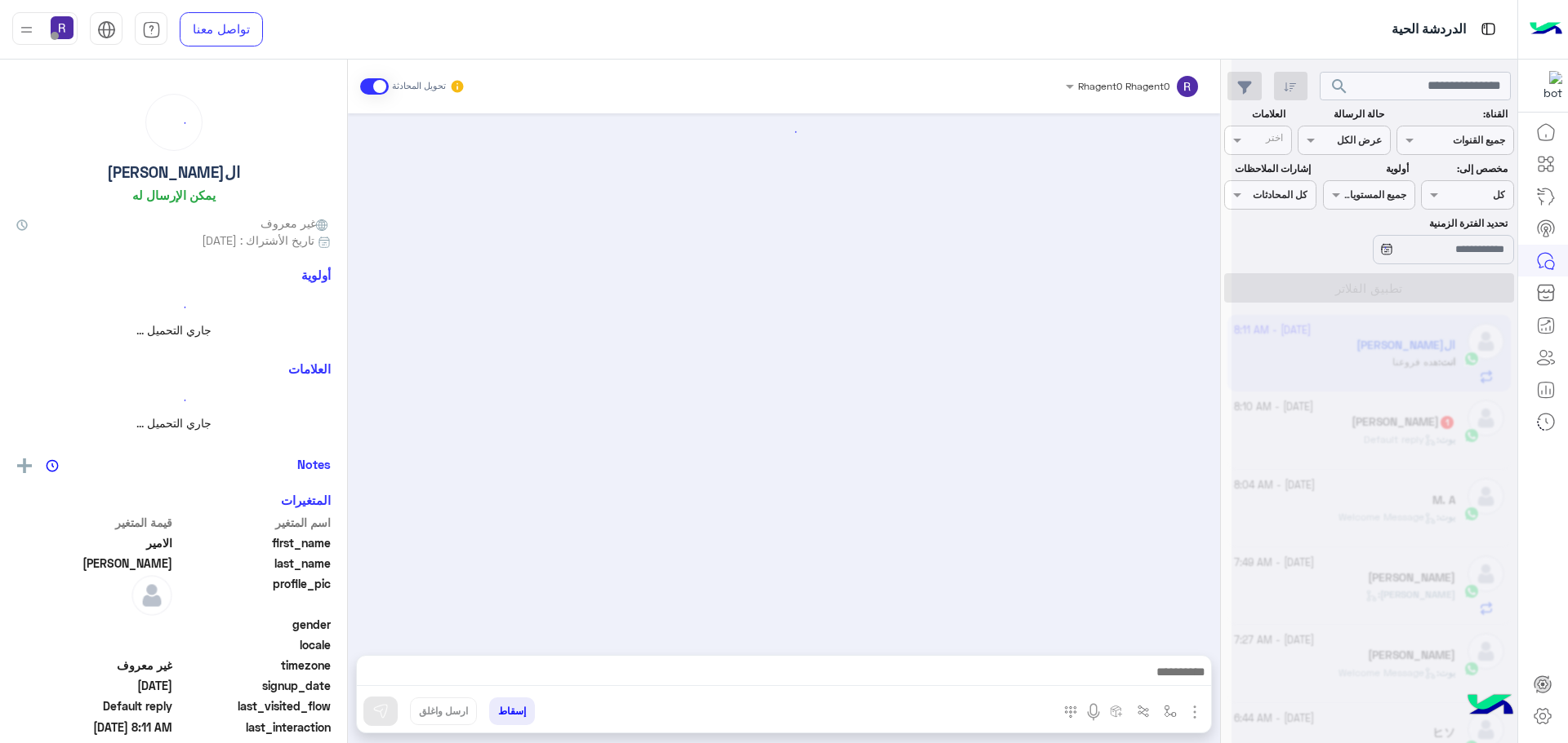
scroll to position [1209, 0]
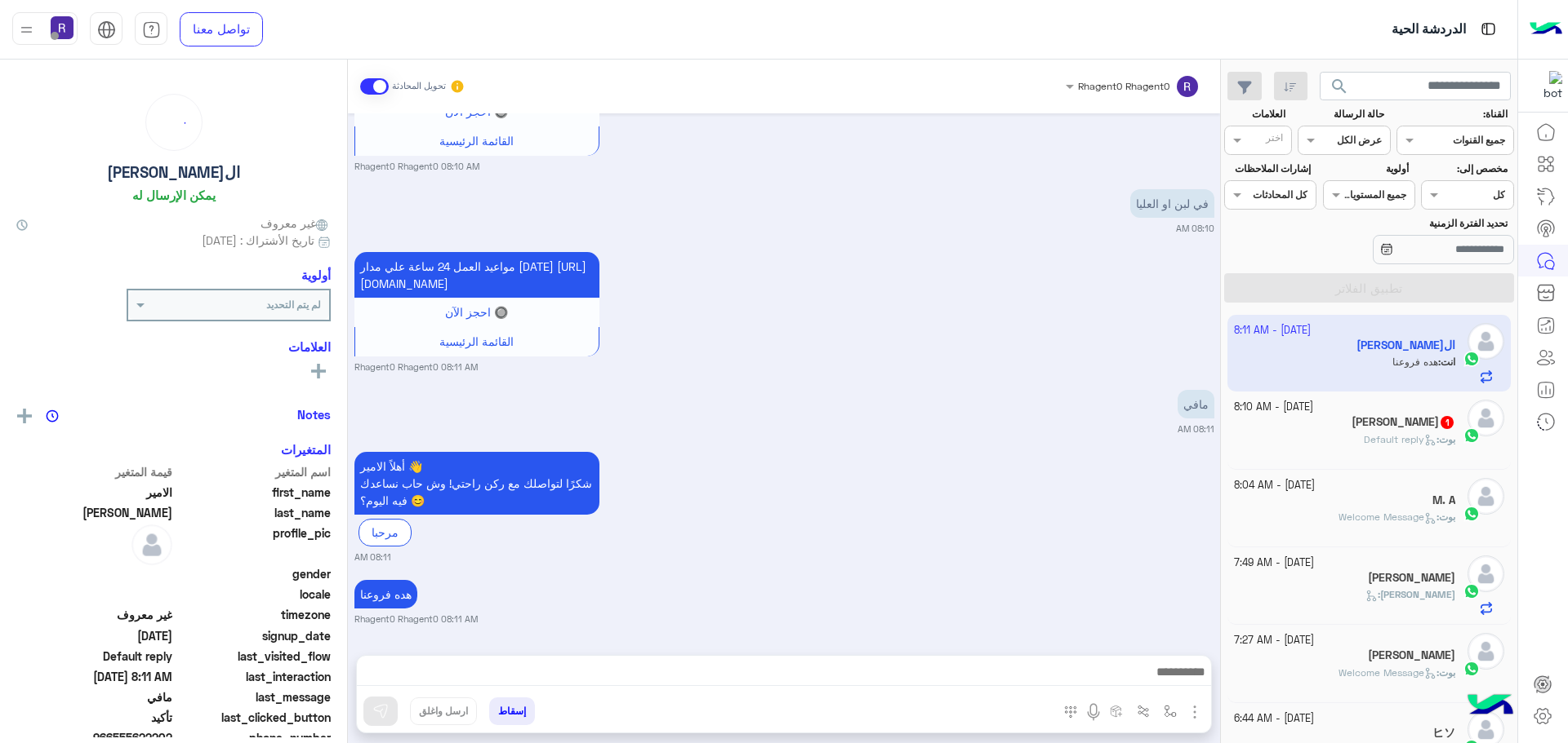
click at [1313, 408] on small "[DATE] - 8:10 AM" at bounding box center [1273, 407] width 79 height 15
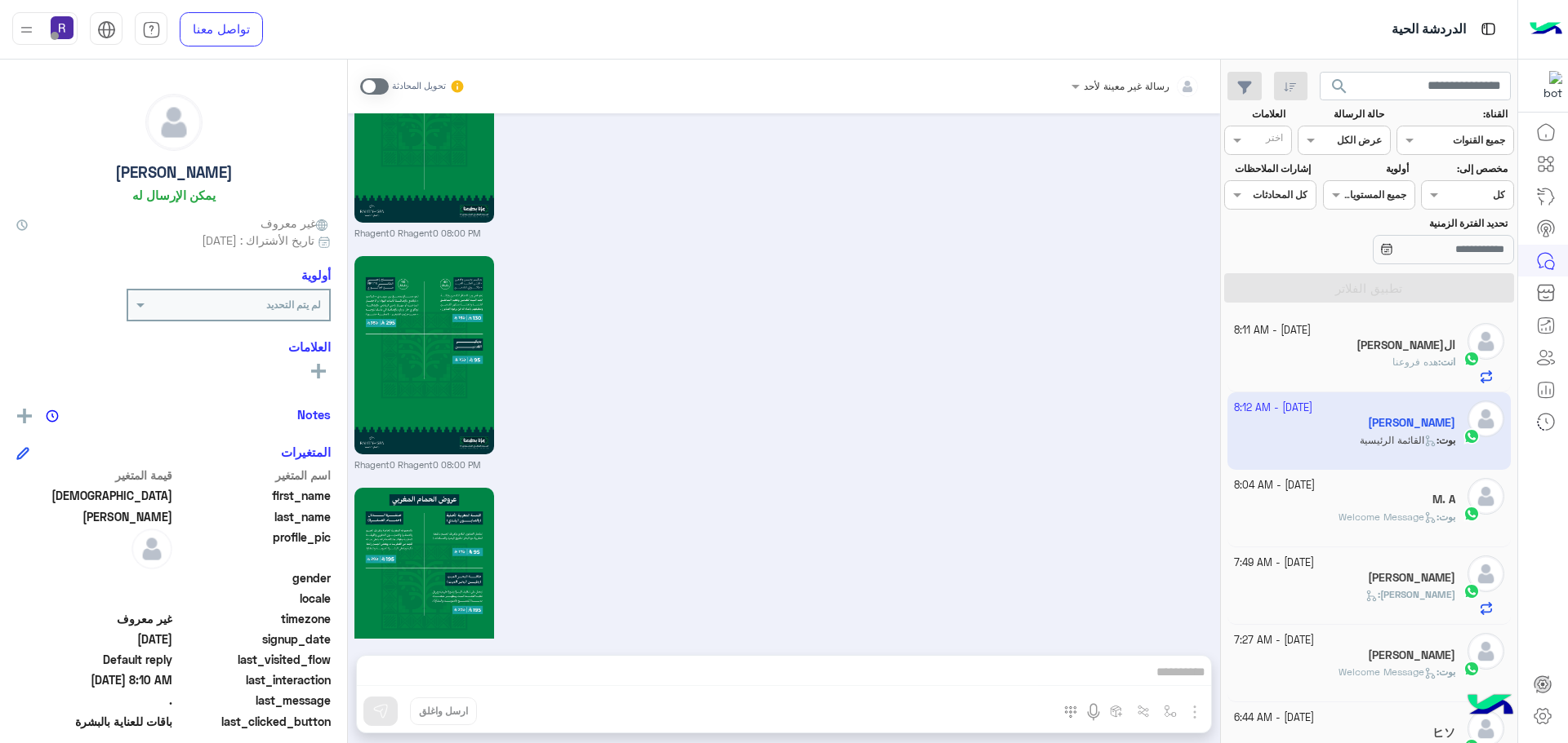
scroll to position [3673, 0]
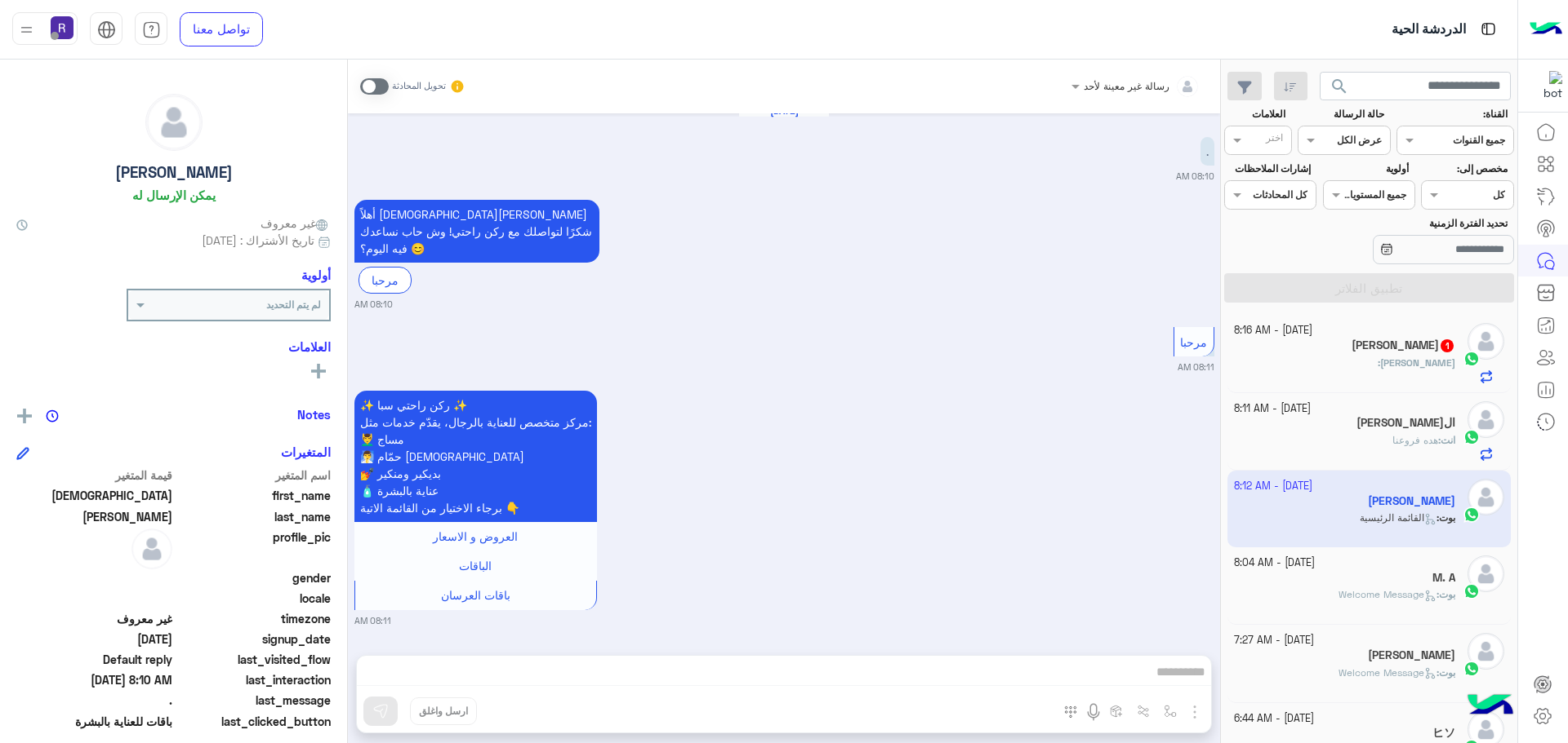
click at [1350, 375] on div "[PERSON_NAME] :" at bounding box center [1344, 370] width 222 height 29
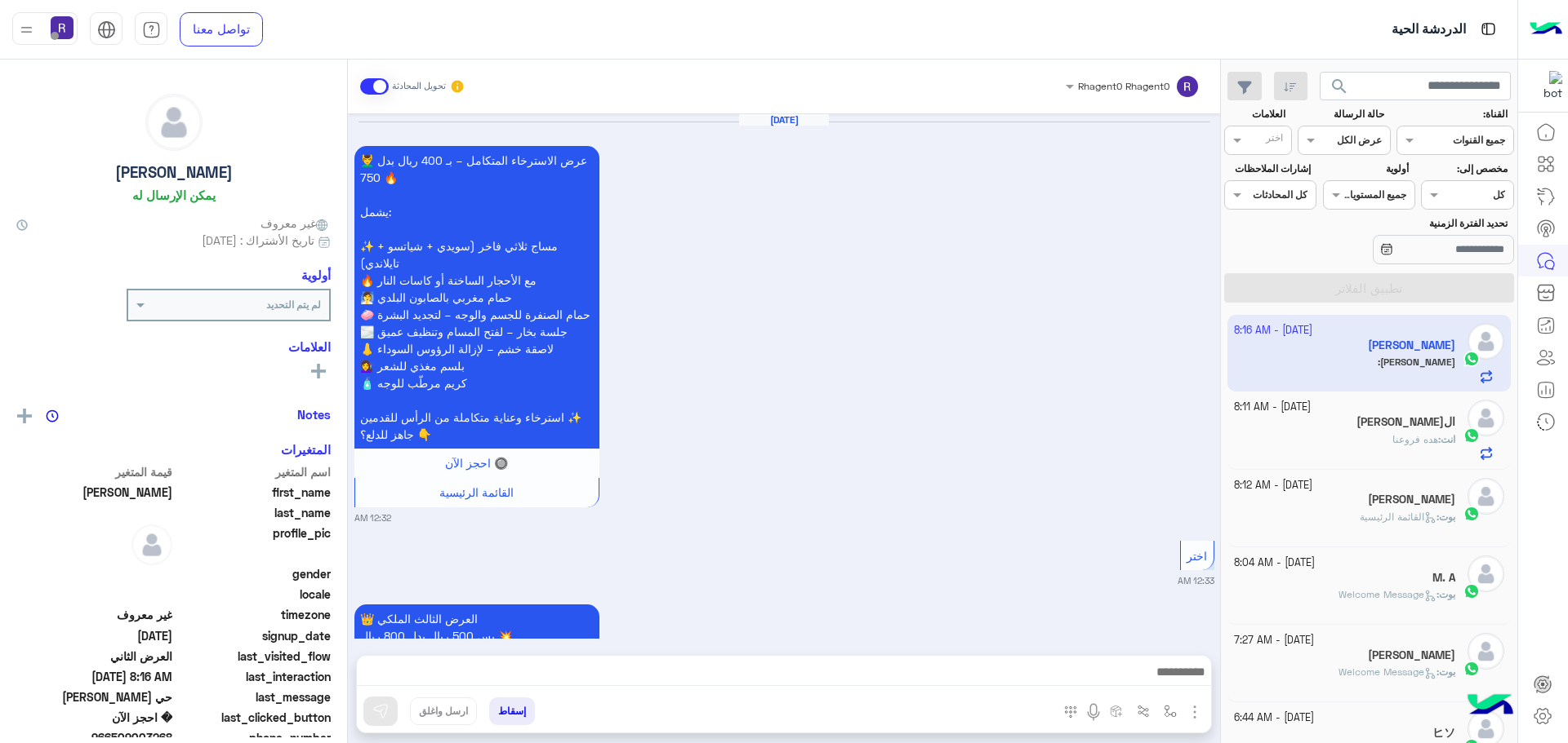
scroll to position [3230, 0]
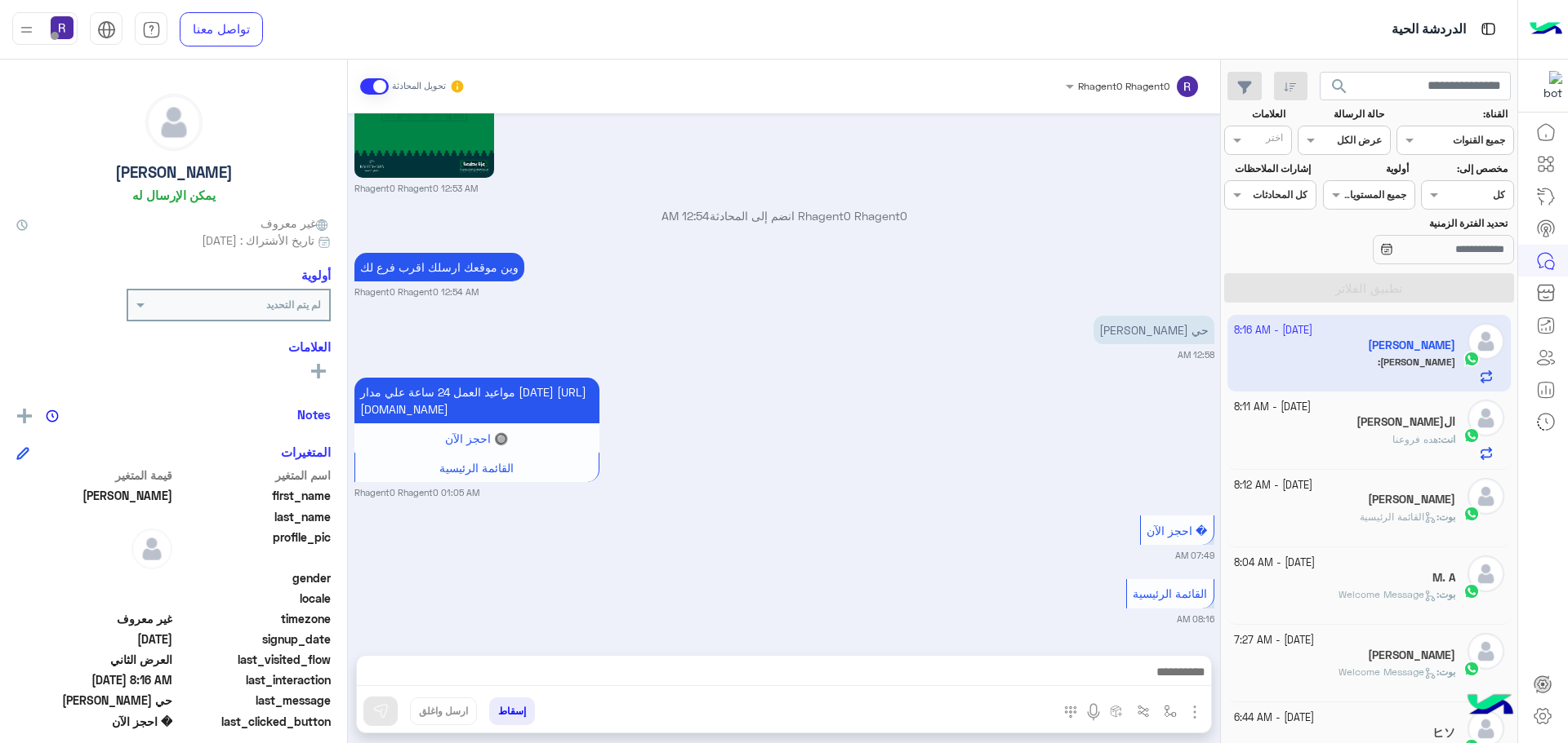
click at [379, 89] on span at bounding box center [375, 86] width 29 height 16
